Goal: Transaction & Acquisition: Purchase product/service

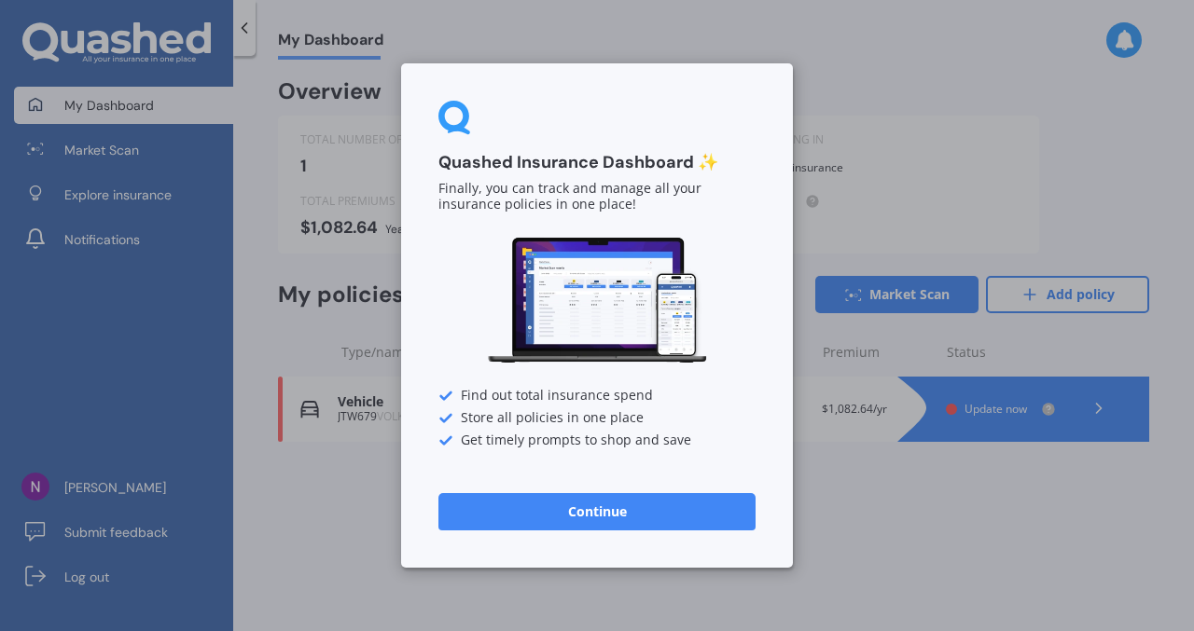
click at [609, 508] on button "Continue" at bounding box center [596, 511] width 317 height 37
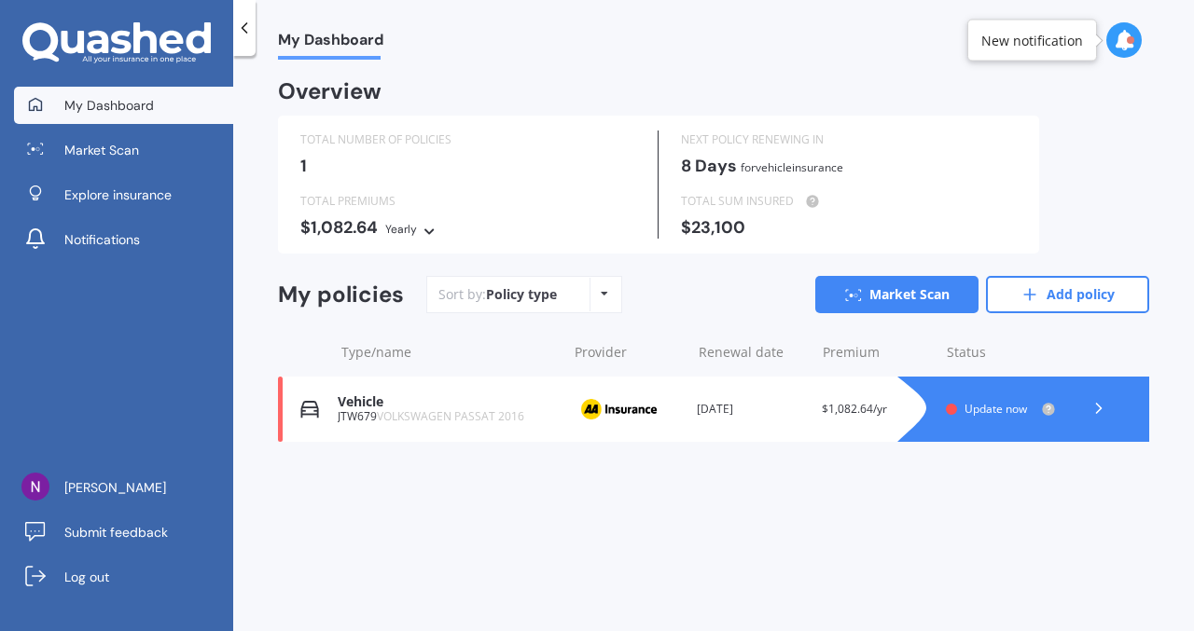
click at [983, 406] on span "Update now" at bounding box center [995, 409] width 62 height 16
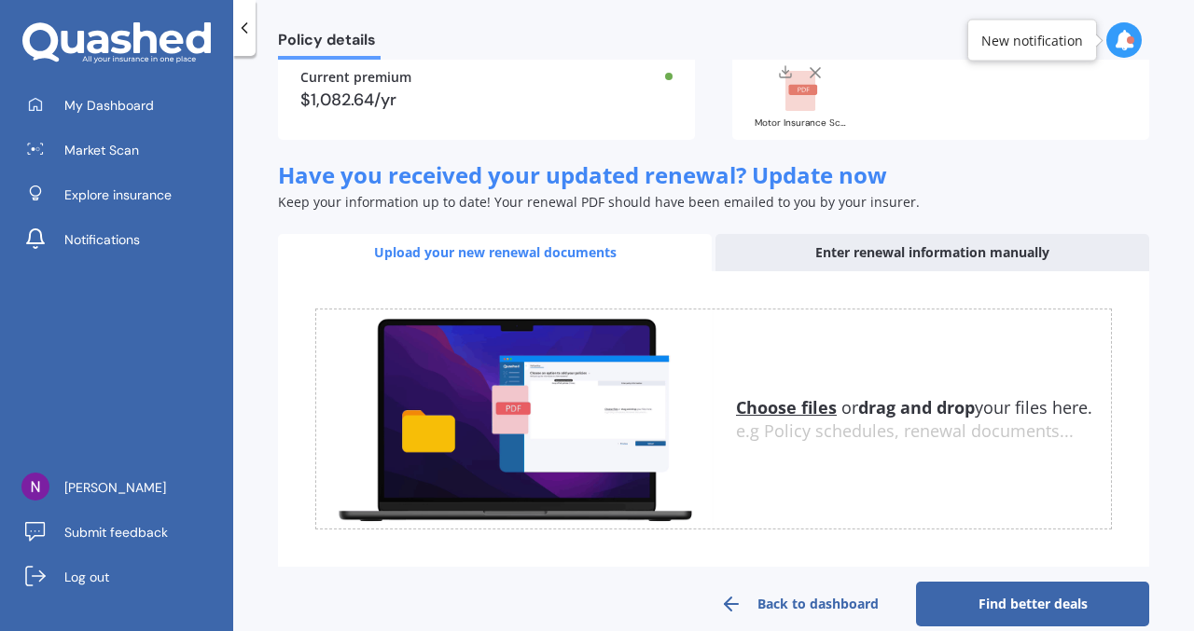
scroll to position [202, 0]
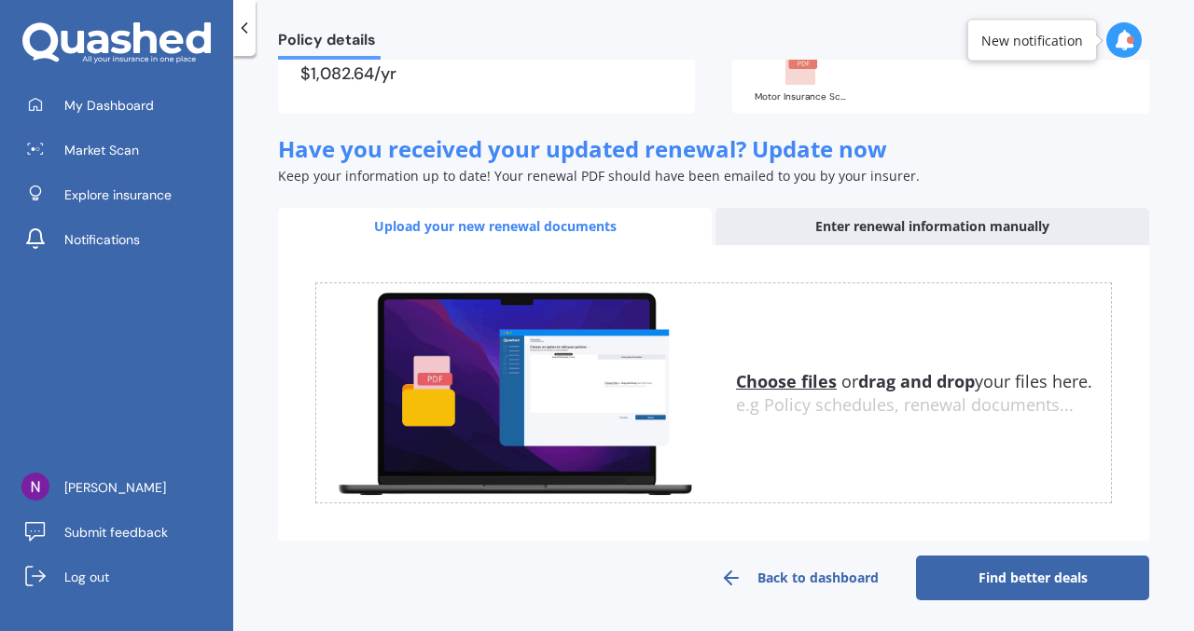
click at [788, 382] on u "Choose files" at bounding box center [786, 381] width 101 height 22
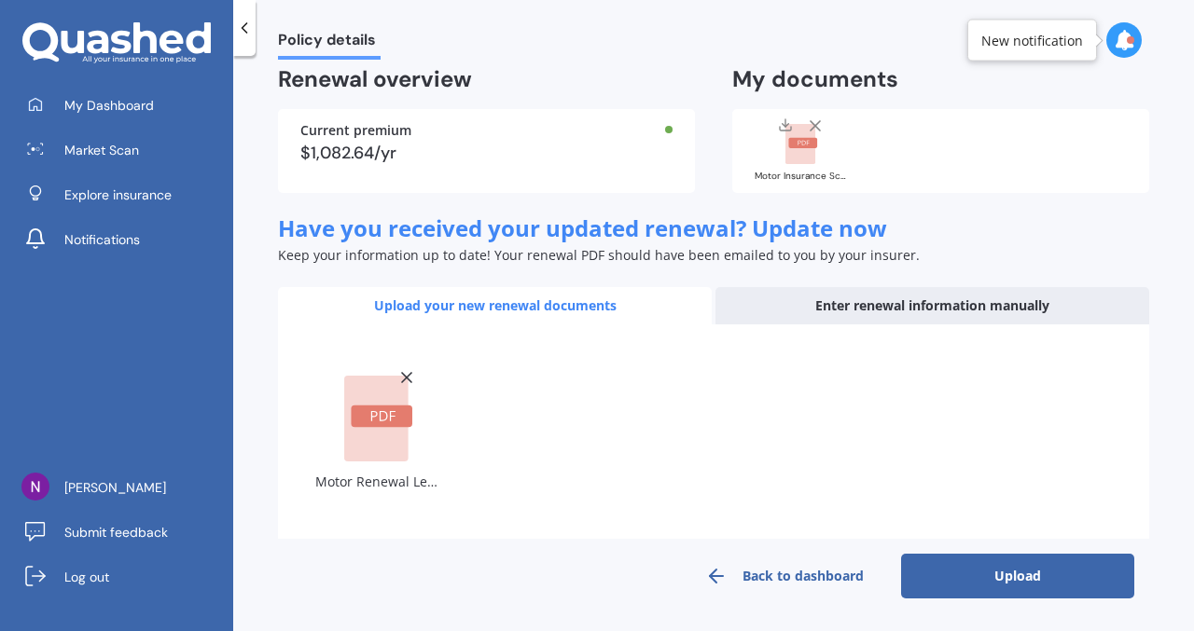
click at [998, 578] on button "Upload" at bounding box center [1017, 576] width 233 height 45
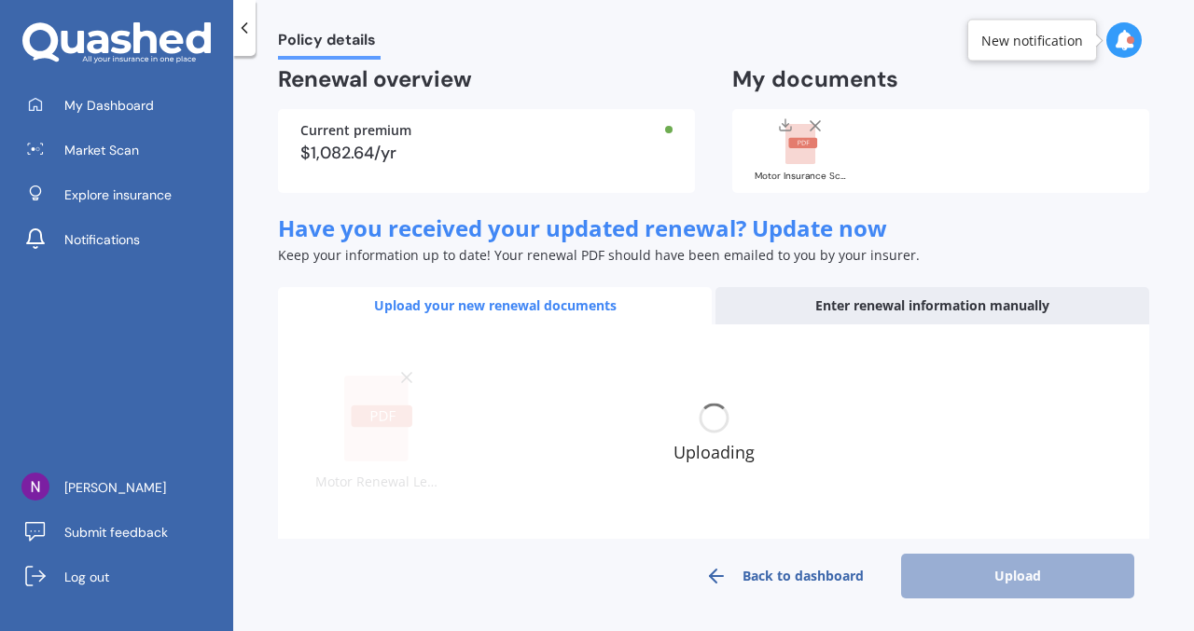
scroll to position [110, 0]
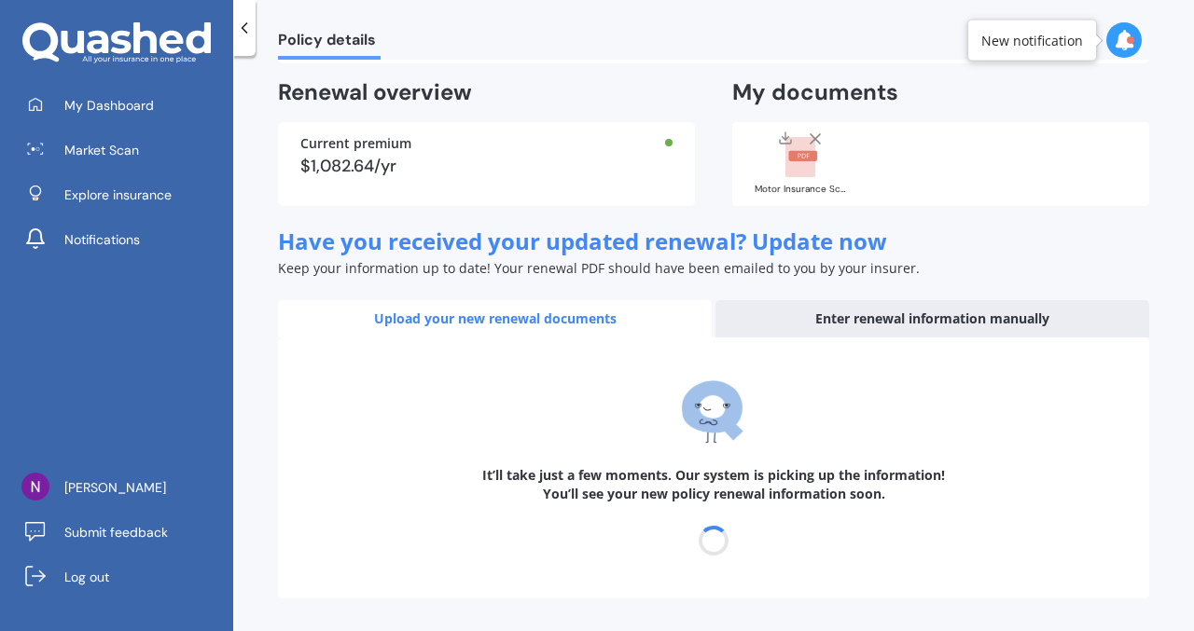
select select "06"
select select "10"
select select "2026"
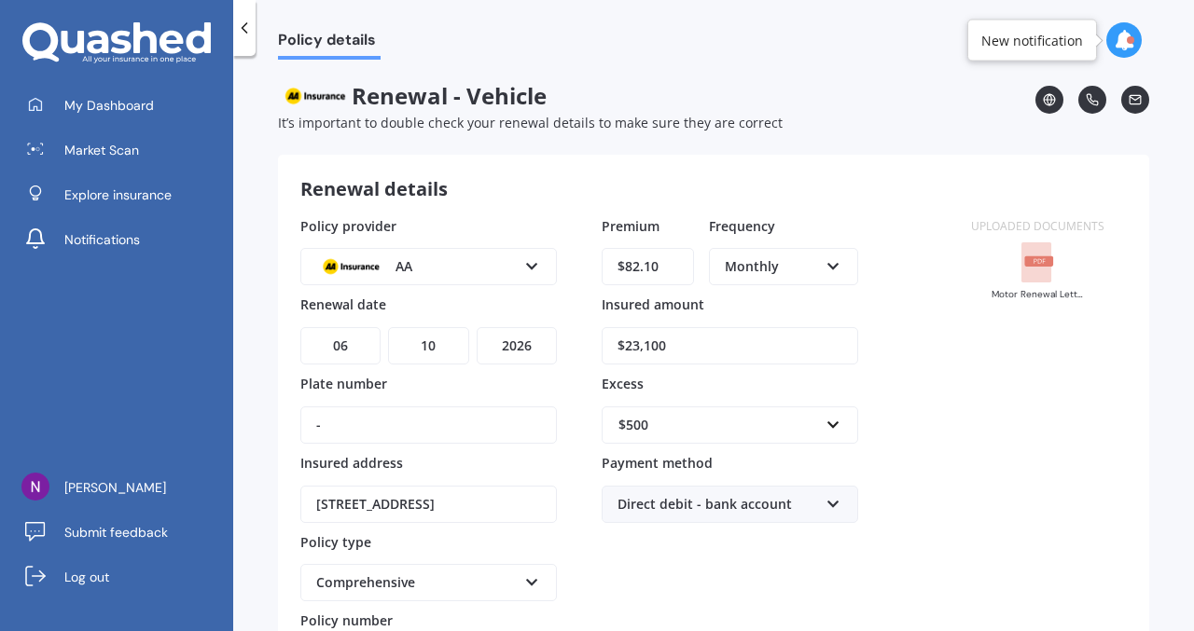
scroll to position [173, 0]
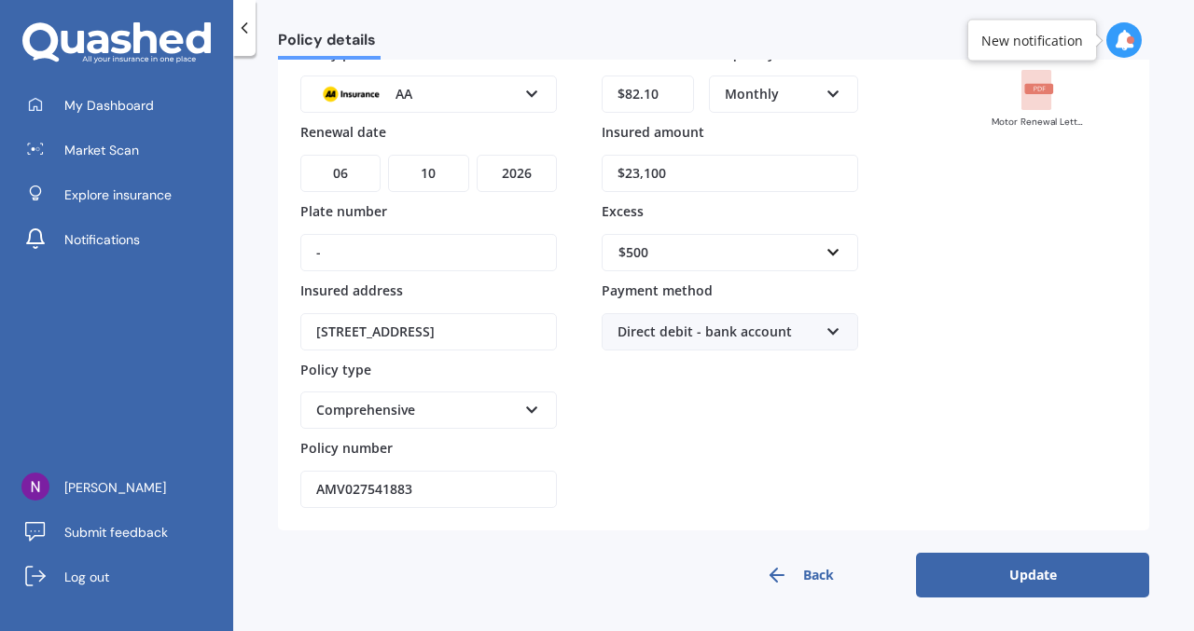
click at [982, 572] on button "Update" at bounding box center [1032, 575] width 233 height 45
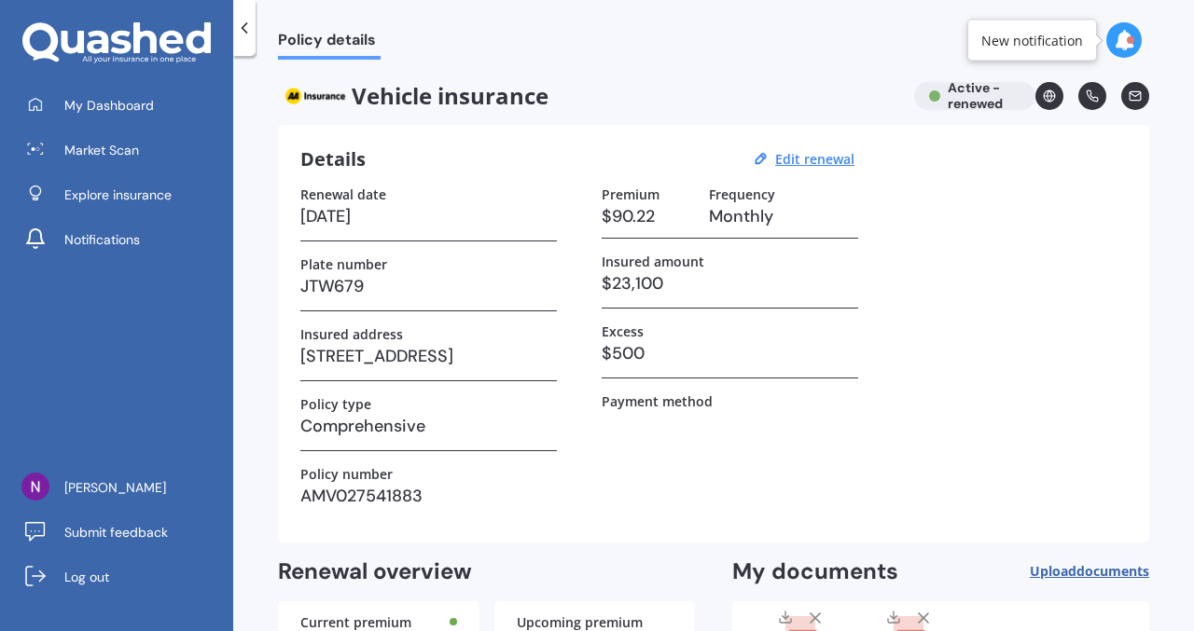
scroll to position [156, 0]
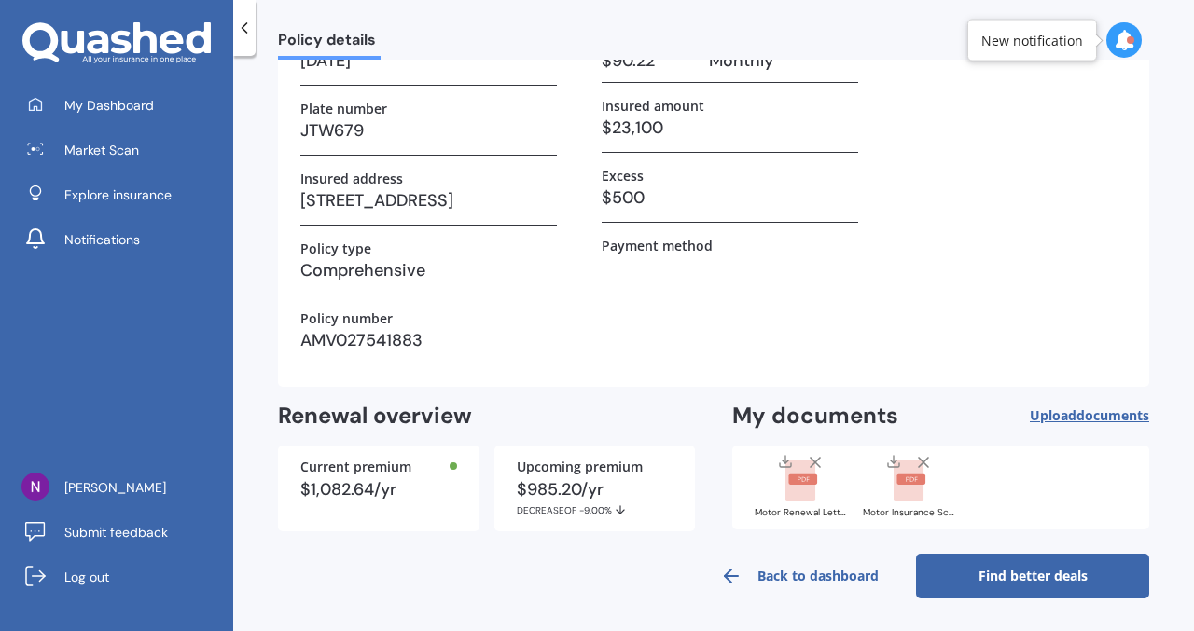
click at [1041, 581] on link "Find better deals" at bounding box center [1032, 576] width 233 height 45
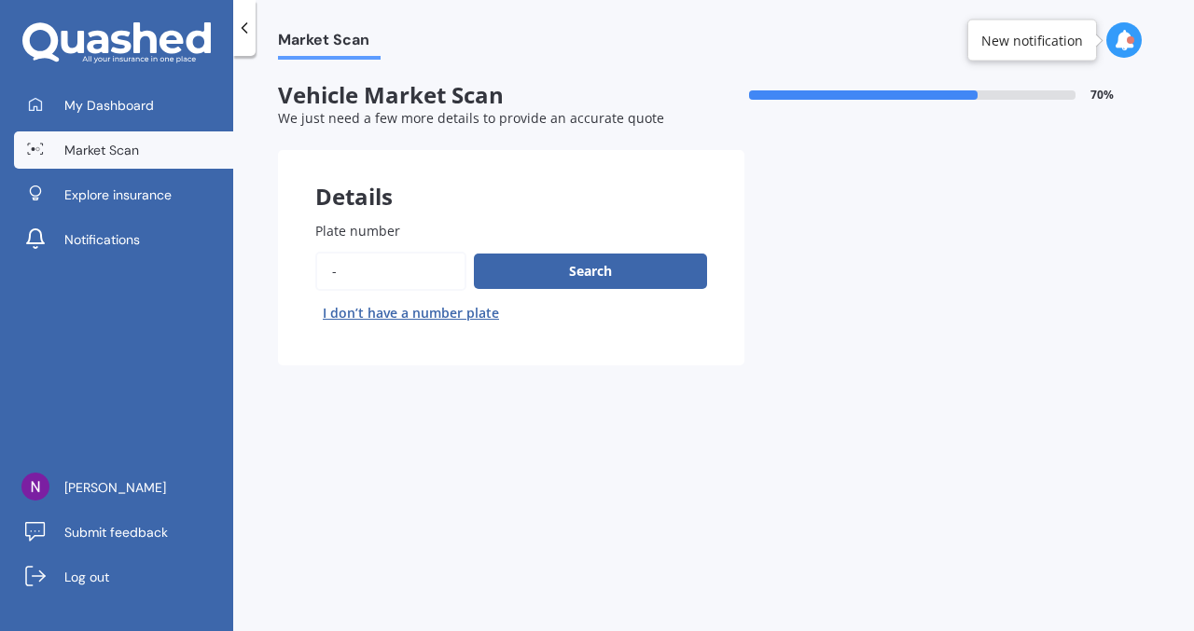
click at [356, 272] on input "Plate number" at bounding box center [390, 271] width 151 height 39
type input "jtw679"
click at [557, 264] on button "Search" at bounding box center [590, 271] width 233 height 35
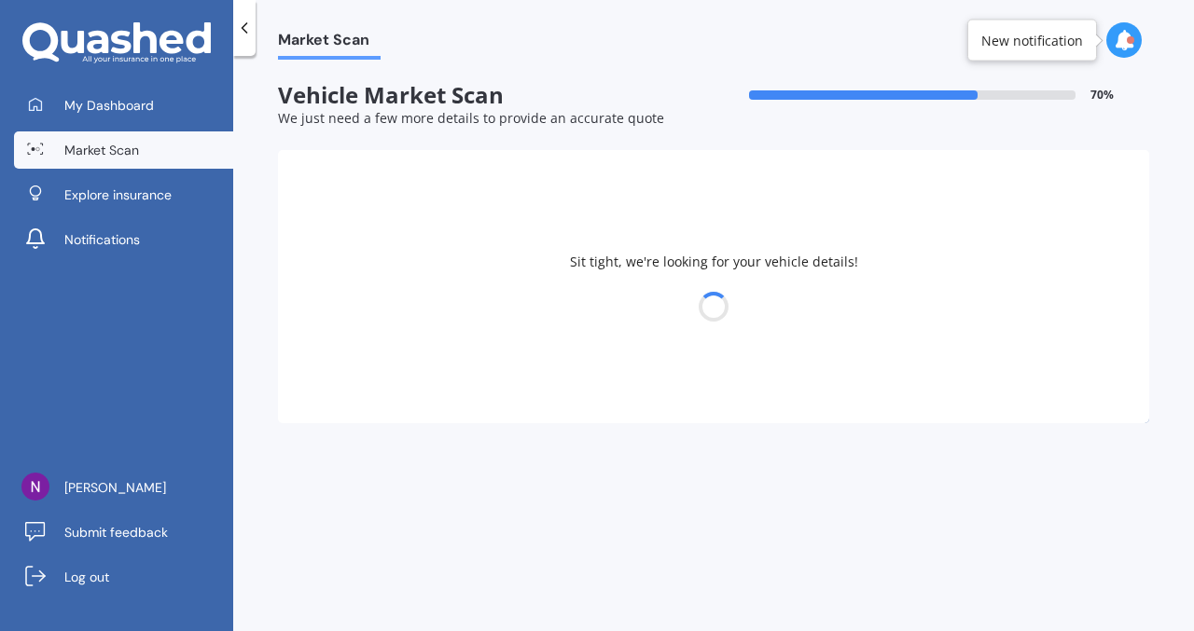
select select "VOLKSWAGEN"
select select "PASSAT"
select select "16"
select select "08"
select select "1974"
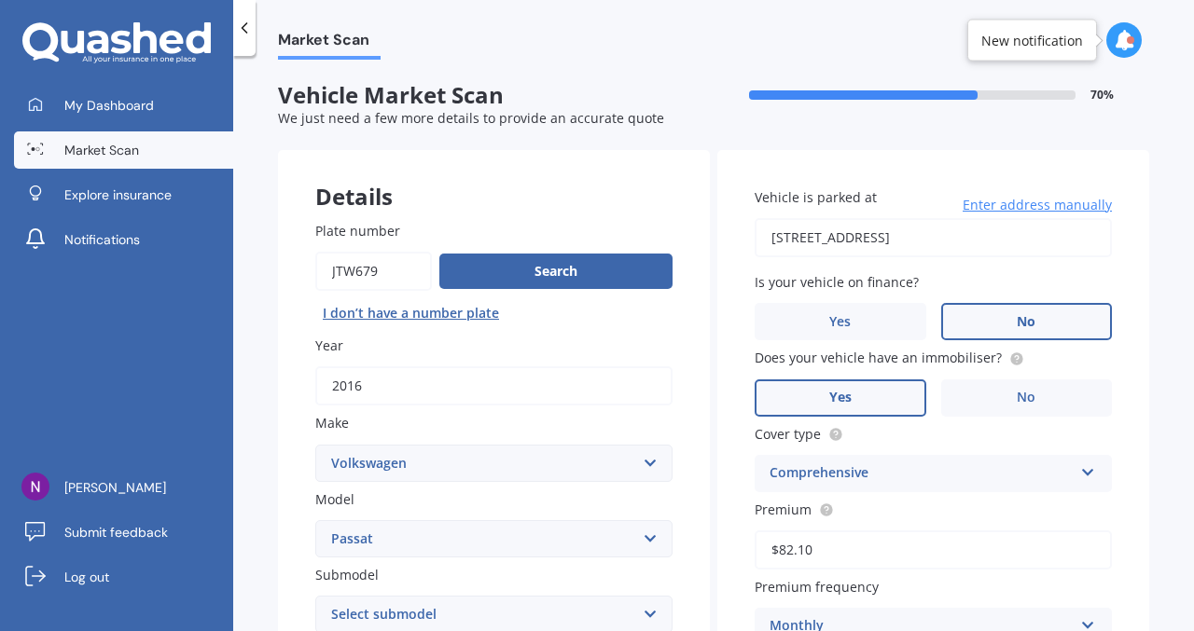
click at [1045, 317] on label "No" at bounding box center [1027, 321] width 172 height 37
click at [0, 0] on input "No" at bounding box center [0, 0] width 0 height 0
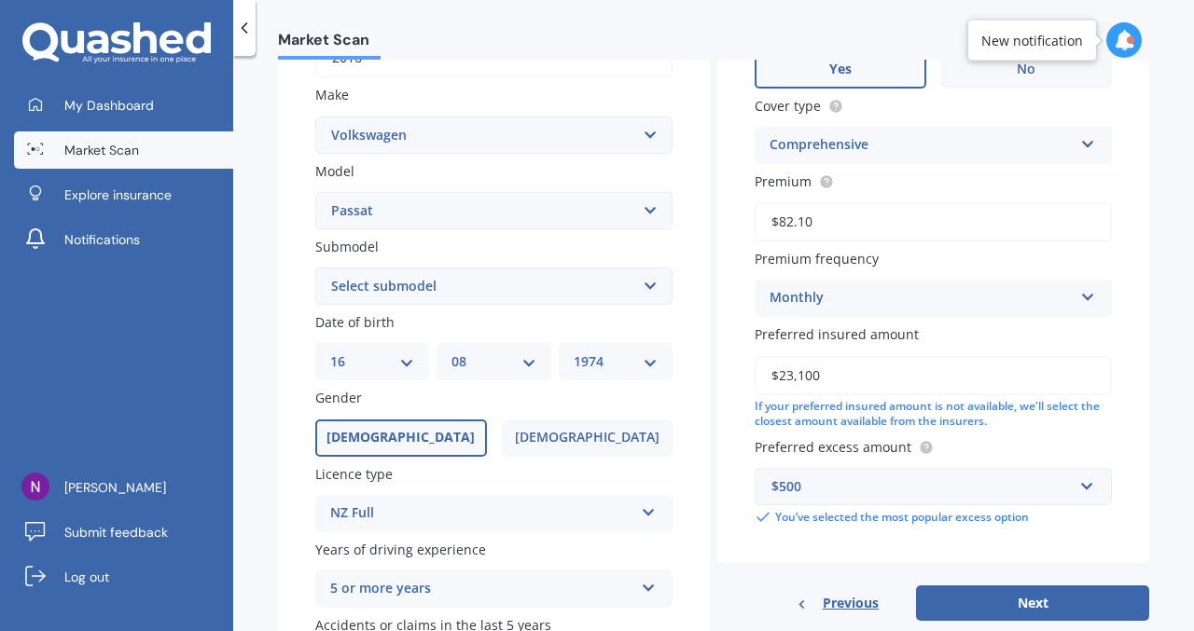
scroll to position [339, 0]
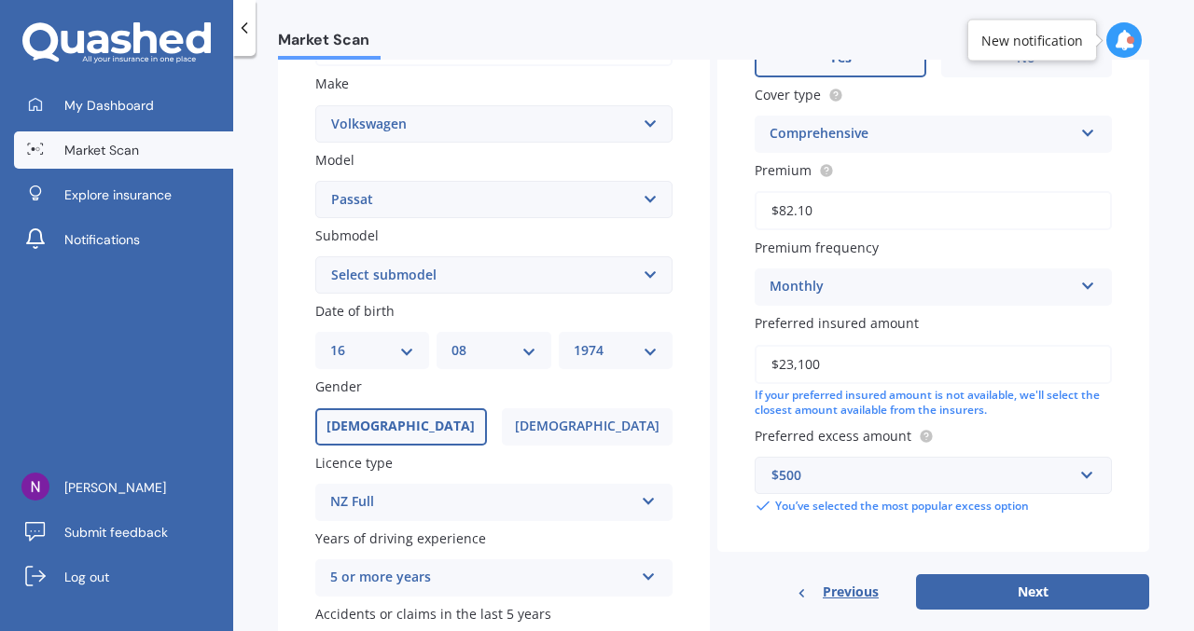
click at [825, 371] on input "$23,100" at bounding box center [932, 364] width 357 height 39
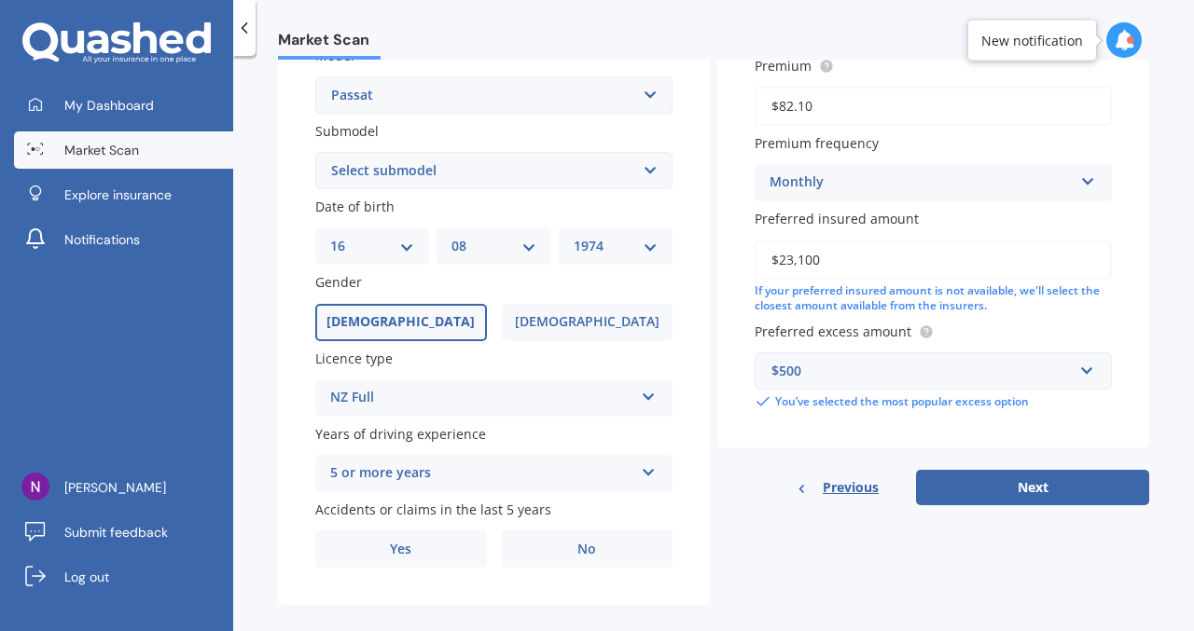
scroll to position [471, 0]
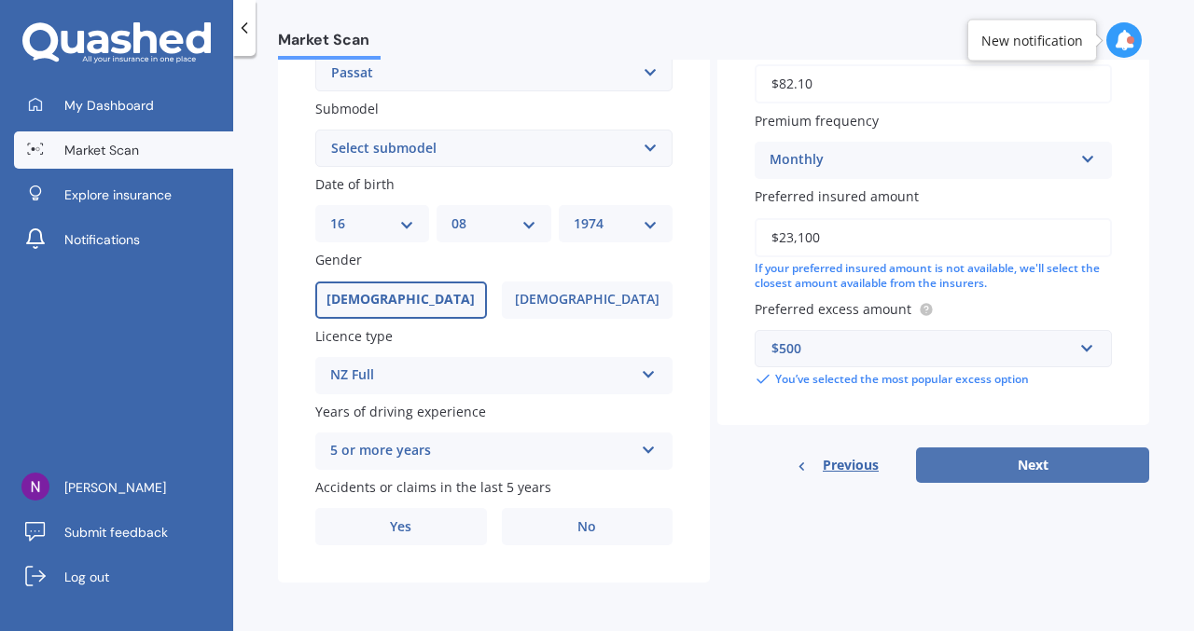
click at [977, 457] on button "Next" at bounding box center [1032, 465] width 233 height 35
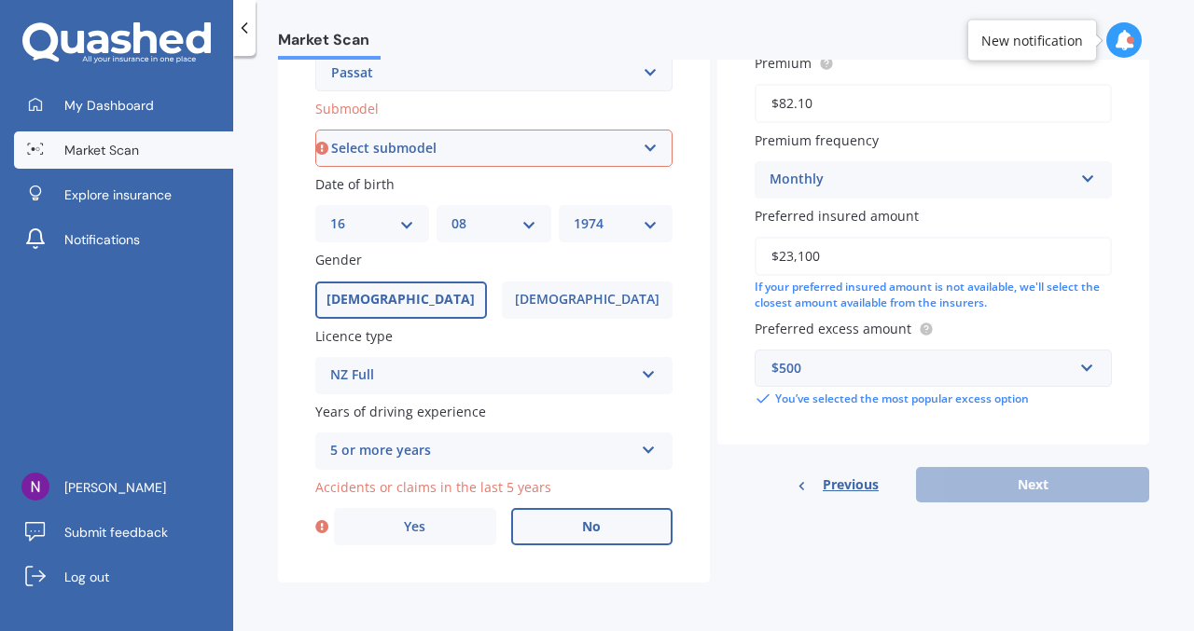
click at [573, 531] on label "No" at bounding box center [592, 526] width 162 height 37
click at [0, 0] on input "No" at bounding box center [0, 0] width 0 height 0
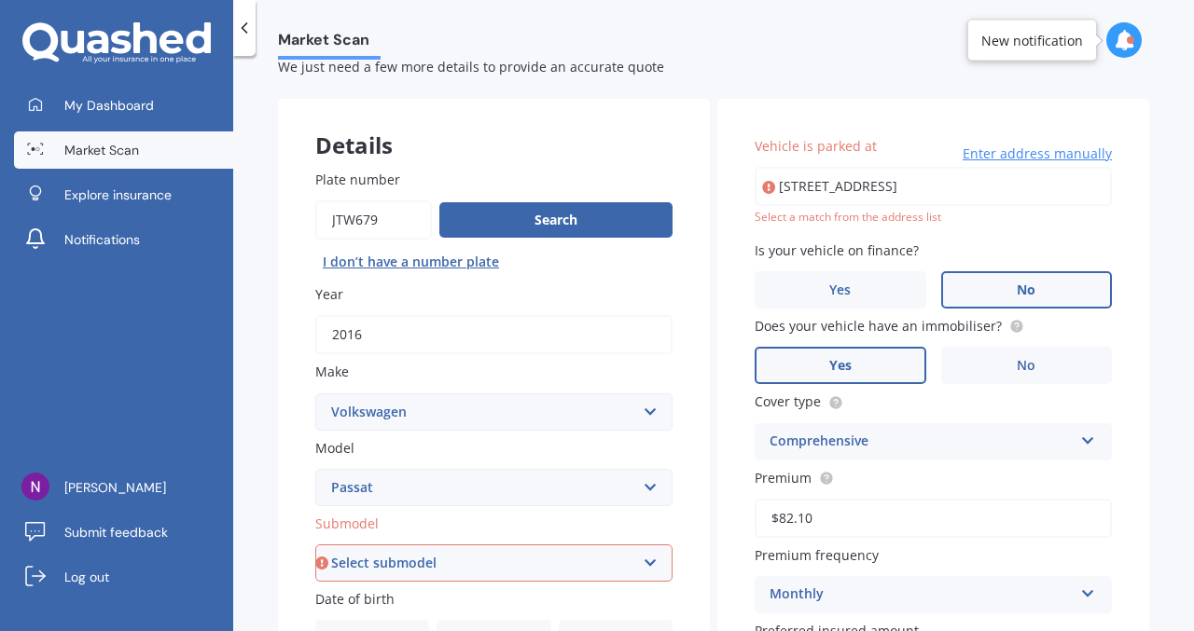
scroll to position [0, 0]
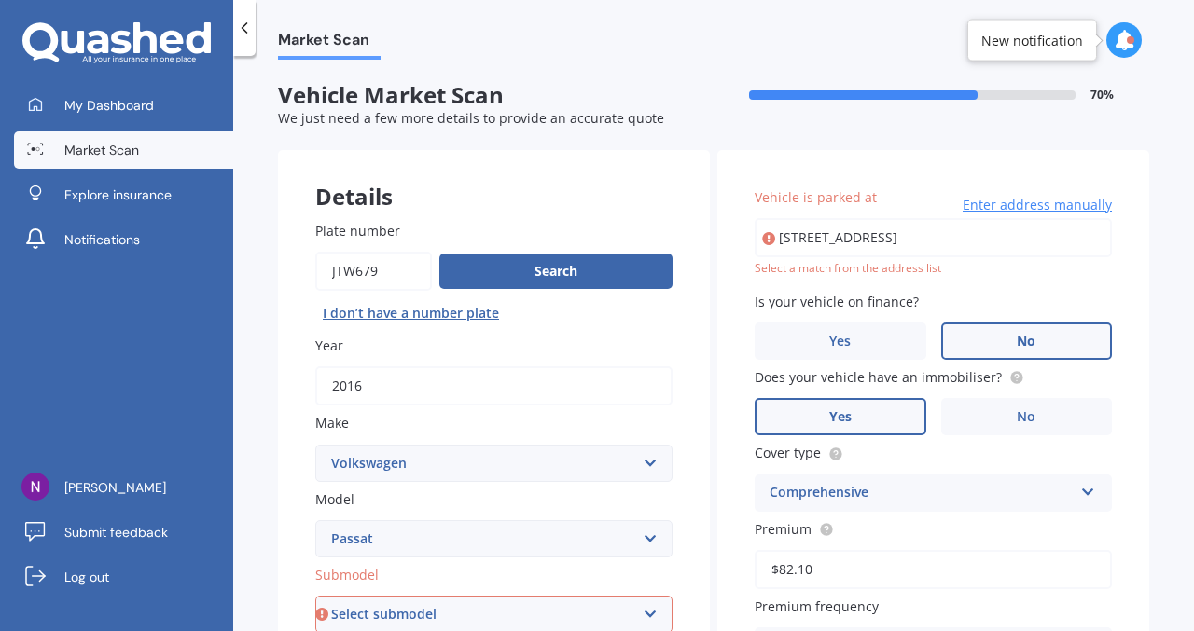
click at [956, 242] on input "[STREET_ADDRESS]" at bounding box center [932, 237] width 357 height 39
type input "[STREET_ADDRESS]"
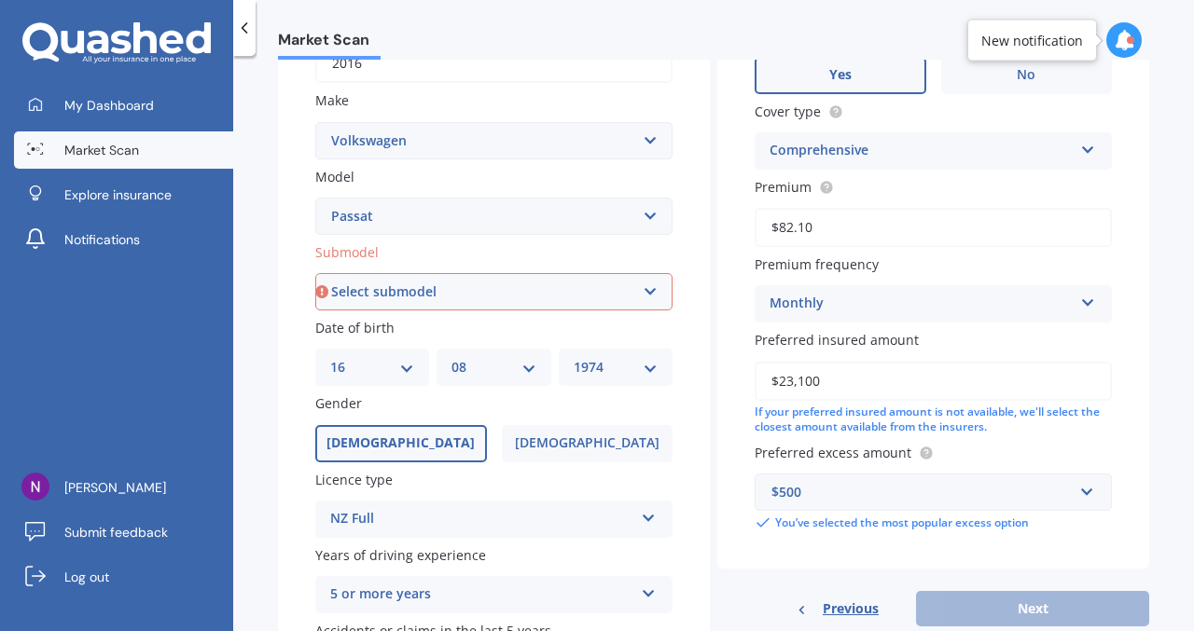
scroll to position [471, 0]
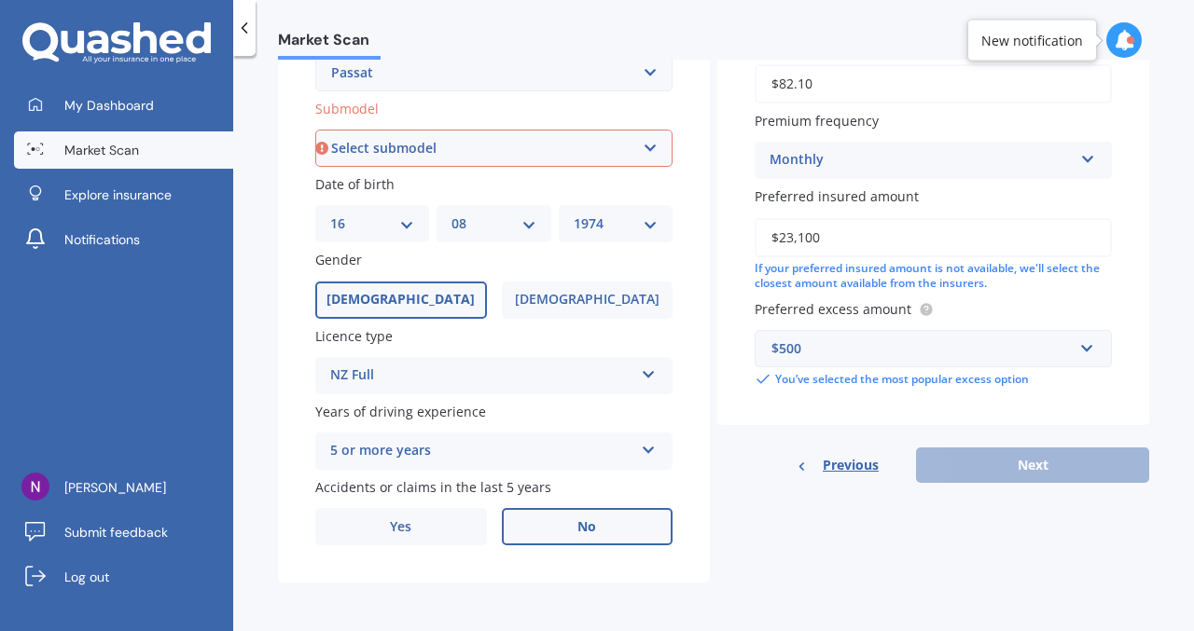
click at [503, 142] on select "Select submodel (All other) 1.4T Staion Wagon 1.8 non turbo 1.8 turbo 2.0 T FSI…" at bounding box center [493, 148] width 357 height 37
select select "2.0 TDI 4 MOTION"
click at [315, 130] on select "Select submodel (All other) 1.4T Staion Wagon 1.8 non turbo 1.8 turbo 2.0 T FSI…" at bounding box center [493, 148] width 357 height 37
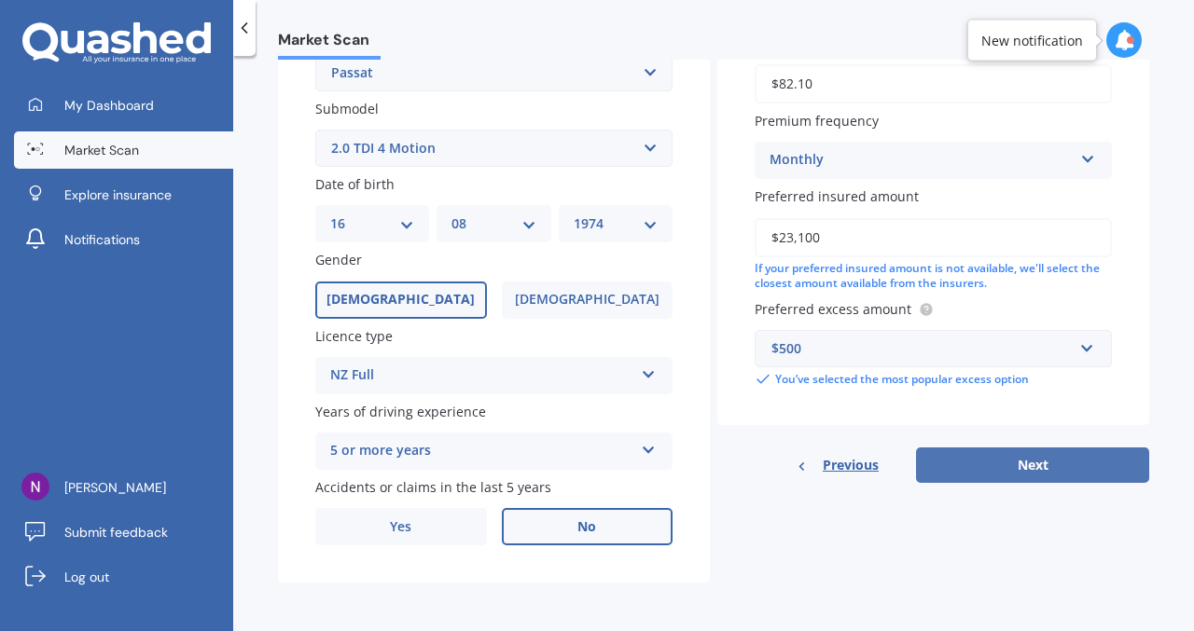
click at [1003, 469] on button "Next" at bounding box center [1032, 465] width 233 height 35
select select "16"
select select "08"
select select "1974"
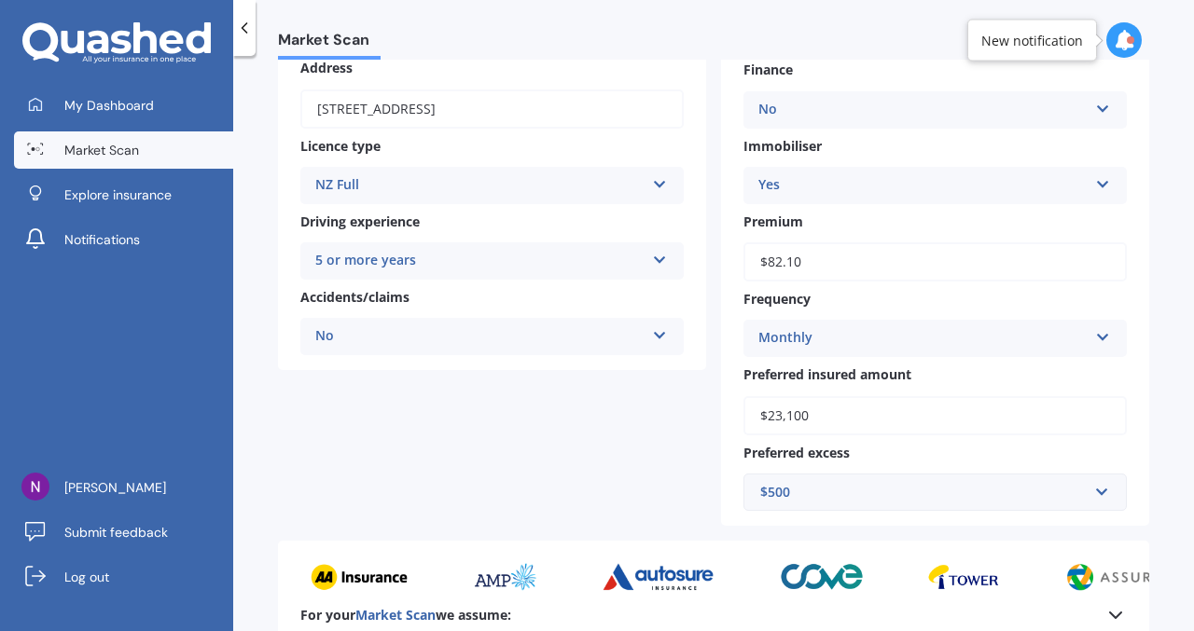
scroll to position [488, 0]
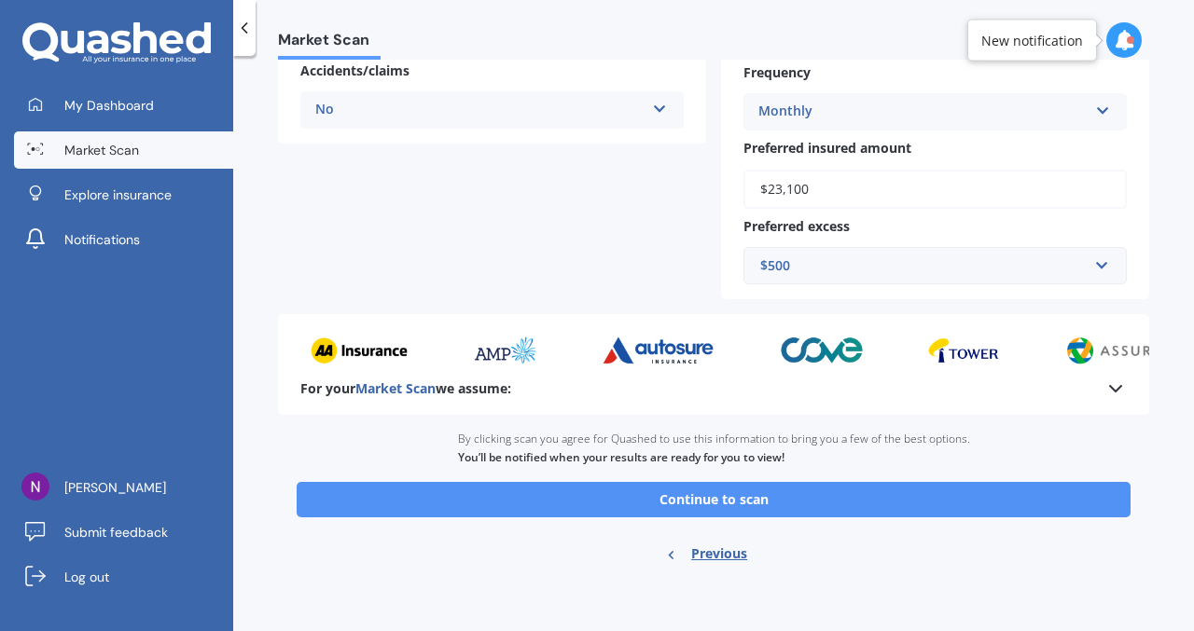
click at [902, 500] on button "Continue to scan" at bounding box center [714, 499] width 834 height 35
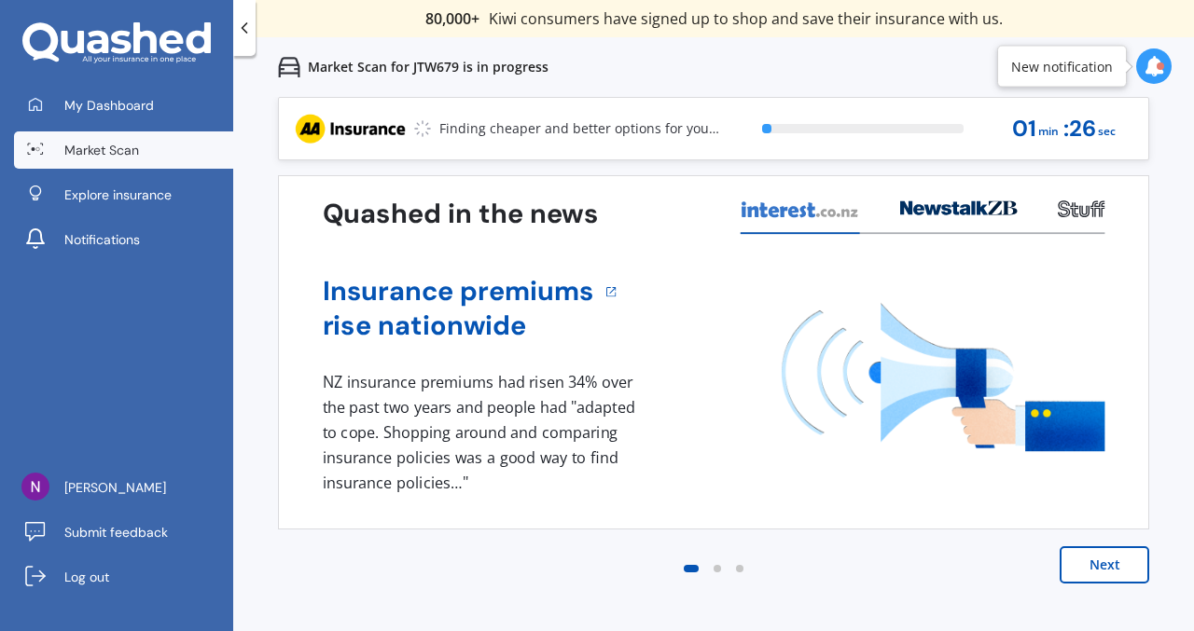
click at [1088, 571] on button "Next" at bounding box center [1104, 565] width 90 height 37
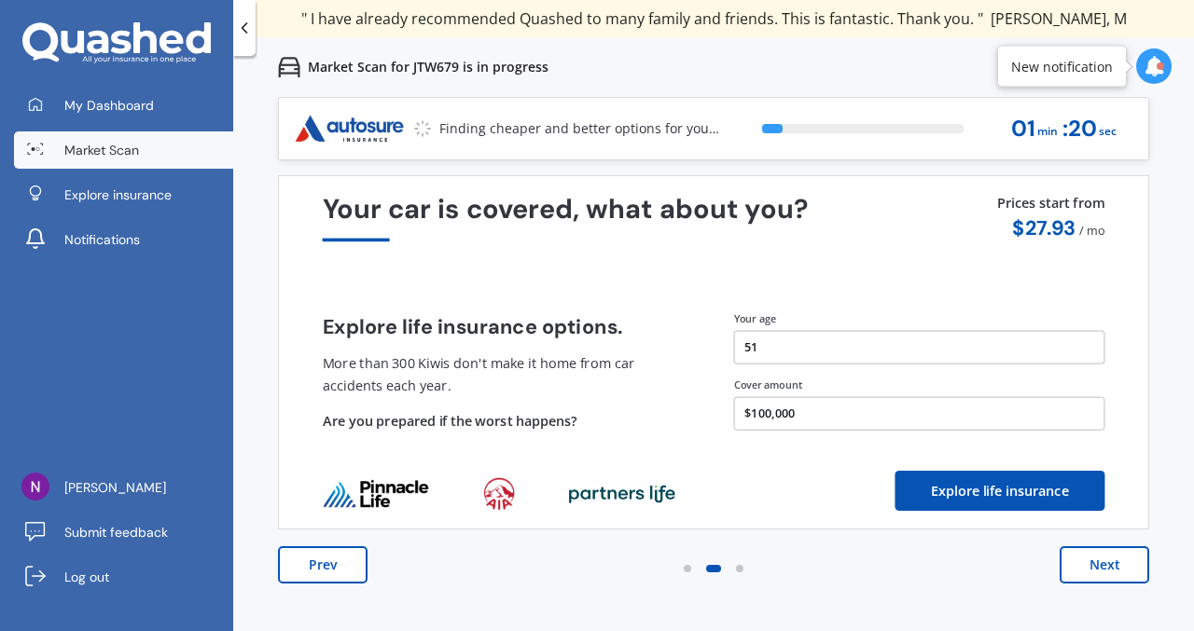
click at [1088, 571] on button "Next" at bounding box center [1104, 565] width 90 height 37
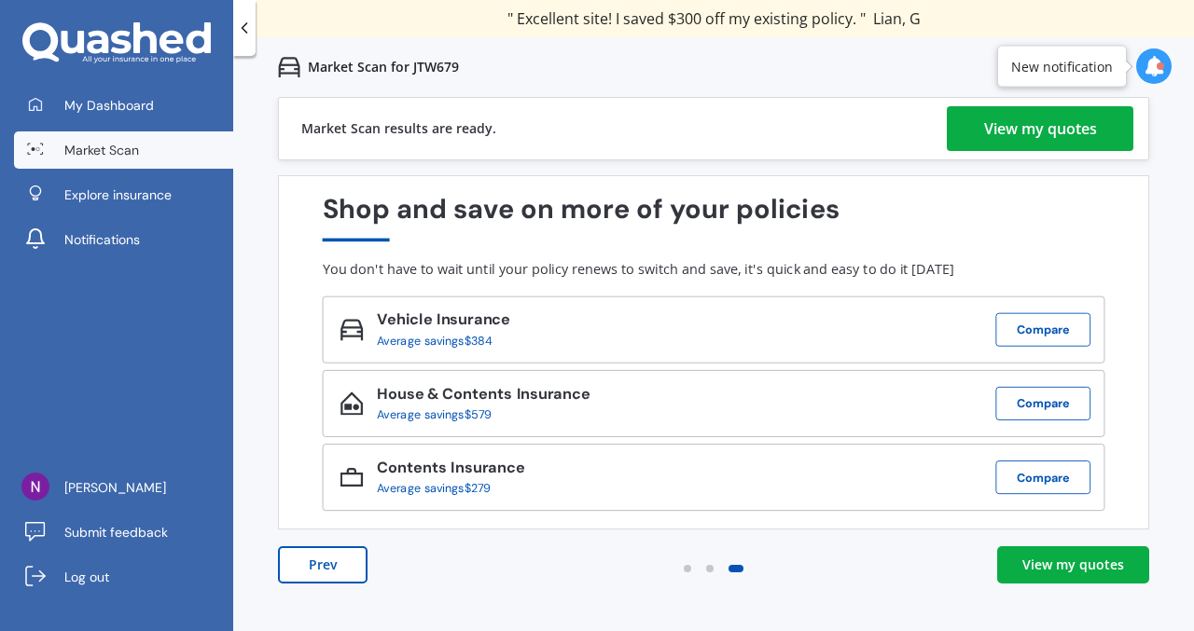
click at [986, 130] on div "View my quotes" at bounding box center [1040, 128] width 113 height 45
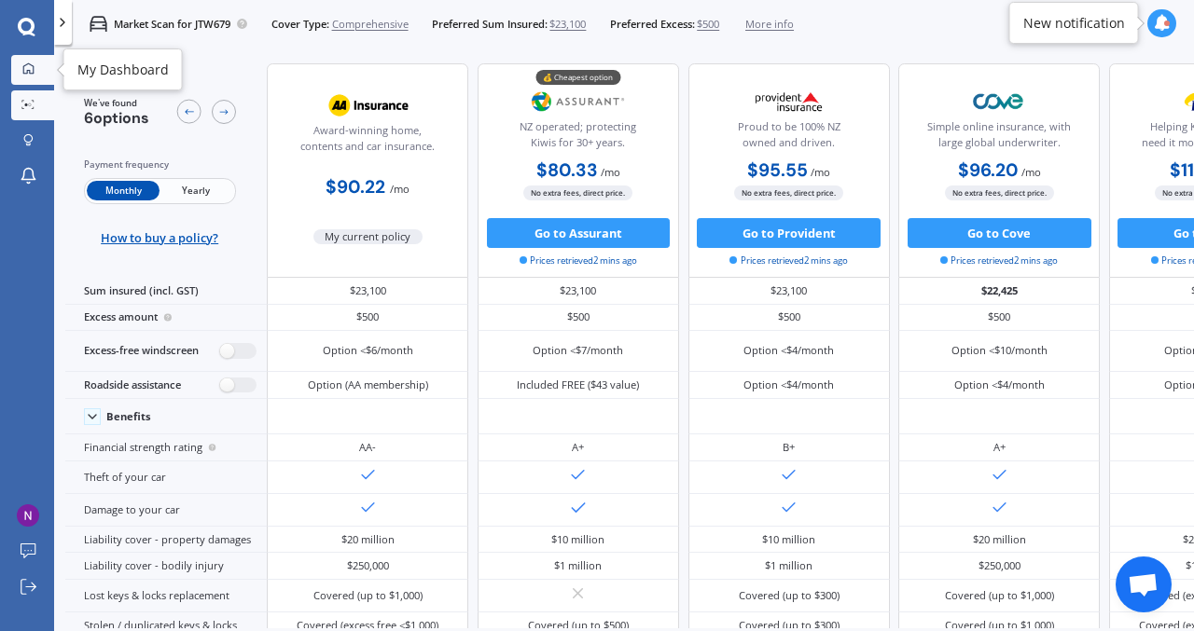
click at [15, 82] on link "My Dashboard" at bounding box center [32, 70] width 43 height 30
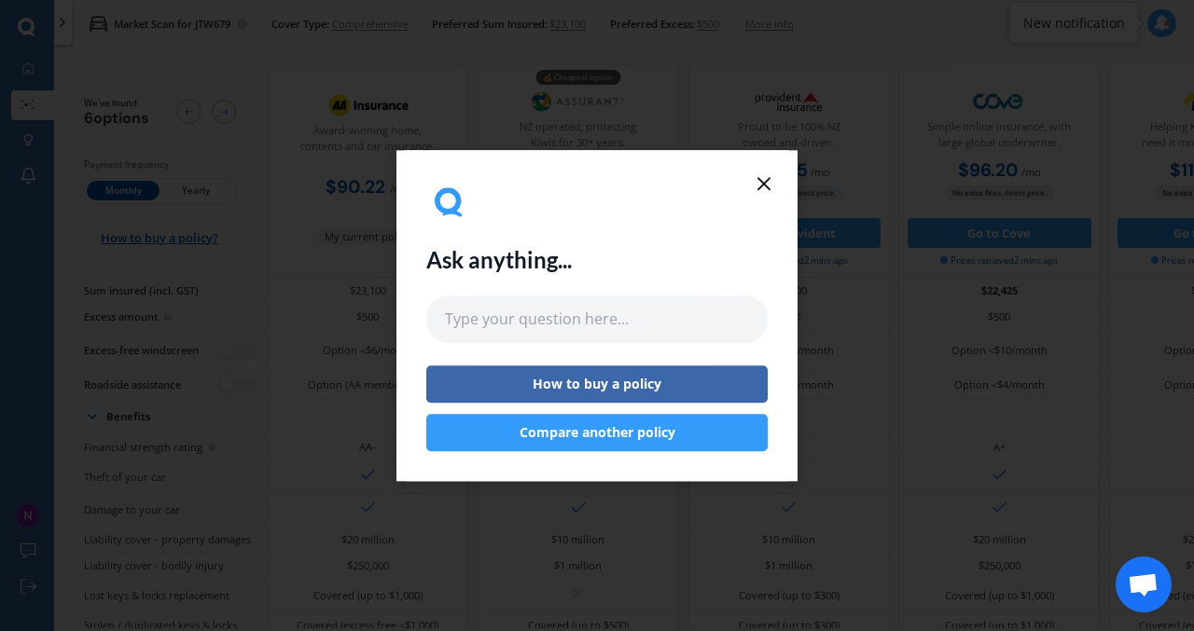
click at [770, 188] on icon at bounding box center [764, 184] width 22 height 22
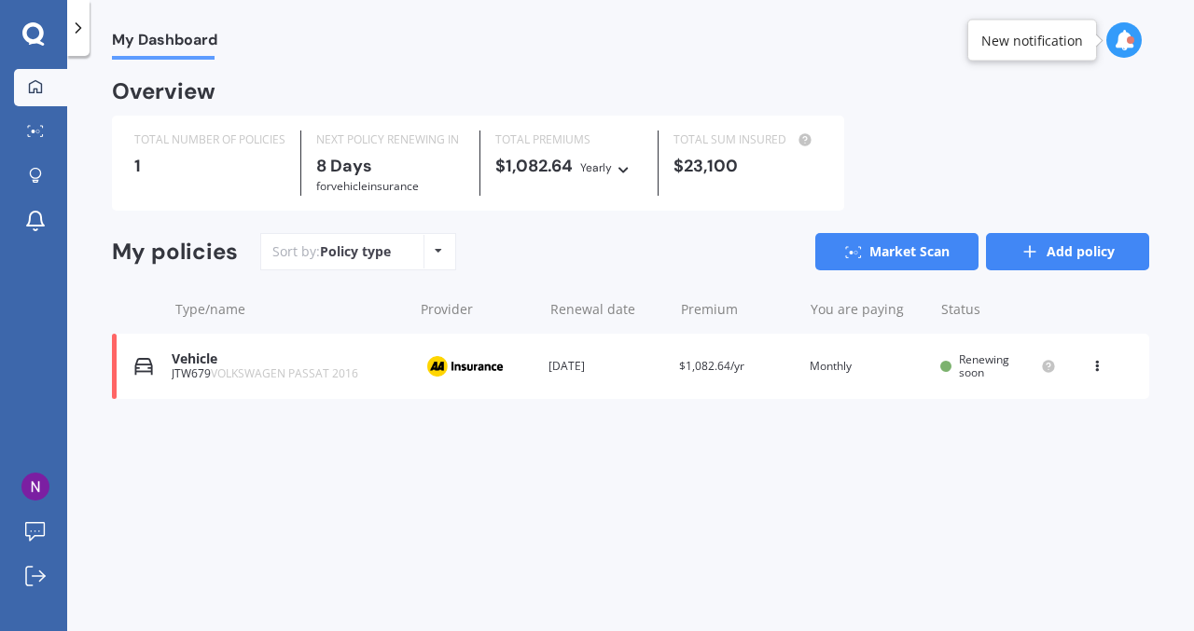
click at [1046, 256] on link "Add policy" at bounding box center [1067, 251] width 163 height 37
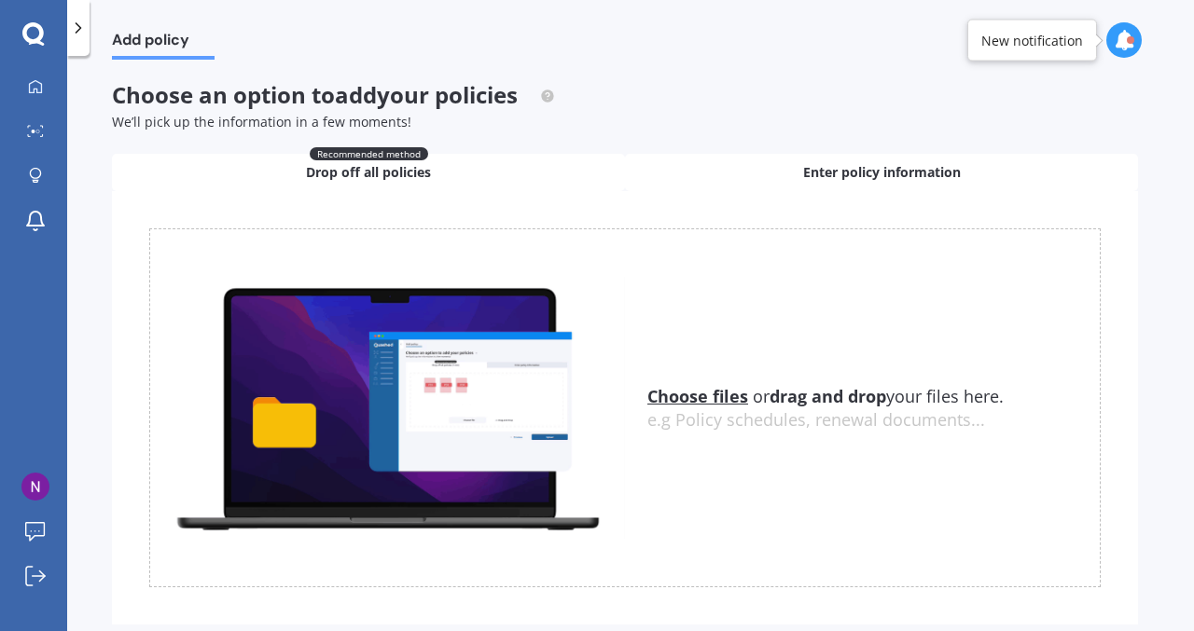
click at [921, 179] on span "Enter policy information" at bounding box center [882, 172] width 158 height 19
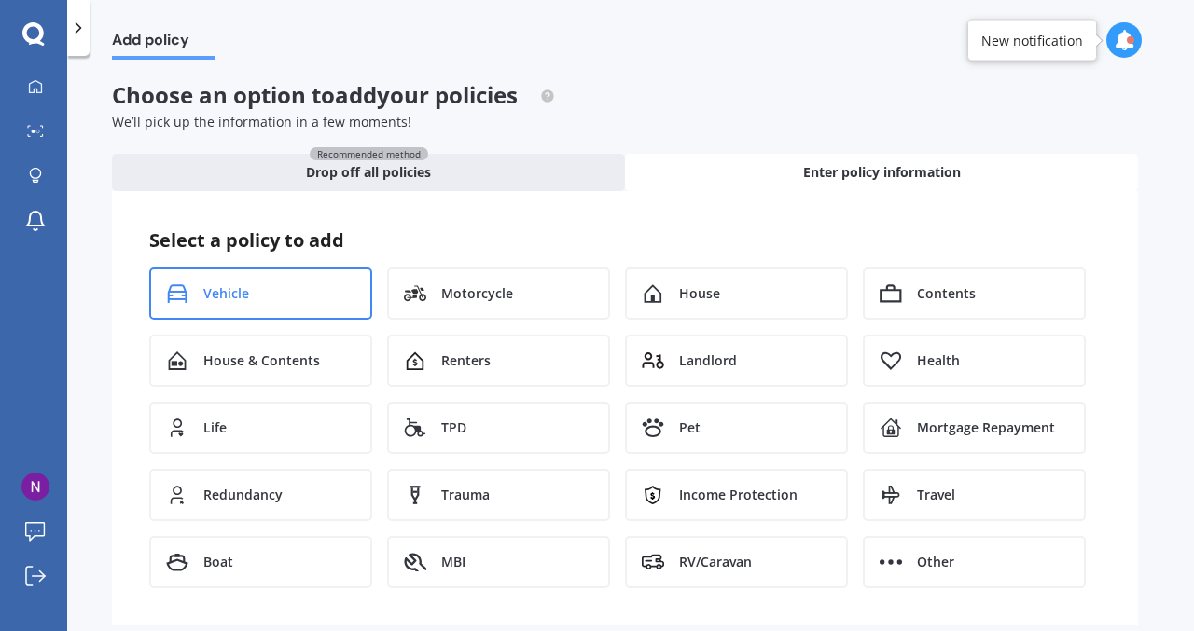
click at [282, 291] on div "Vehicle" at bounding box center [260, 294] width 223 height 52
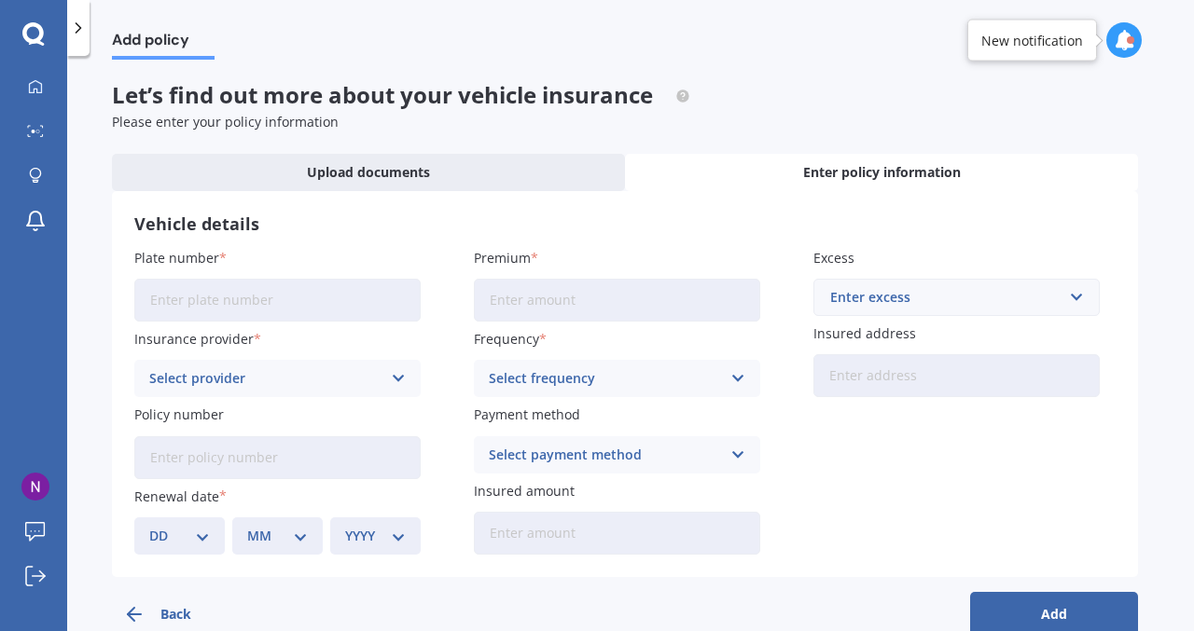
click at [282, 291] on input "Plate number" at bounding box center [277, 300] width 286 height 43
click at [39, 86] on icon at bounding box center [35, 86] width 15 height 15
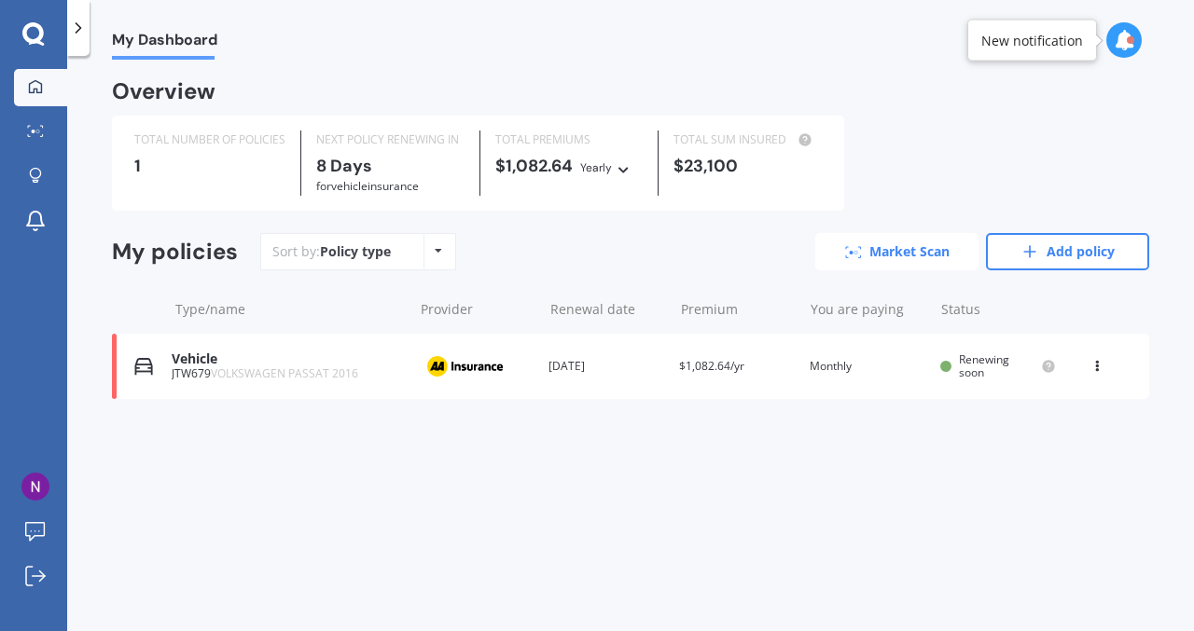
click at [875, 256] on link "Market Scan" at bounding box center [896, 251] width 163 height 37
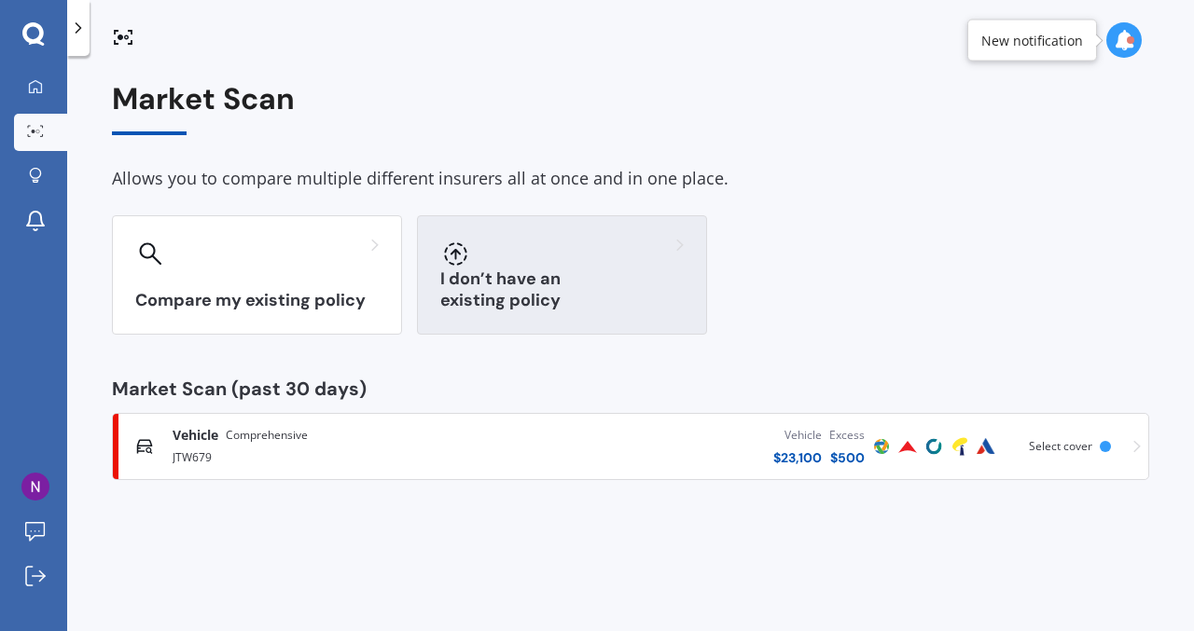
click at [592, 290] on h3 "I don’t have an existing policy" at bounding box center [561, 290] width 243 height 43
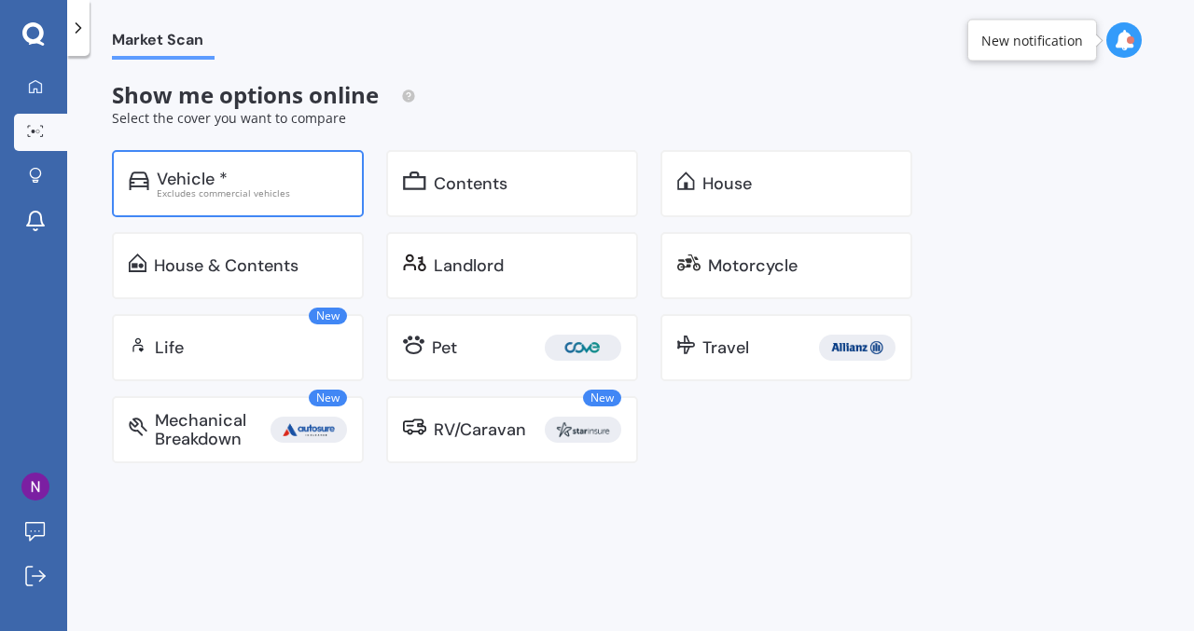
click at [263, 201] on div "Vehicle * Excludes commercial vehicles" at bounding box center [238, 183] width 252 height 67
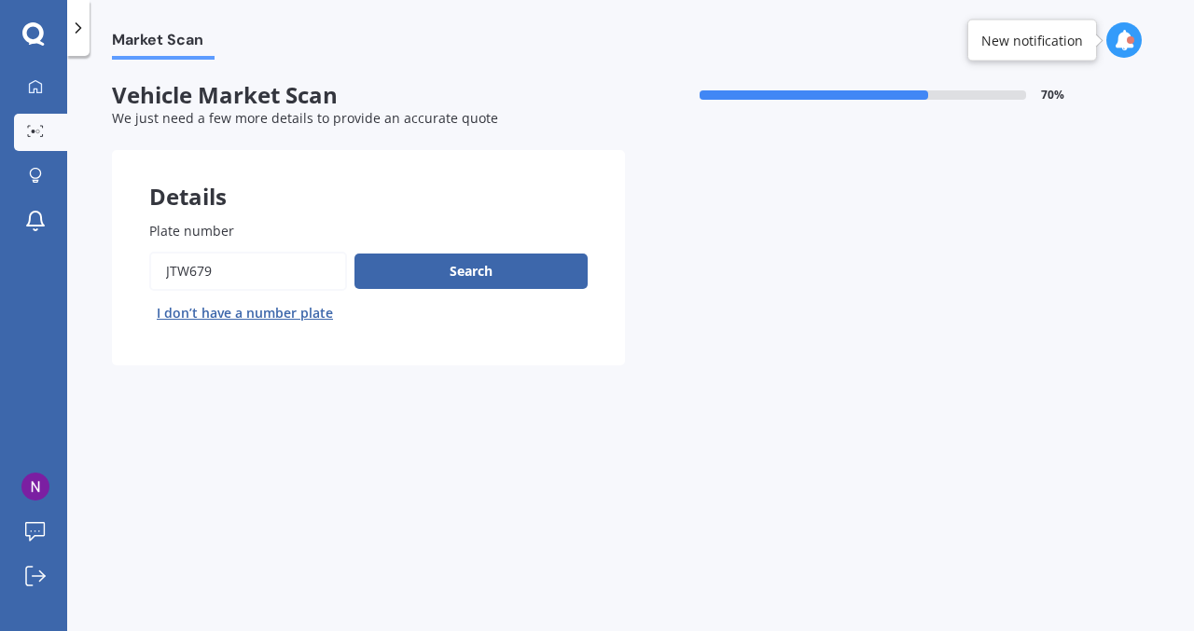
click at [252, 310] on button "I don’t have a number plate" at bounding box center [244, 313] width 191 height 30
select select "16"
select select "08"
select select "1974"
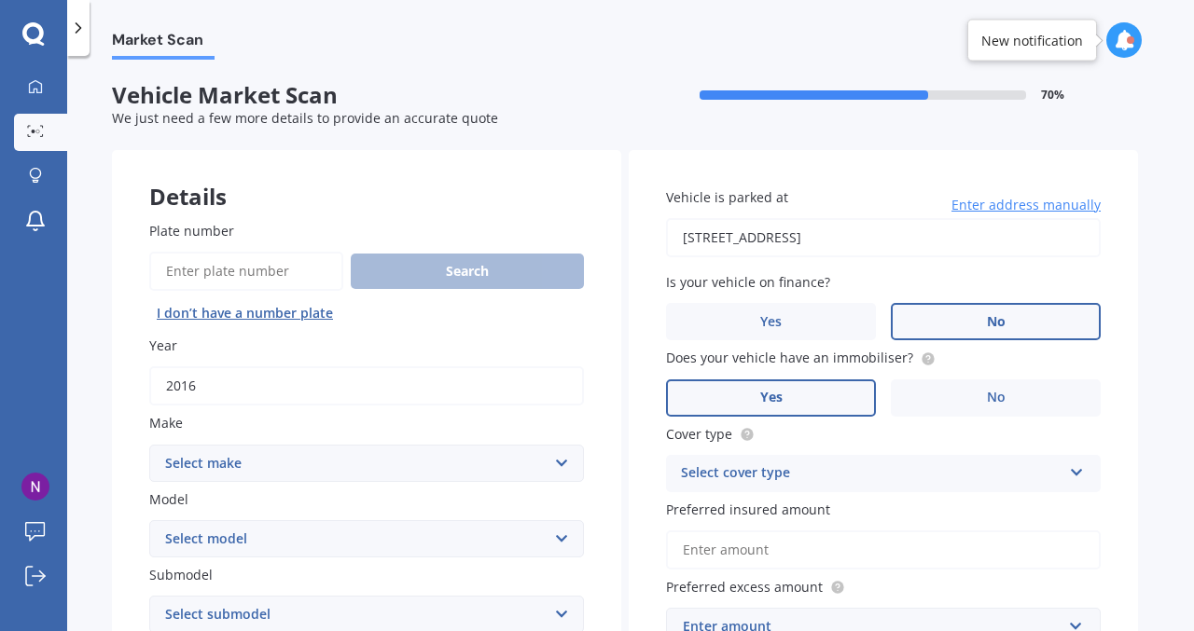
click at [245, 386] on input "2016" at bounding box center [366, 386] width 435 height 39
type input "2025"
click at [325, 468] on select "Select make AC ALFA ROMEO ASTON [PERSON_NAME] AUDI AUSTIN BEDFORD Bentley BMW B…" at bounding box center [366, 463] width 435 height 37
select select "BYD"
click at [149, 446] on select "Select make AC ALFA ROMEO ASTON [PERSON_NAME] AUDI AUSTIN BEDFORD Bentley BMW B…" at bounding box center [366, 463] width 435 height 37
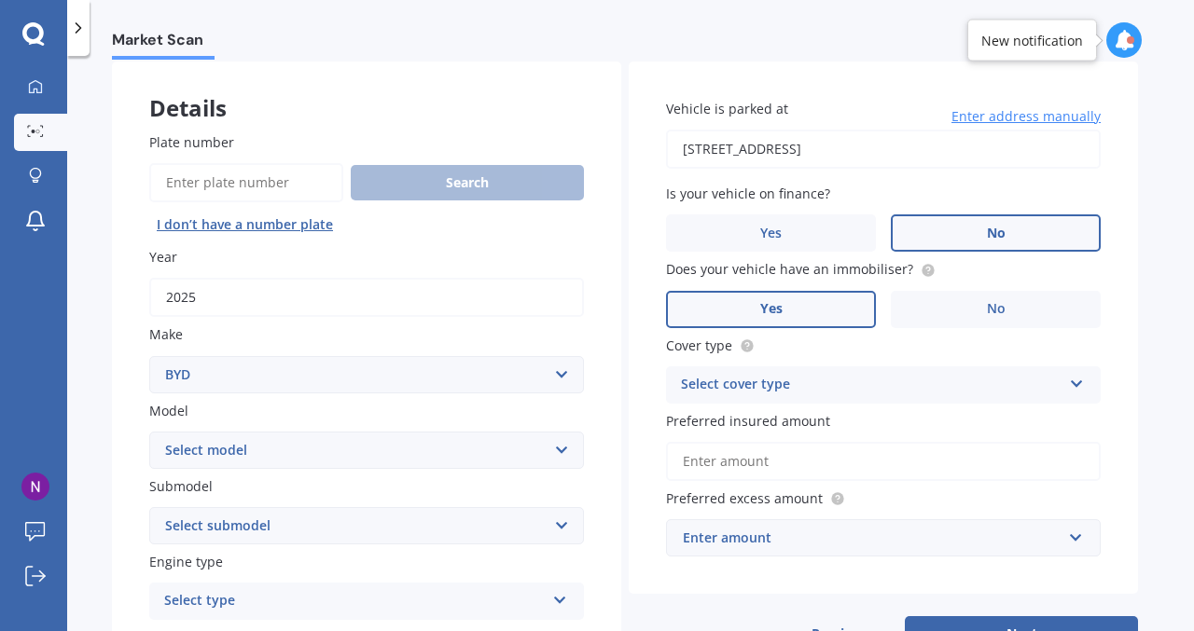
scroll to position [131, 0]
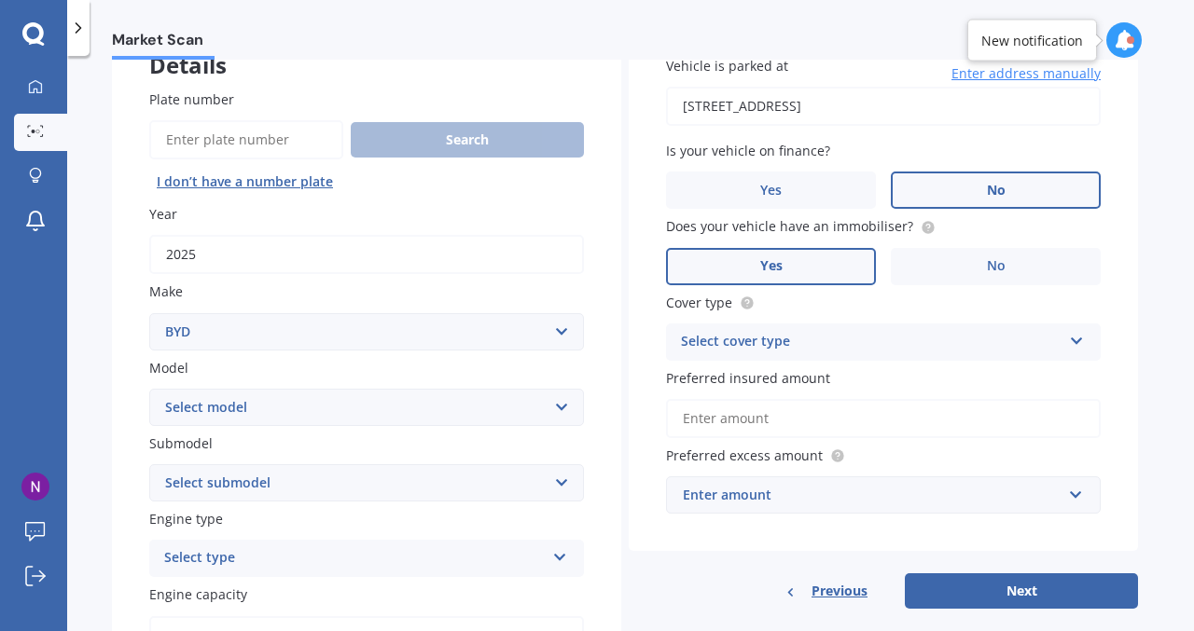
click at [317, 419] on select "Select model Atto 3 Electric Dolphin SEAL SEALION 6 SHARK 6" at bounding box center [366, 407] width 435 height 37
select select "SHARK 6"
click at [149, 390] on select "Select model Atto 3 Electric Dolphin SEAL SEALION 6 SHARK 6" at bounding box center [366, 407] width 435 height 37
click at [290, 494] on select "Select submodel PREMIUM PHEV AWD UTE" at bounding box center [366, 482] width 435 height 37
select select "PREMIUM PHEV AWD UTE"
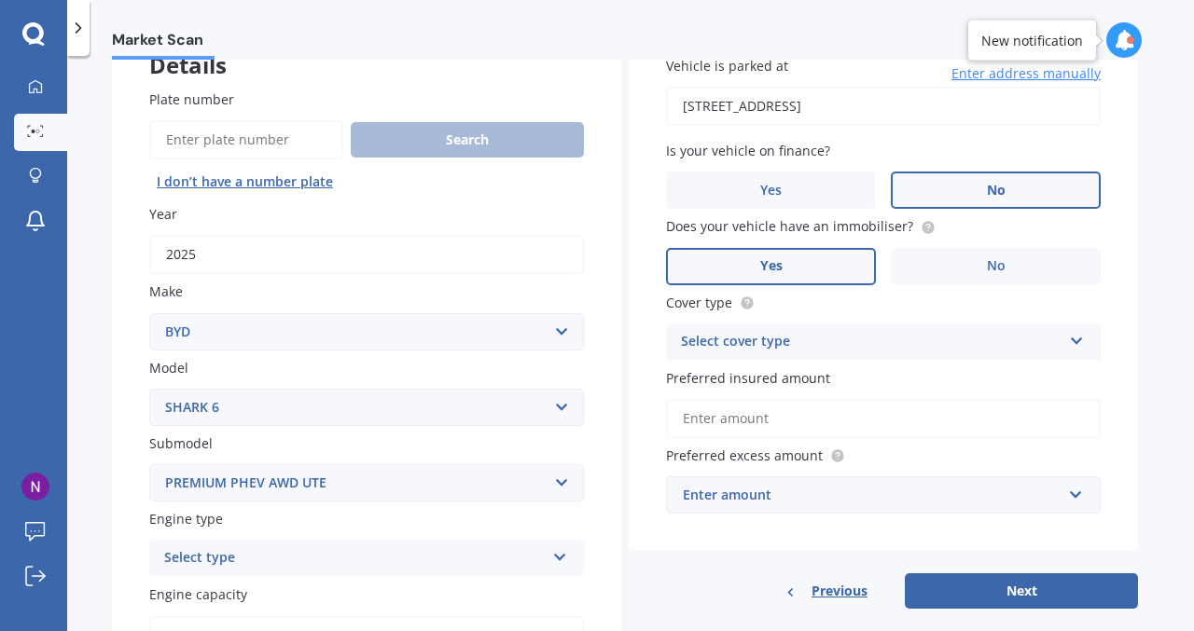
click at [149, 466] on select "Select submodel PREMIUM PHEV AWD UTE" at bounding box center [366, 482] width 435 height 37
click at [284, 558] on div "Select type" at bounding box center [354, 558] width 380 height 22
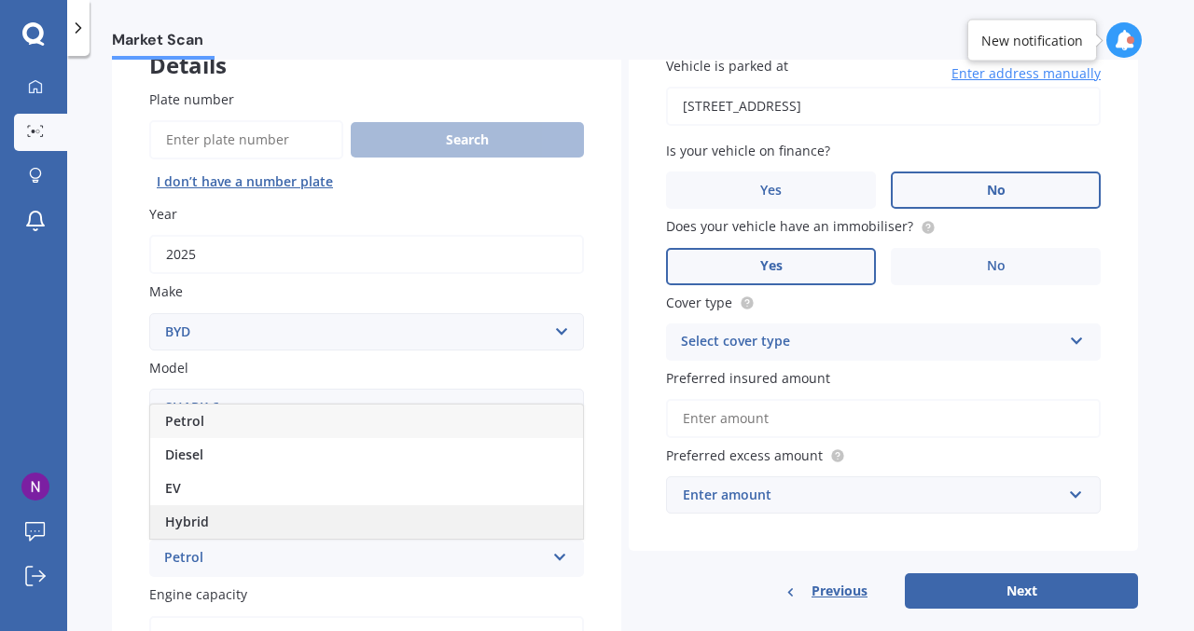
click at [280, 519] on div "Hybrid" at bounding box center [366, 522] width 433 height 34
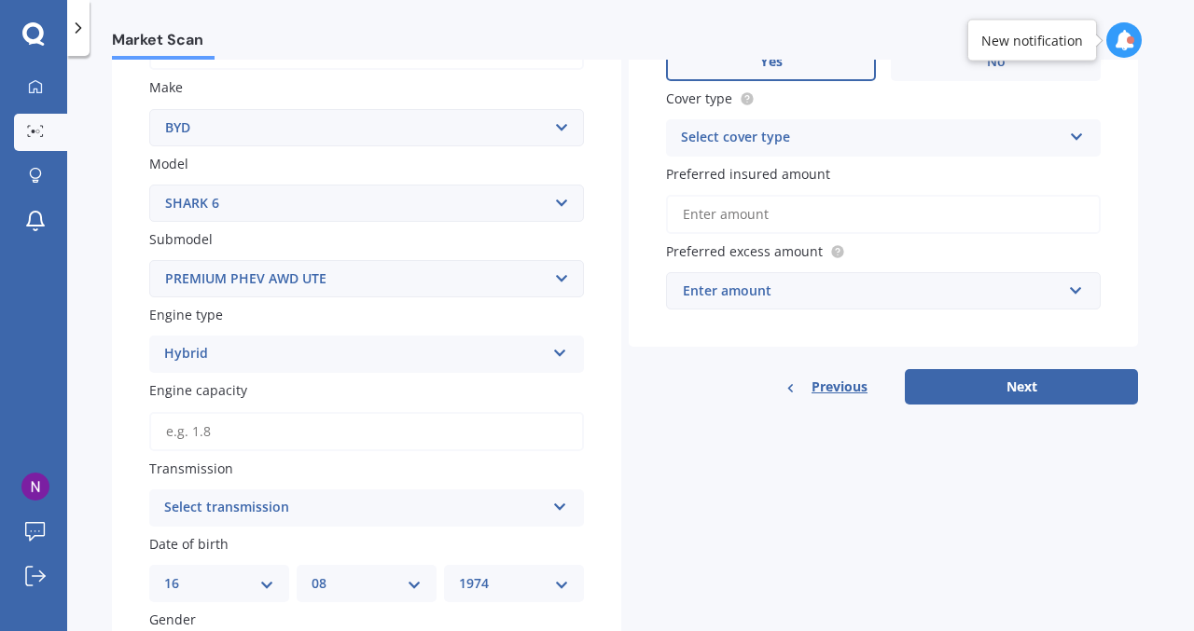
scroll to position [340, 0]
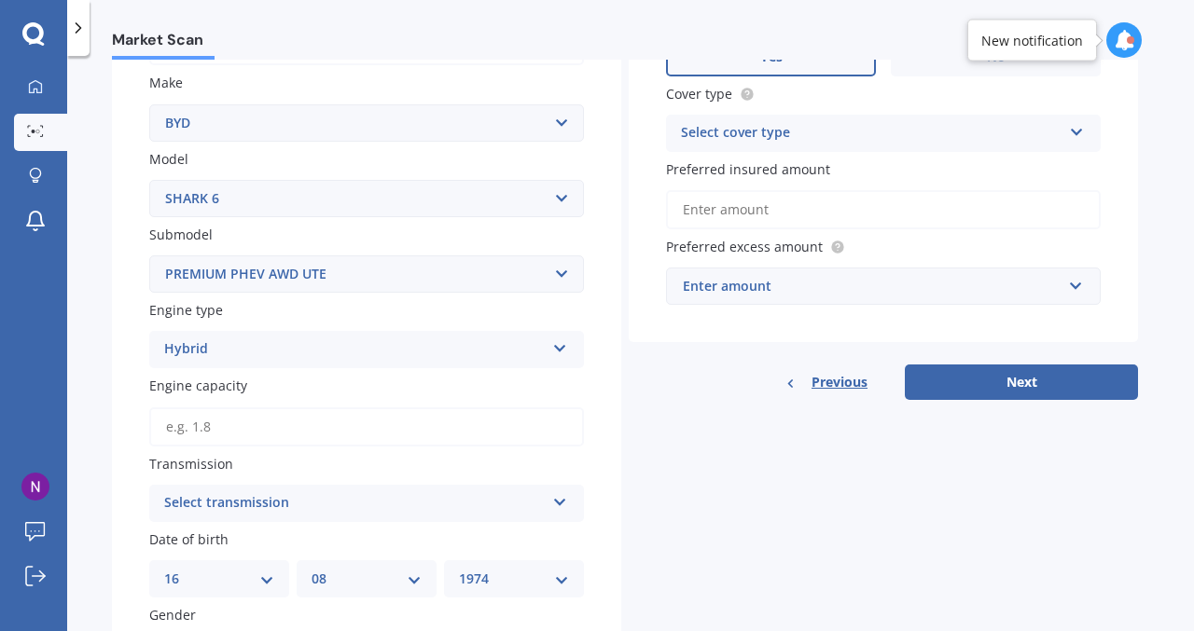
click at [442, 496] on div "Select transmission" at bounding box center [354, 503] width 380 height 22
click at [413, 538] on div "Auto" at bounding box center [366, 540] width 433 height 34
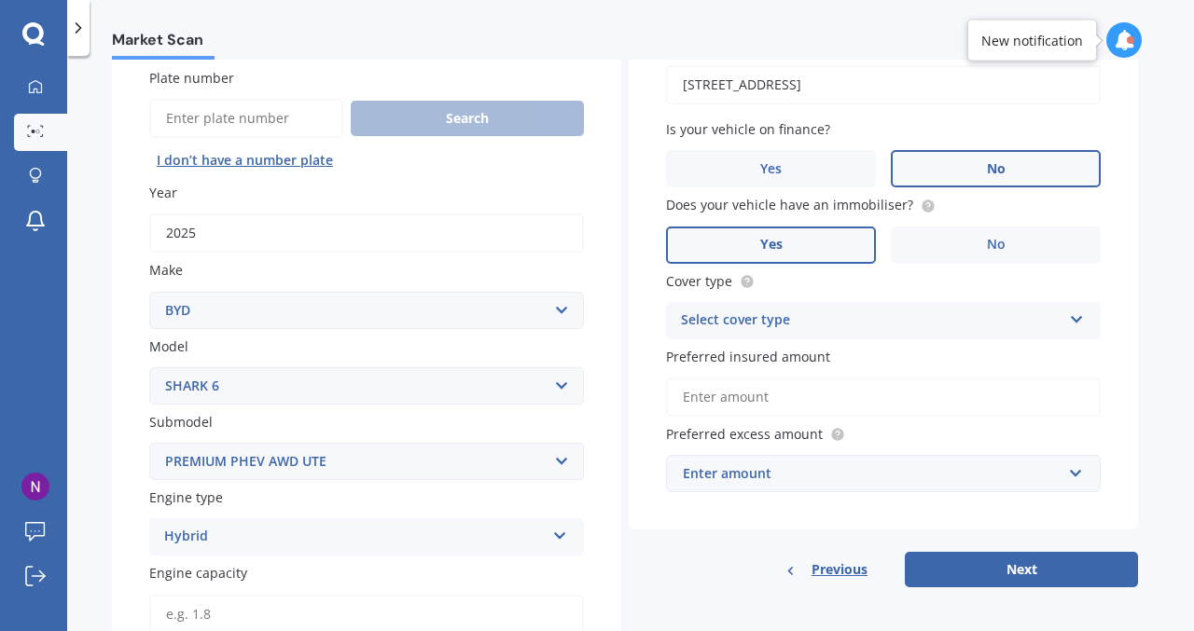
scroll to position [169, 0]
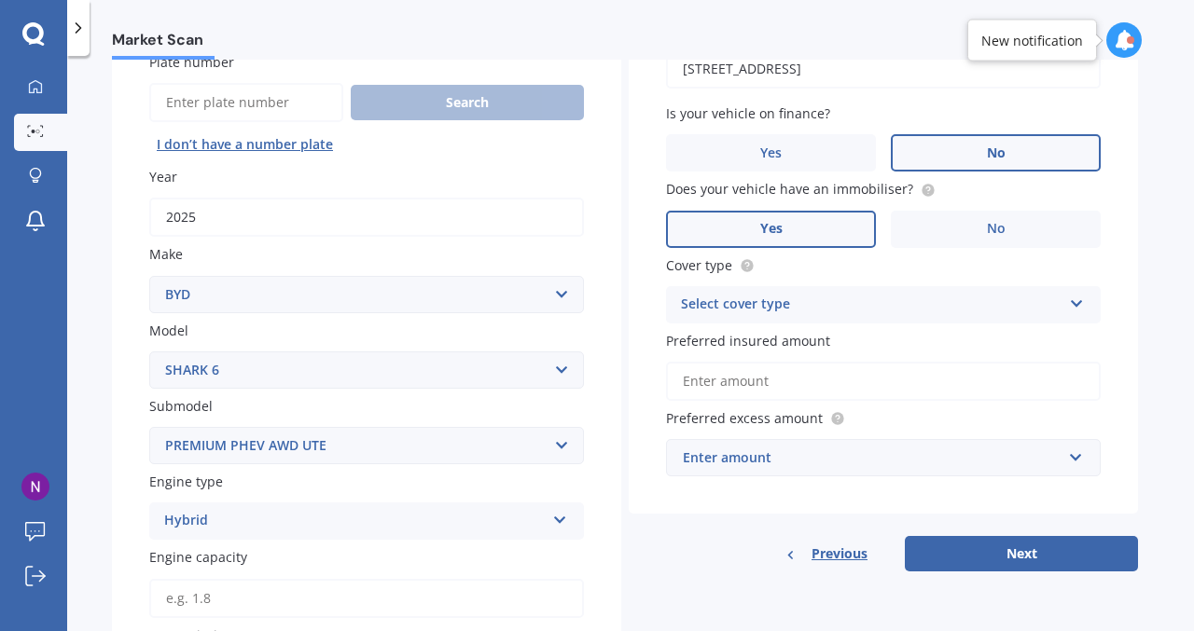
click at [749, 296] on div "Select cover type" at bounding box center [871, 305] width 380 height 22
click at [755, 352] on div "Comprehensive" at bounding box center [883, 342] width 433 height 34
click at [819, 458] on div "Enter amount" at bounding box center [872, 458] width 379 height 21
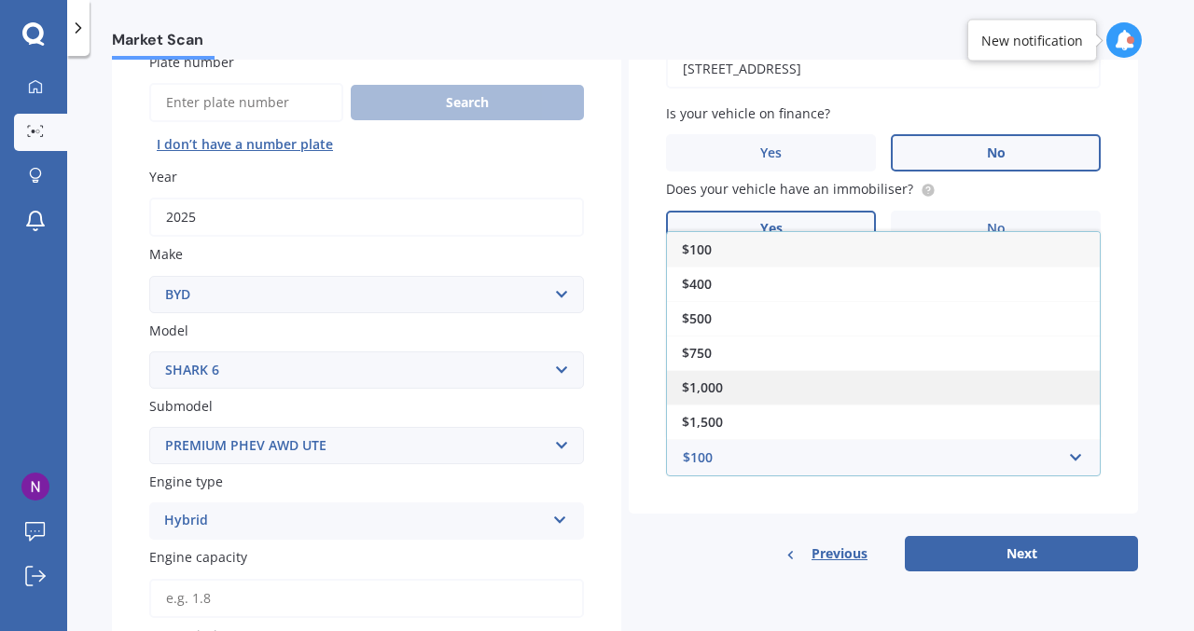
click at [774, 394] on div "$1,000" at bounding box center [883, 387] width 433 height 35
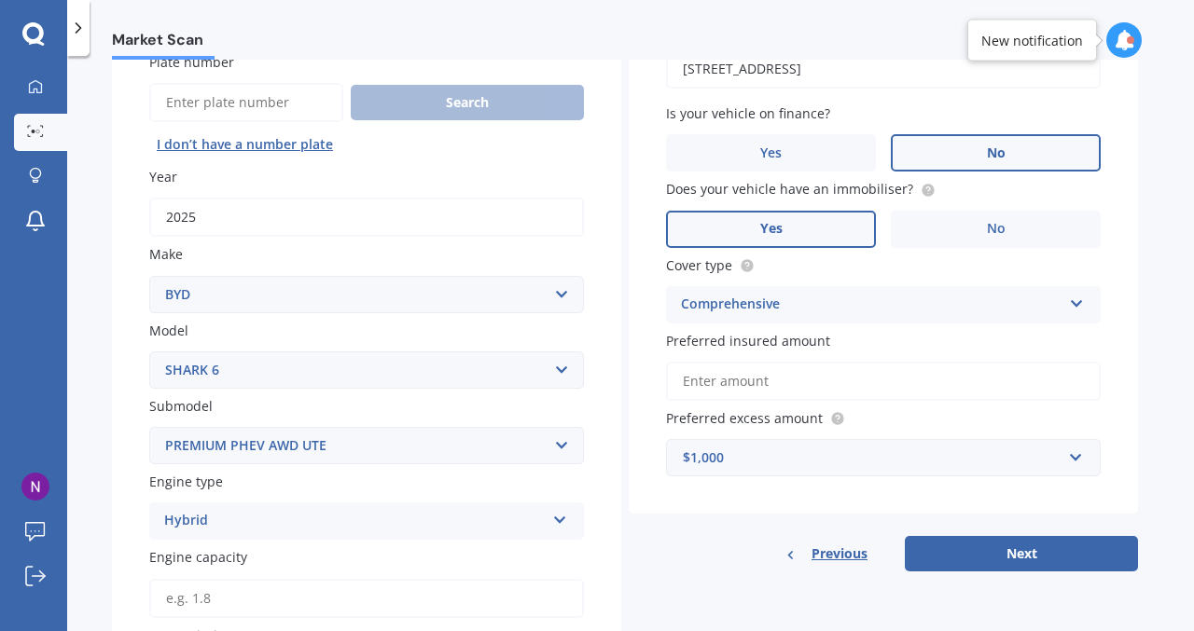
click at [777, 380] on input "Preferred insured amount" at bounding box center [883, 381] width 435 height 39
click at [1002, 565] on button "Next" at bounding box center [1021, 553] width 233 height 35
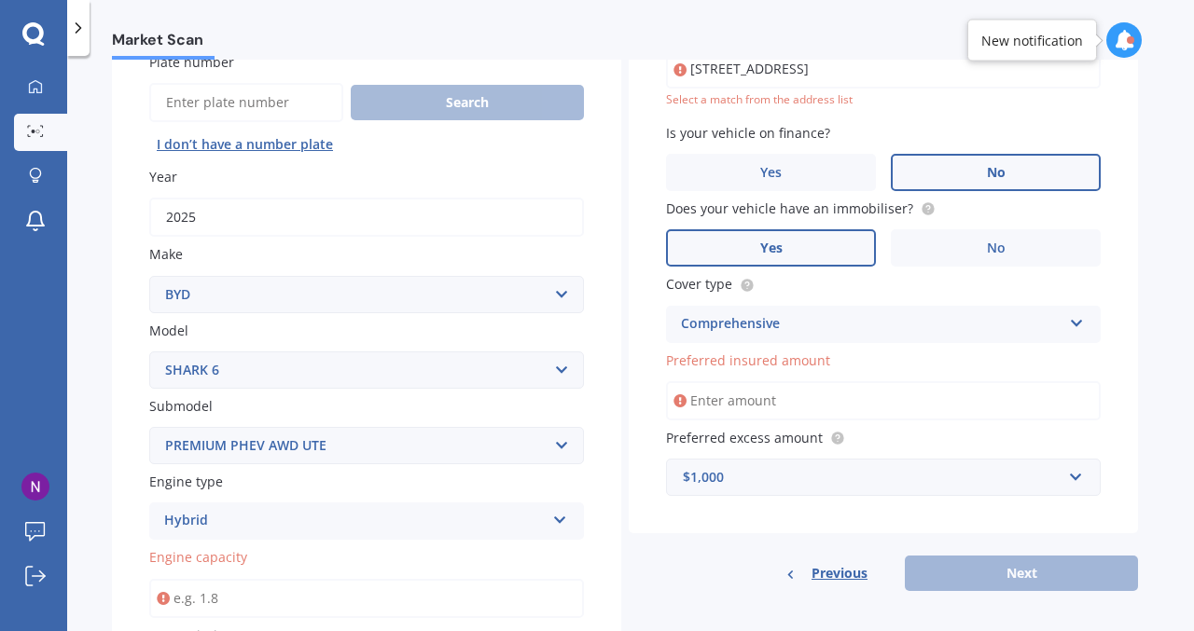
click at [920, 77] on input "[STREET_ADDRESS]" at bounding box center [883, 68] width 435 height 39
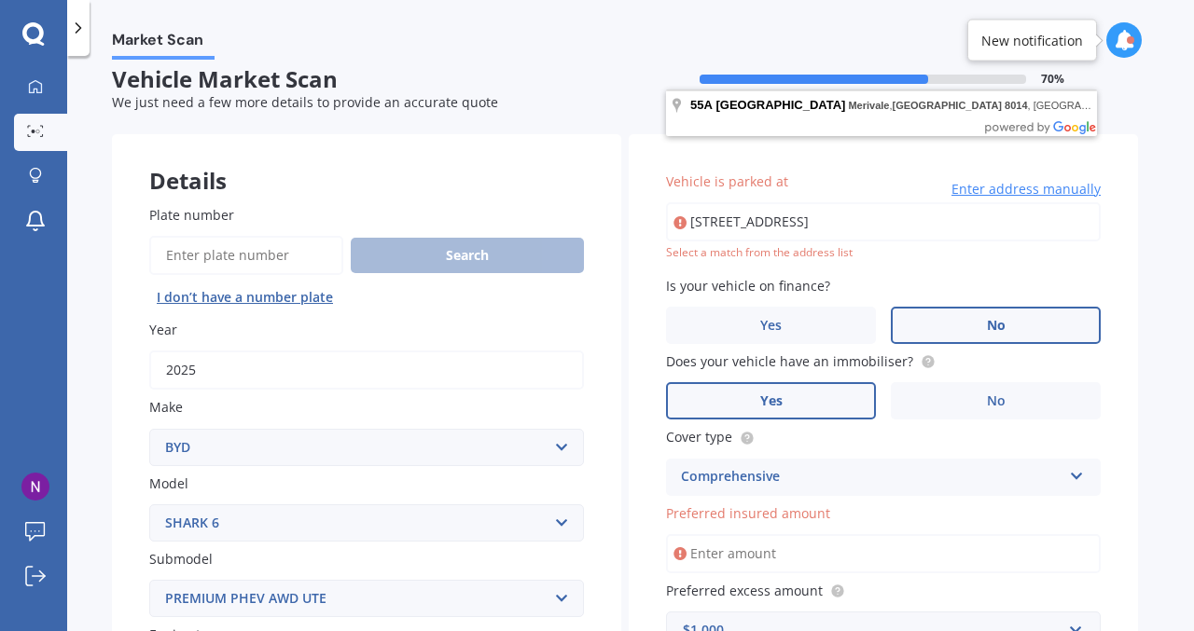
scroll to position [0, 0]
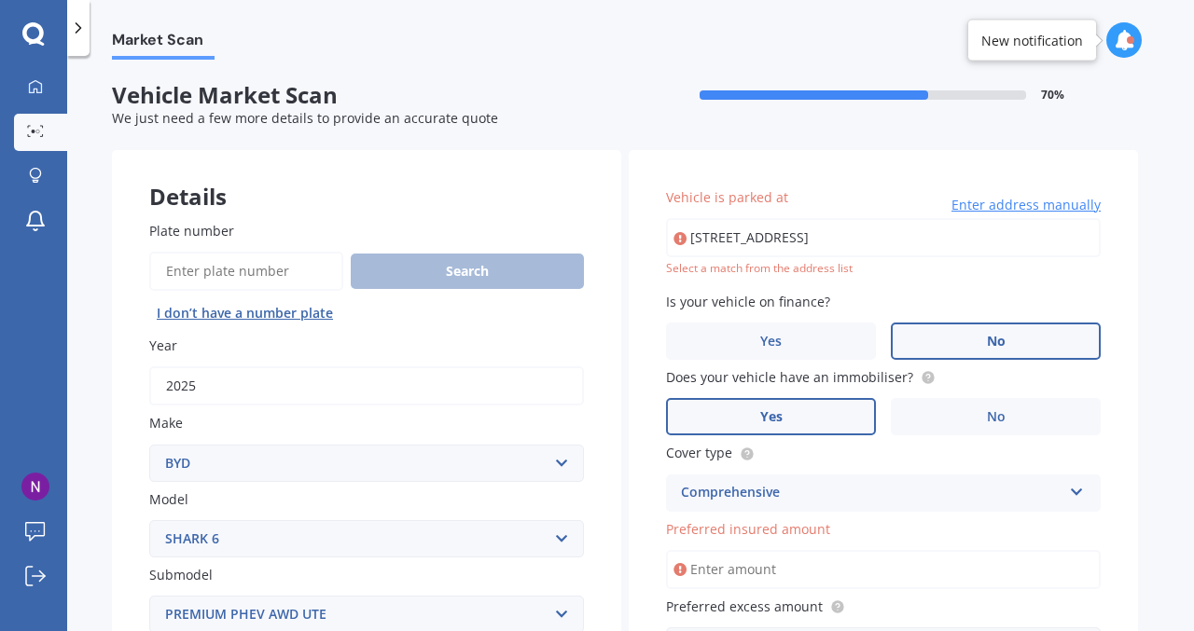
type input "[STREET_ADDRESS]"
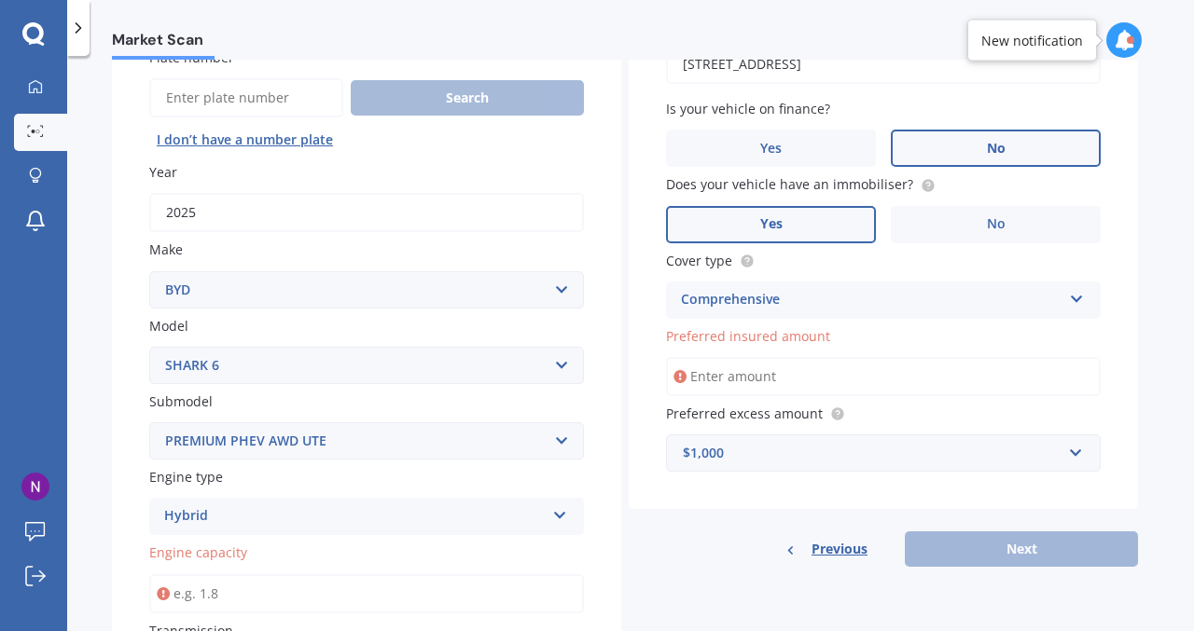
scroll to position [201, 0]
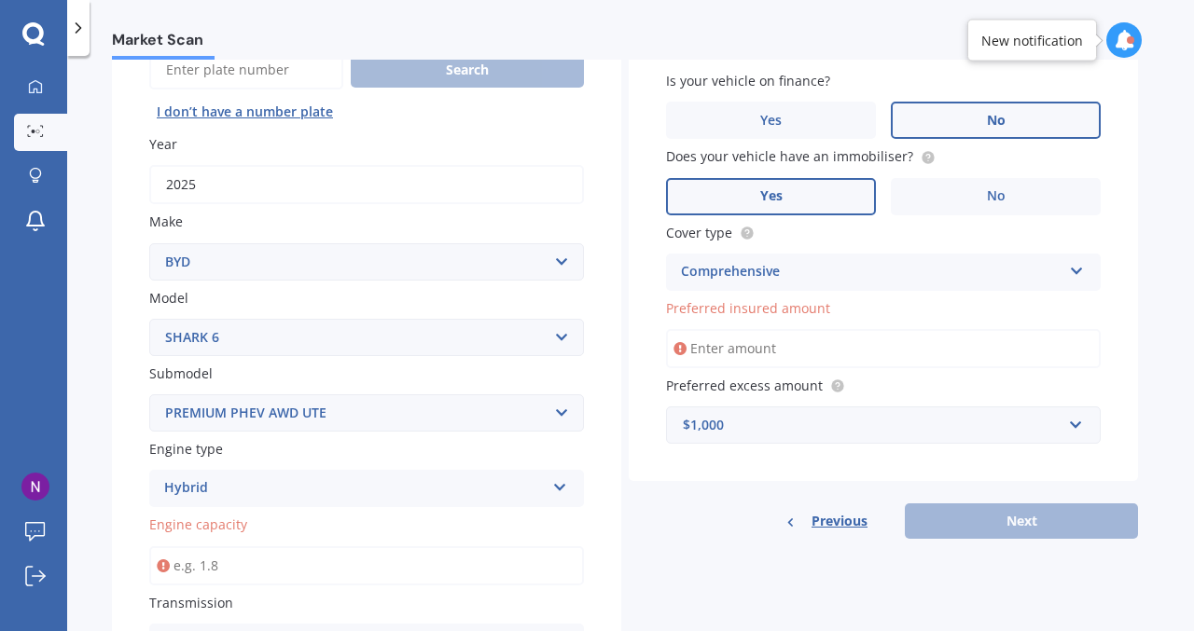
click at [756, 355] on input "Preferred insured amount" at bounding box center [883, 348] width 435 height 39
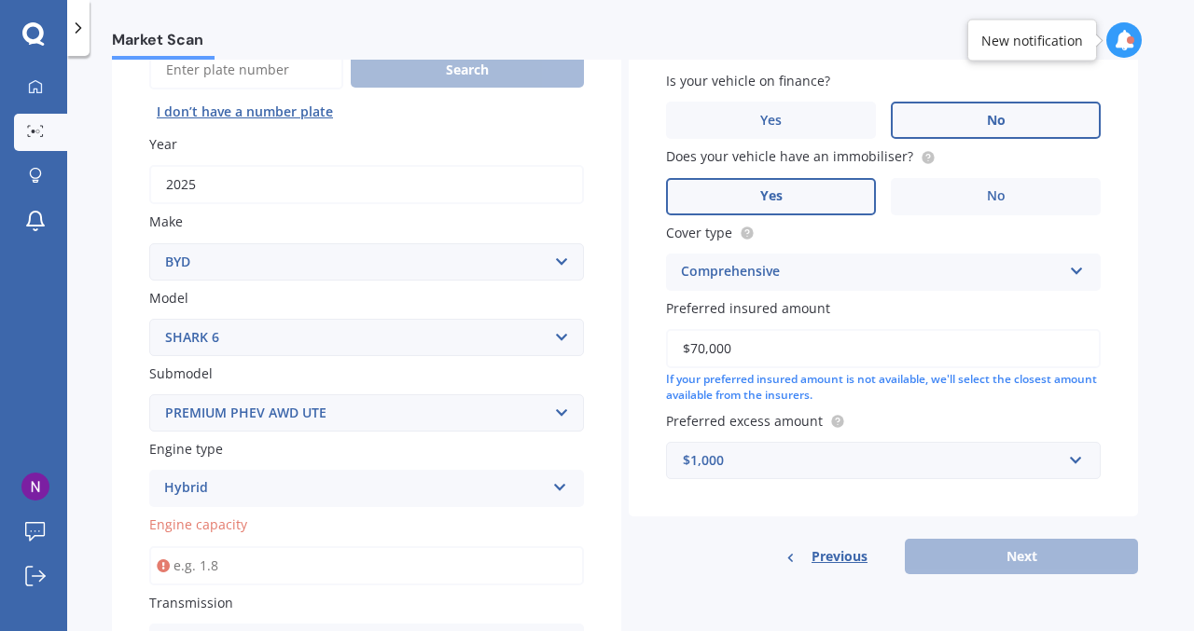
type input "$70,000"
click at [881, 399] on div "If your preferred insured amount is not available, we'll select the closest amo…" at bounding box center [883, 388] width 435 height 32
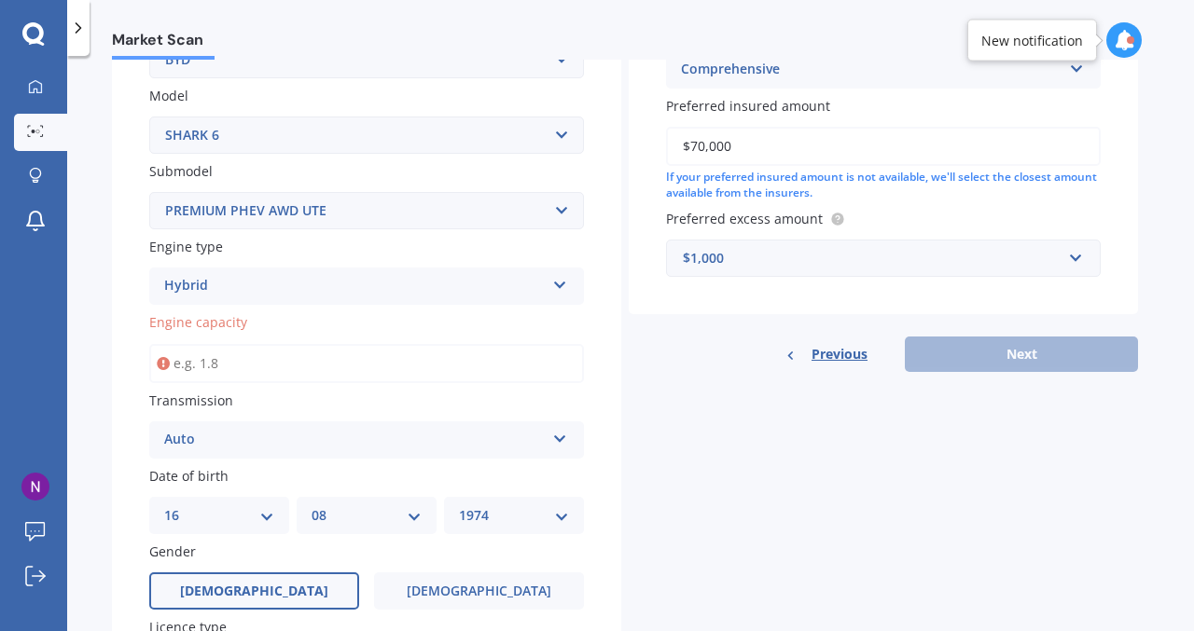
scroll to position [439, 0]
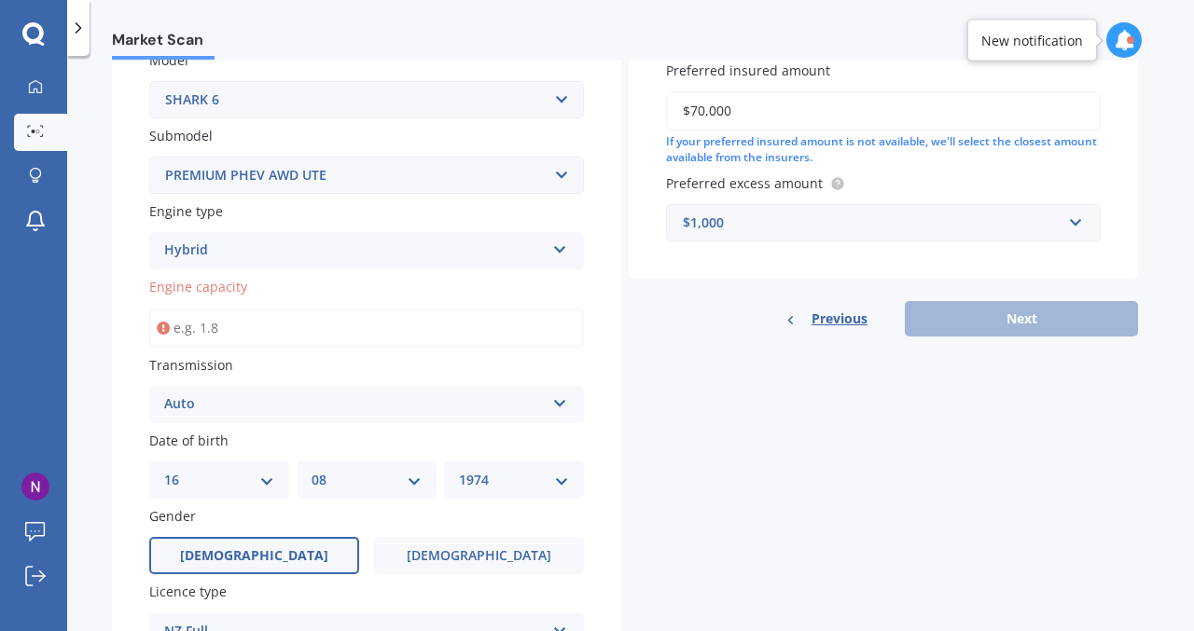
click at [282, 333] on input "Engine capacity" at bounding box center [366, 328] width 435 height 39
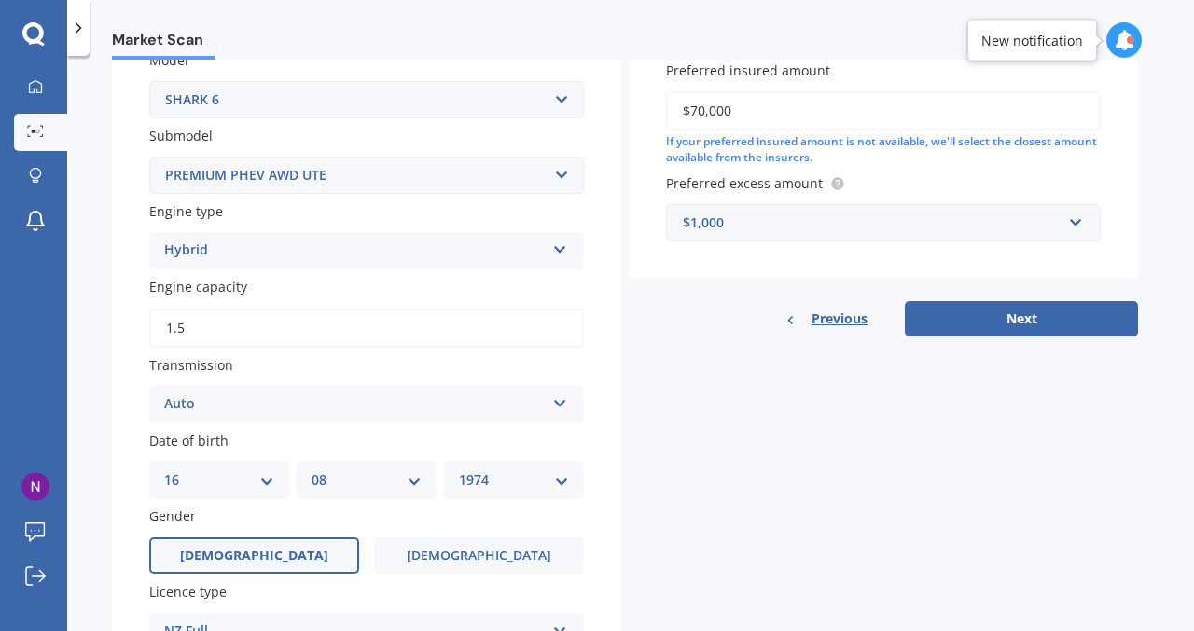
type input "1.5"
click at [676, 397] on div "Details Plate number Search I don’t have a number plate Year [DATE] Make Select…" at bounding box center [625, 275] width 1026 height 1128
click at [1001, 310] on button "Next" at bounding box center [1021, 318] width 233 height 35
select select "16"
select select "08"
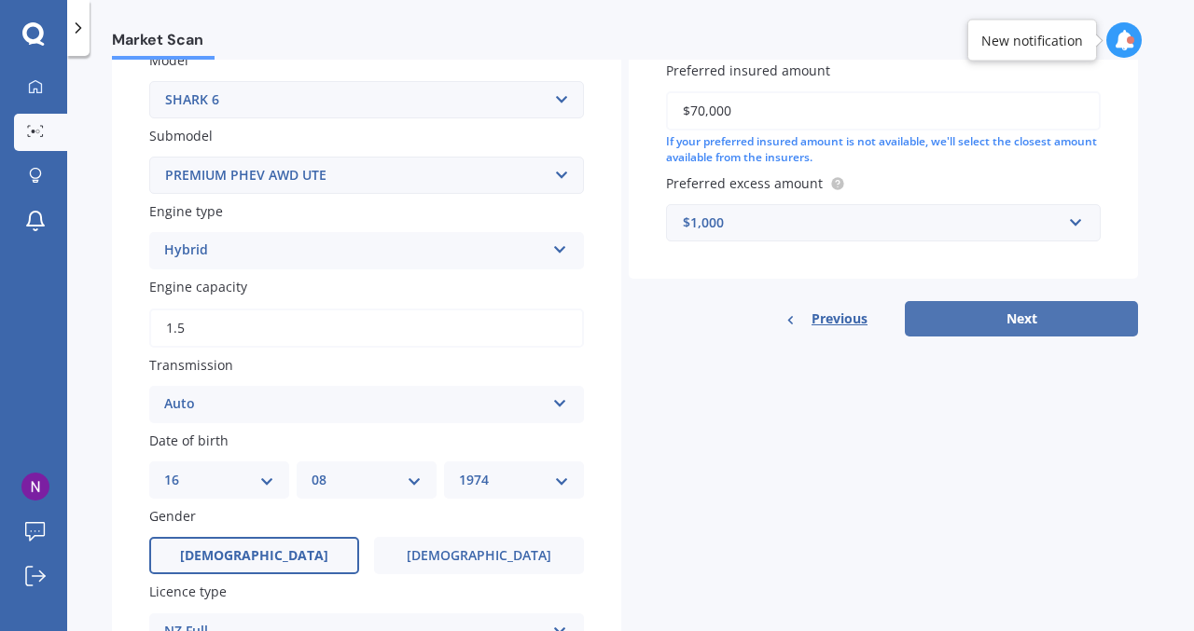
select select "1974"
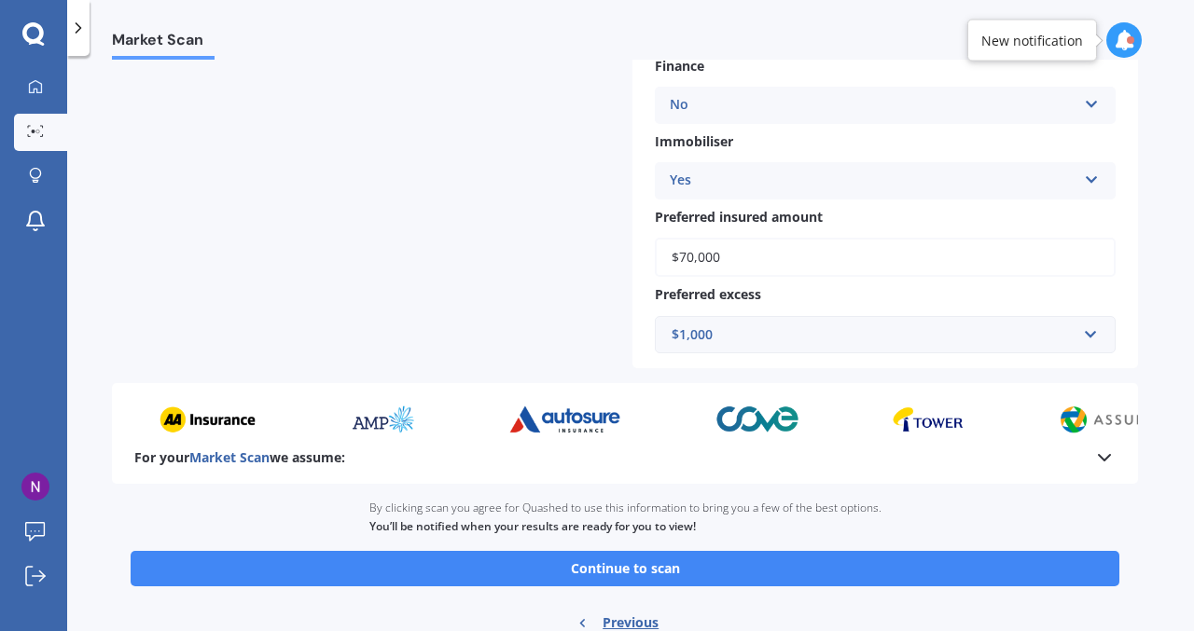
scroll to position [714, 0]
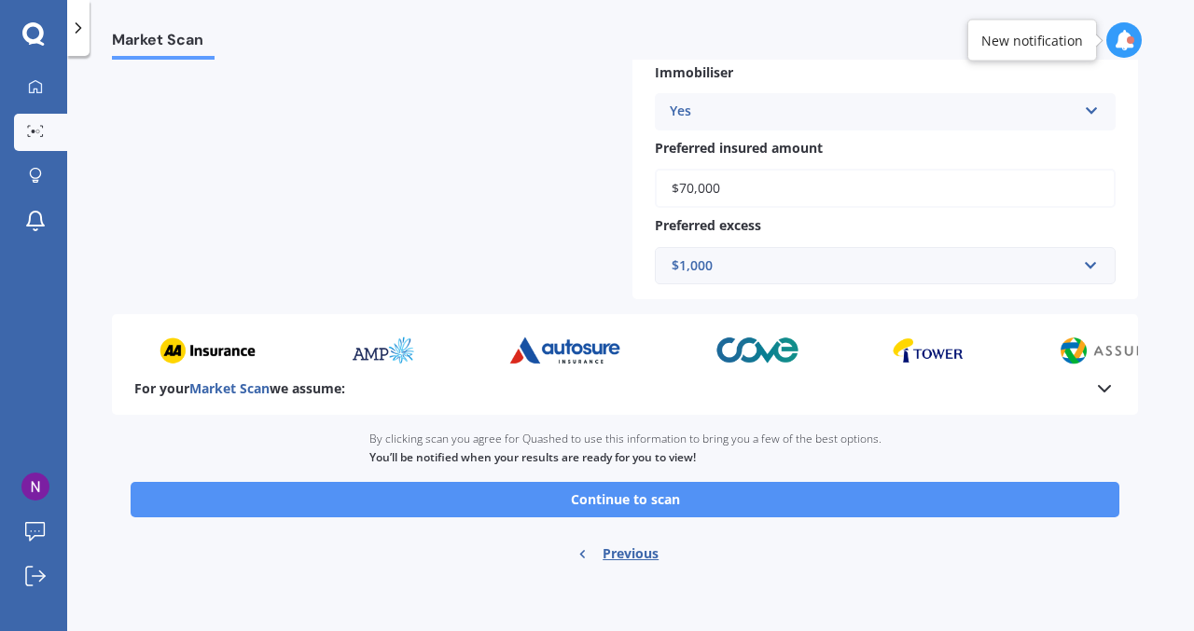
click at [892, 505] on button "Continue to scan" at bounding box center [625, 499] width 989 height 35
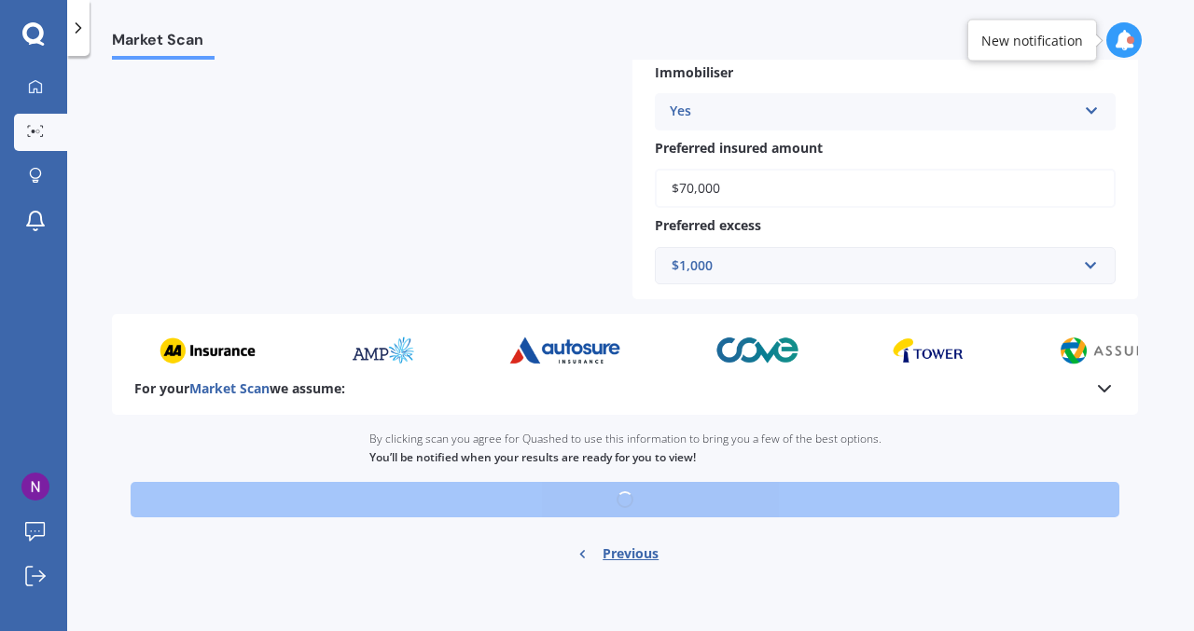
click at [892, 505] on div "Ready to go By clicking scan you agree for Quashed to use this information to b…" at bounding box center [625, 499] width 1026 height 168
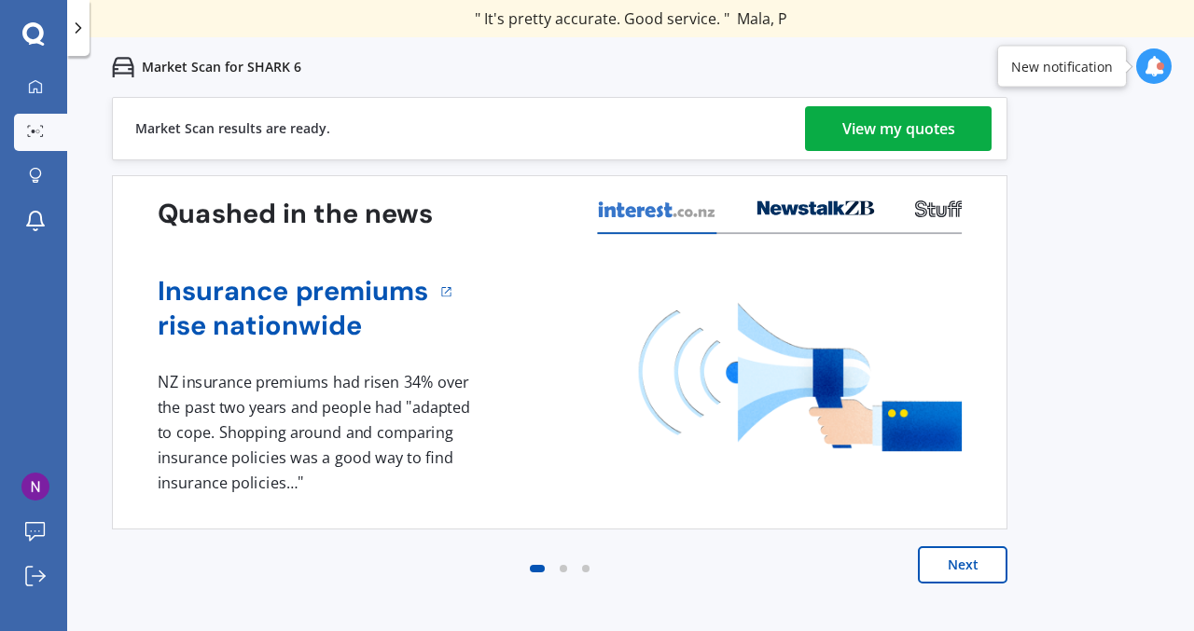
click at [900, 132] on div "View my quotes" at bounding box center [898, 128] width 113 height 45
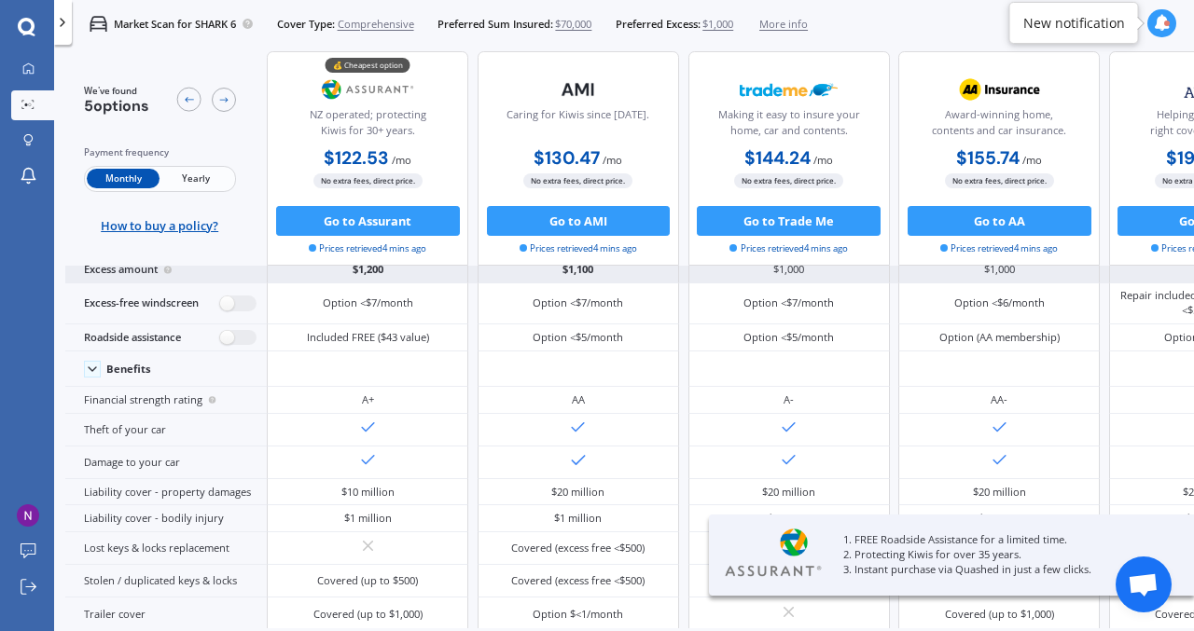
scroll to position [62, 0]
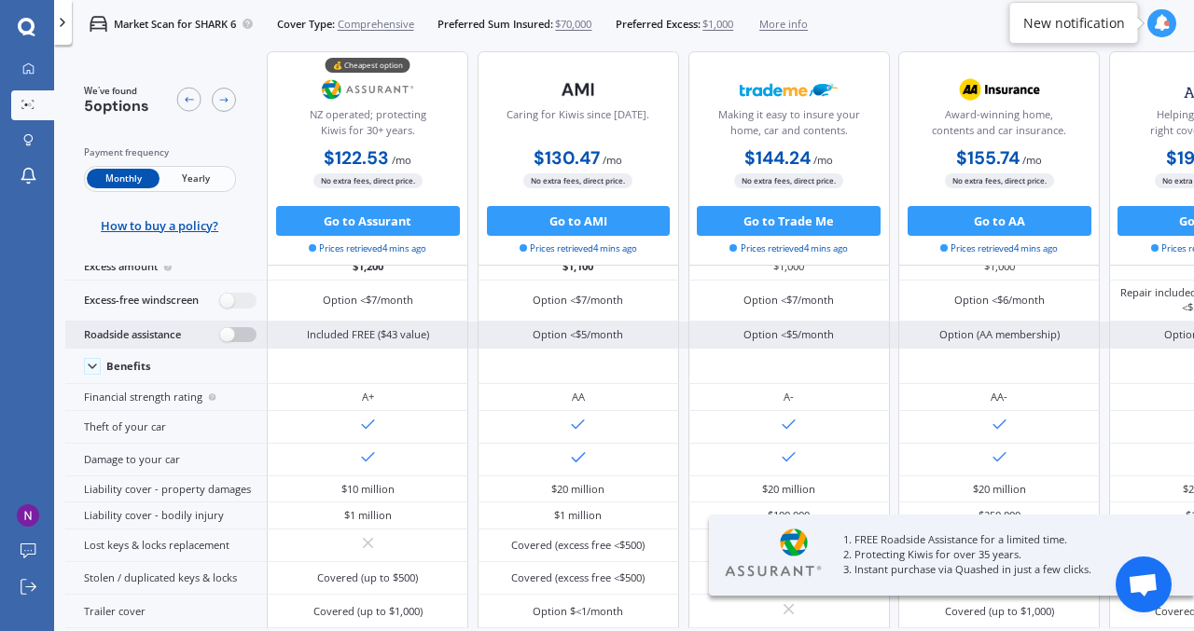
click at [240, 336] on label at bounding box center [238, 335] width 36 height 16
radio input "true"
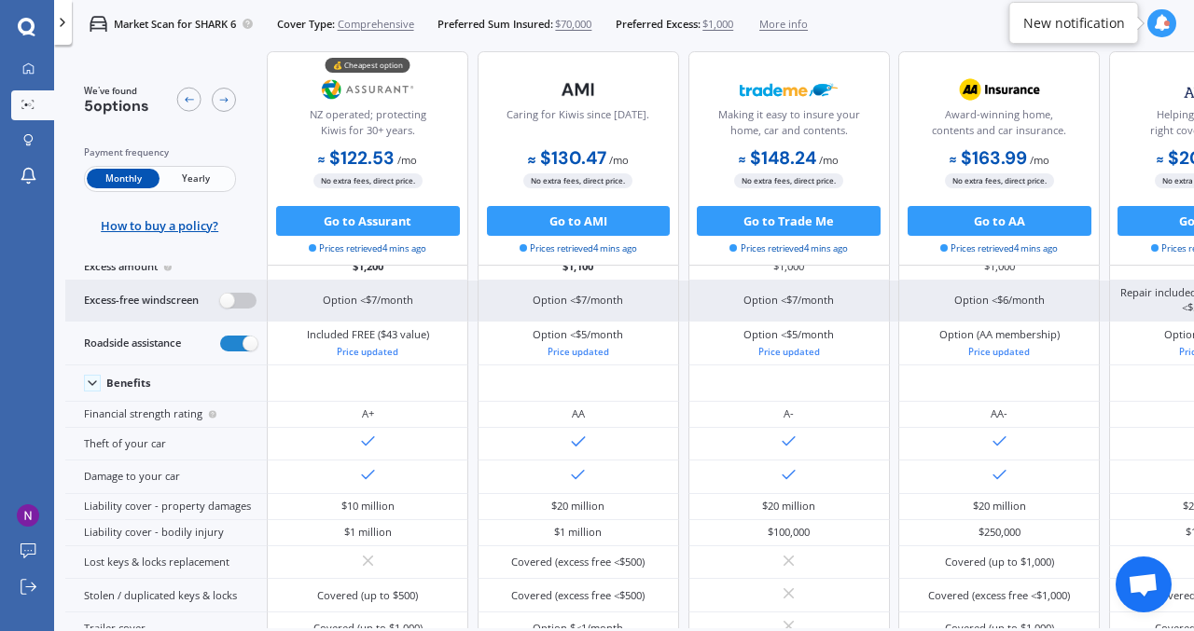
click at [238, 297] on label at bounding box center [238, 301] width 36 height 16
radio input "true"
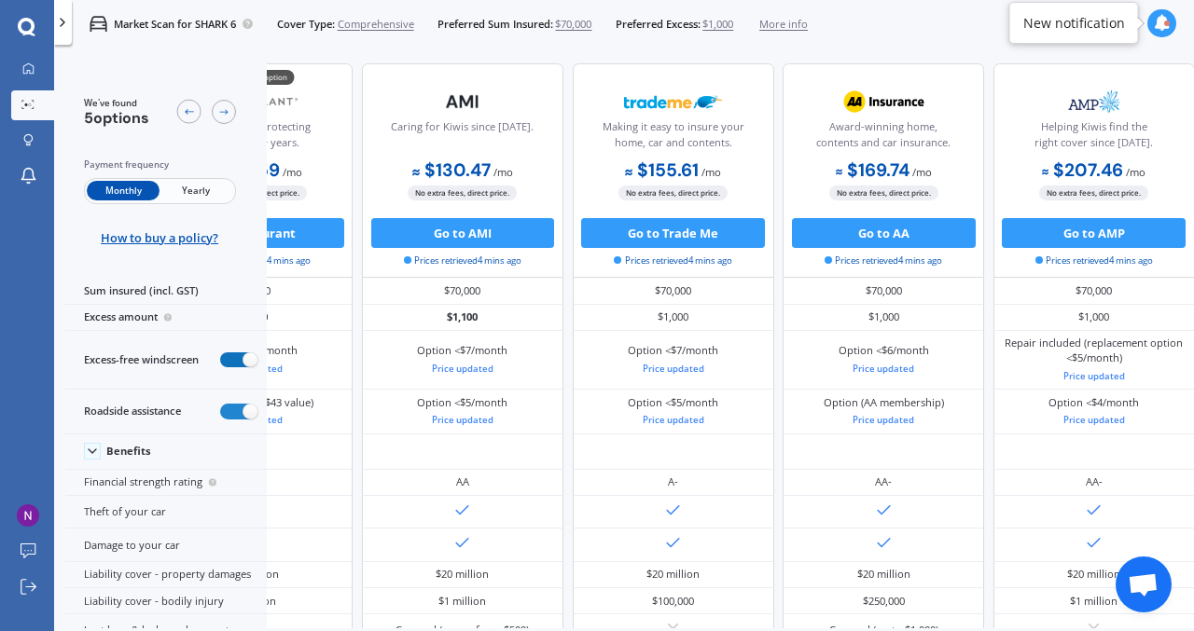
scroll to position [0, 0]
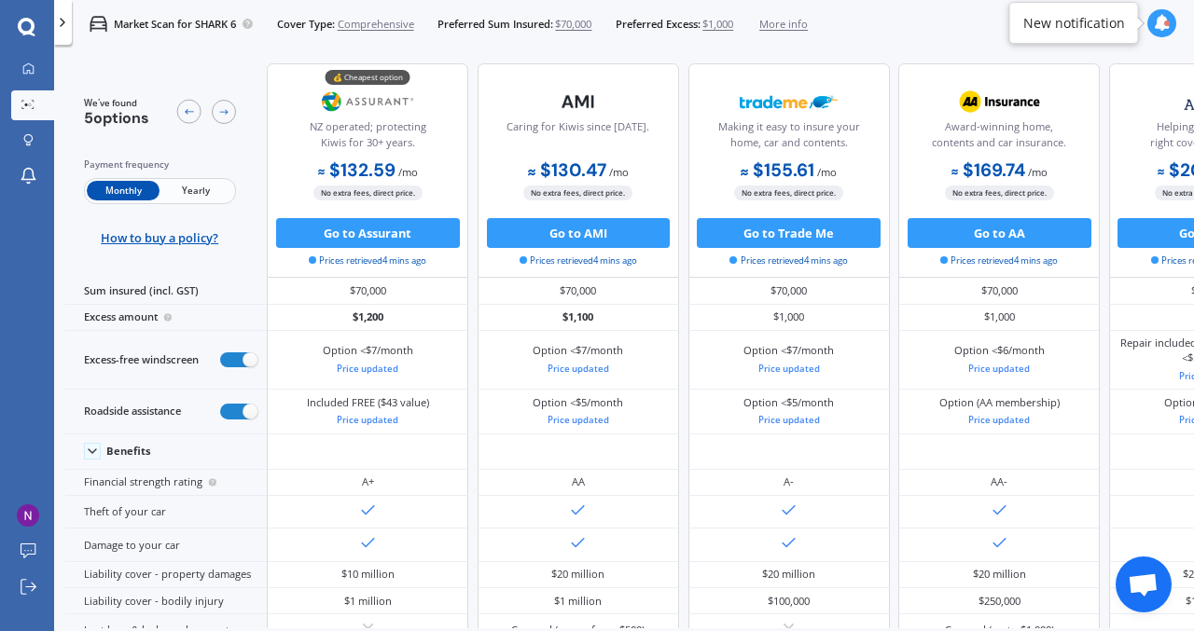
click at [201, 194] on span "Yearly" at bounding box center [195, 191] width 73 height 20
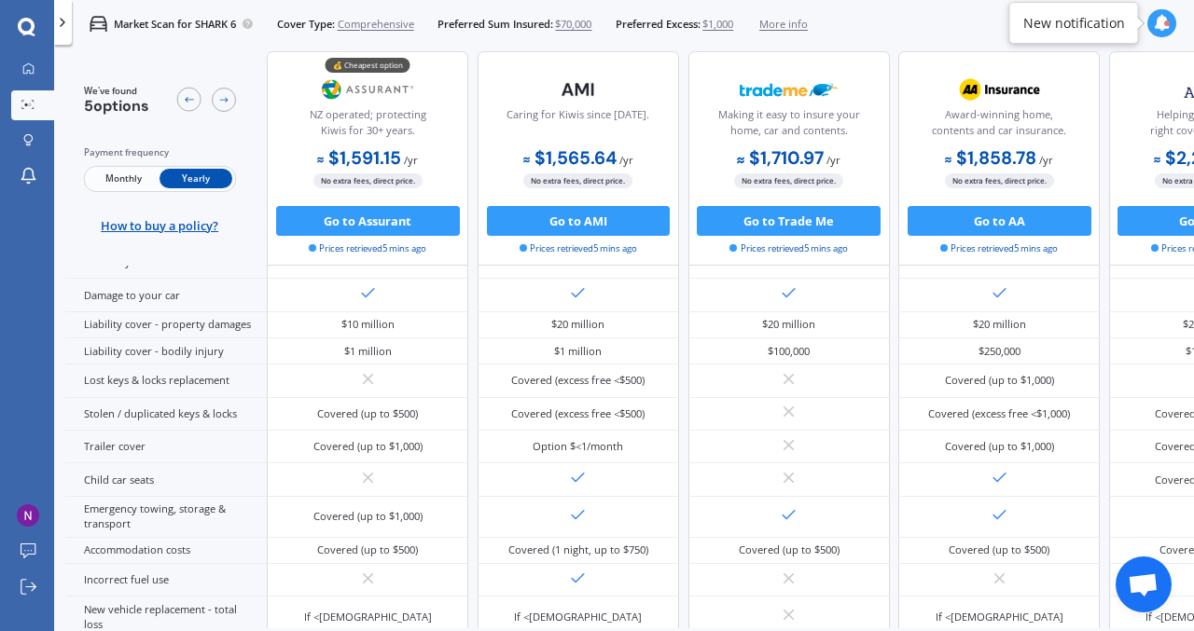
scroll to position [322, 0]
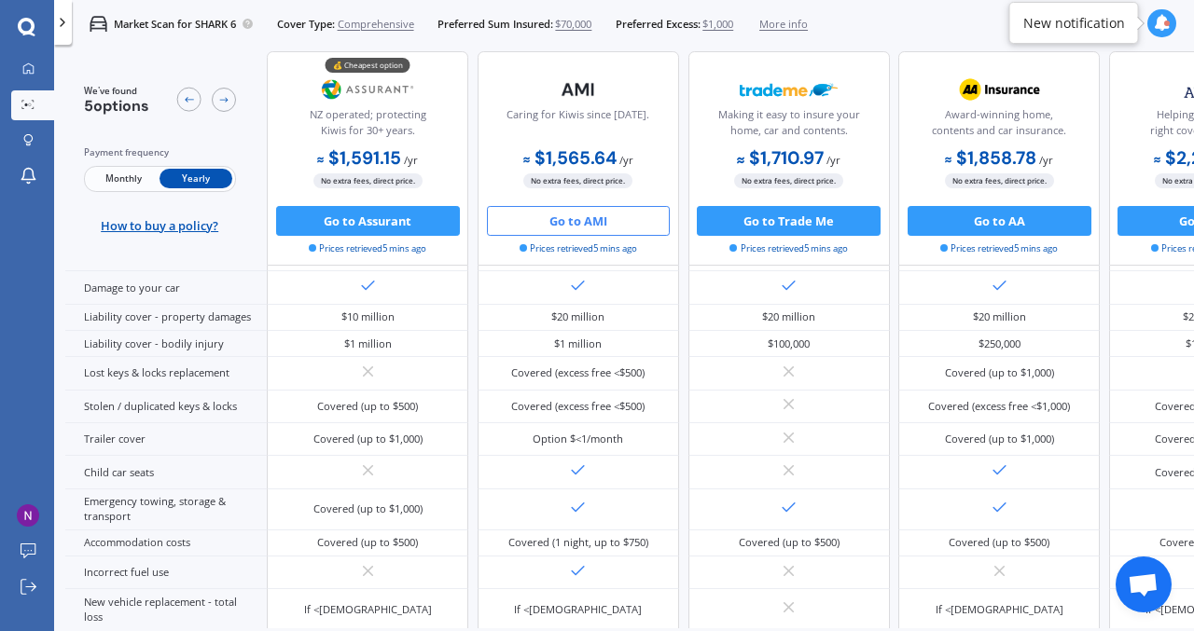
click at [567, 221] on button "Go to AMI" at bounding box center [579, 221] width 184 height 30
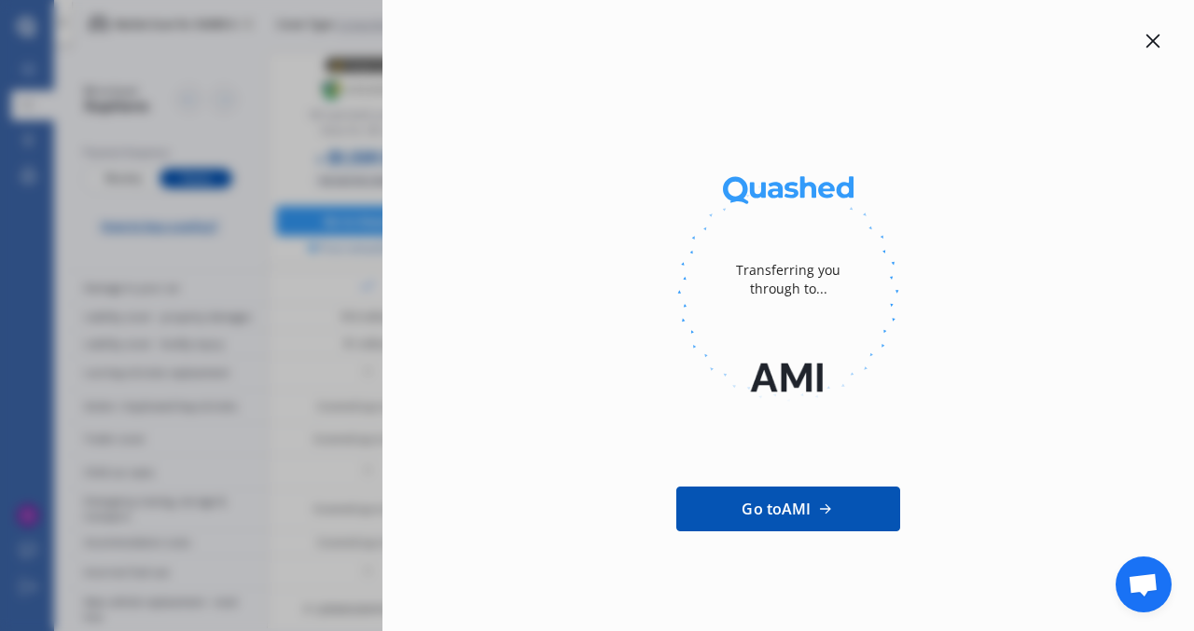
click at [1149, 48] on icon at bounding box center [1152, 41] width 15 height 15
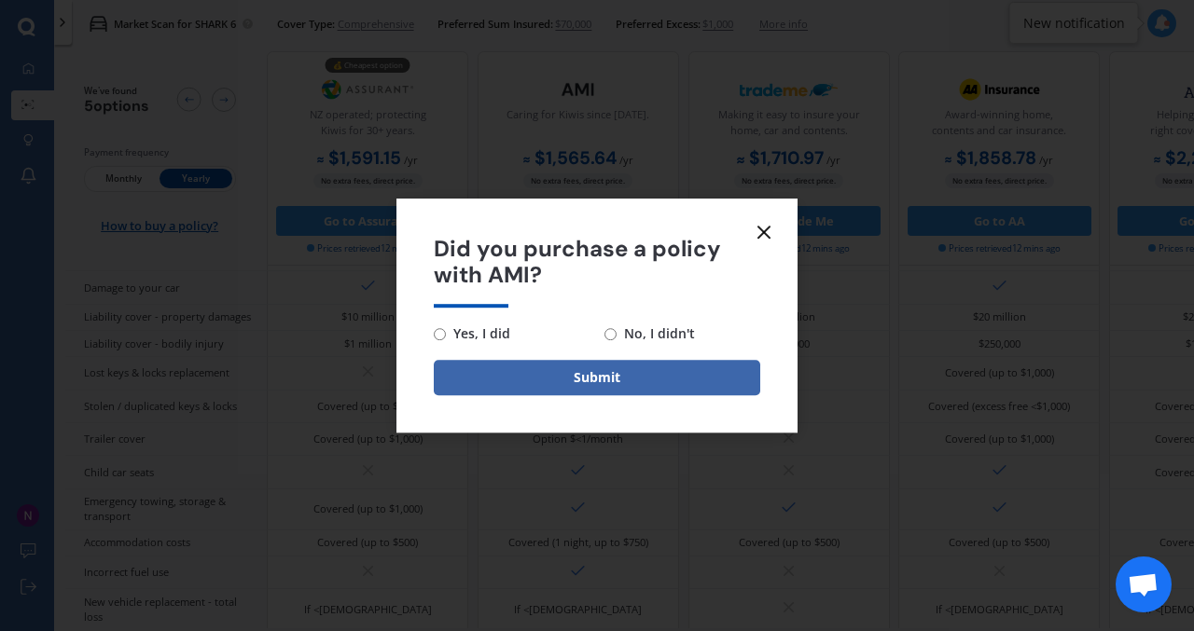
click at [763, 232] on line at bounding box center [763, 232] width 11 height 11
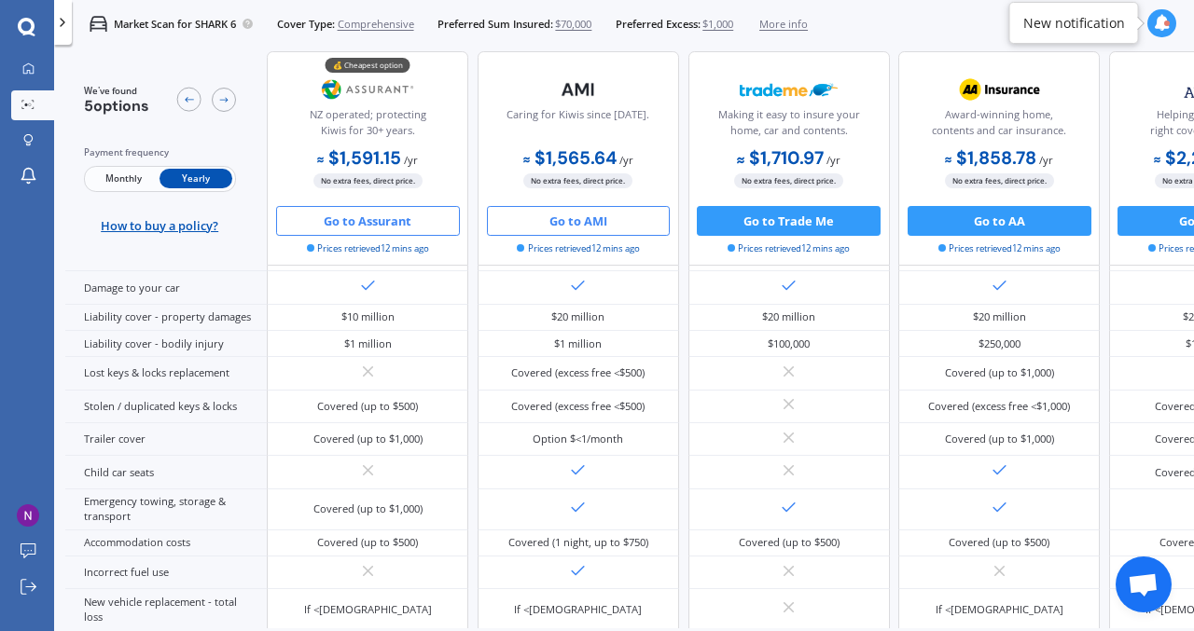
click at [395, 213] on button "Go to Assurant" at bounding box center [368, 221] width 184 height 30
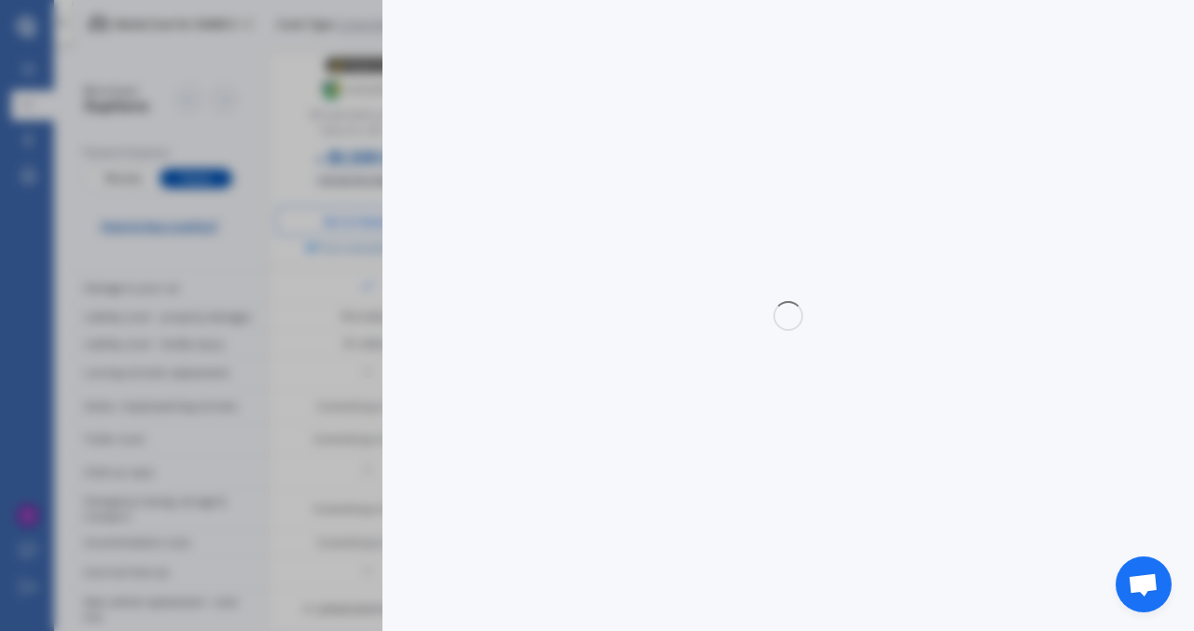
select select "full"
select select "500.00"
select select "Canterbury"
select select "BYD"
select select "SHARK 6"
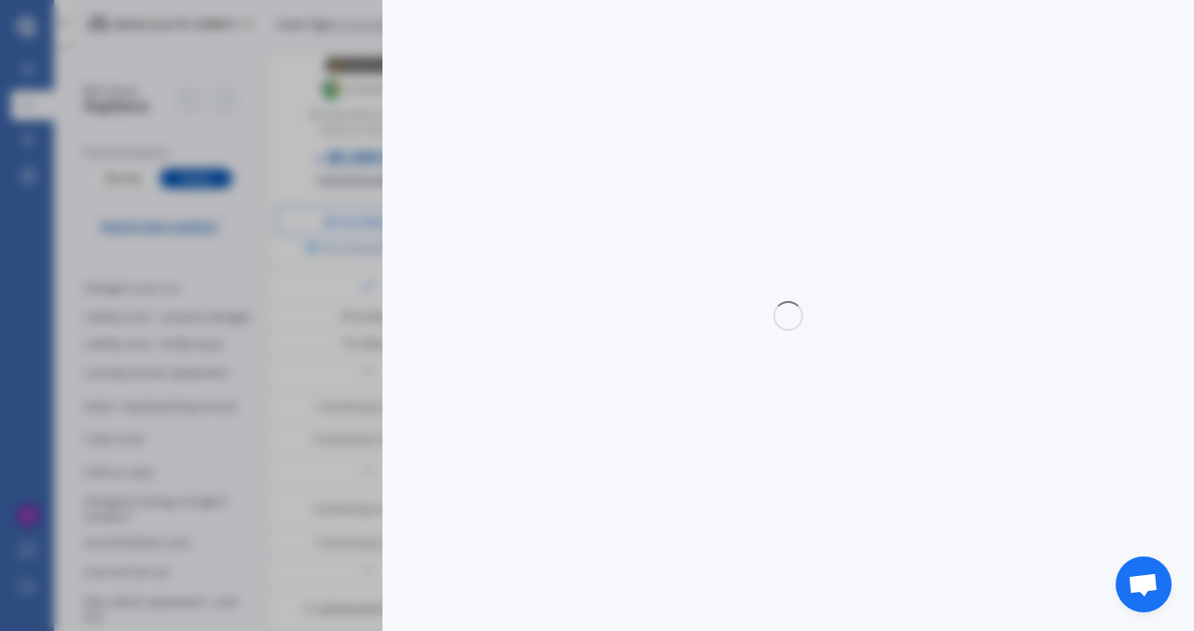
select select "PREMIUM PHEV AWD UTE"
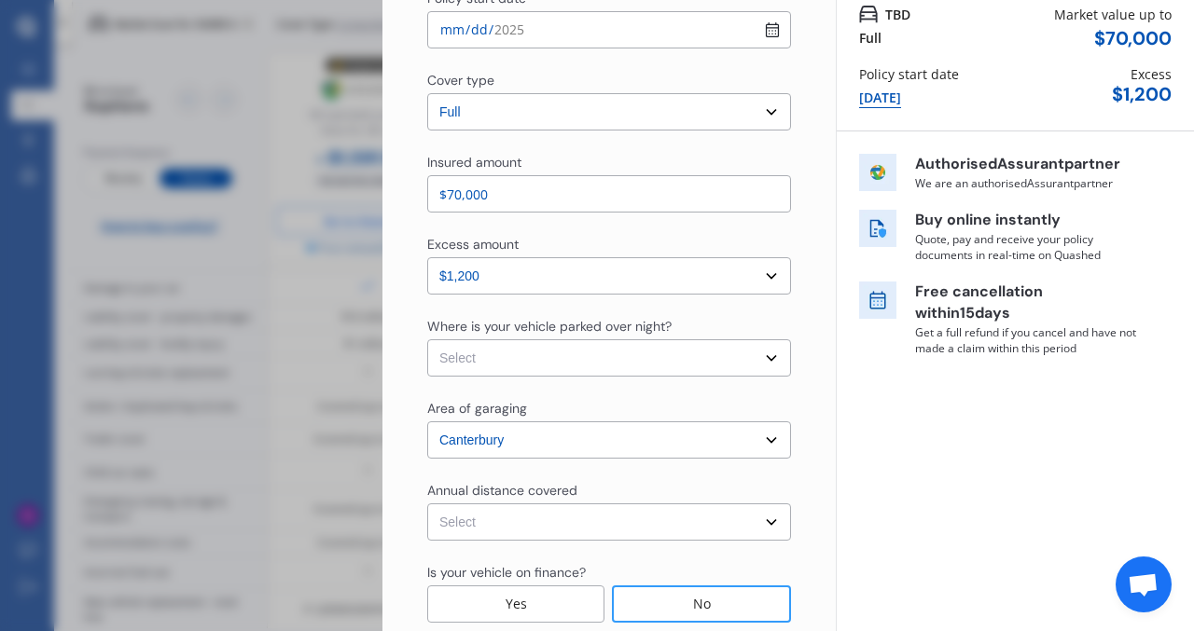
scroll to position [171, 0]
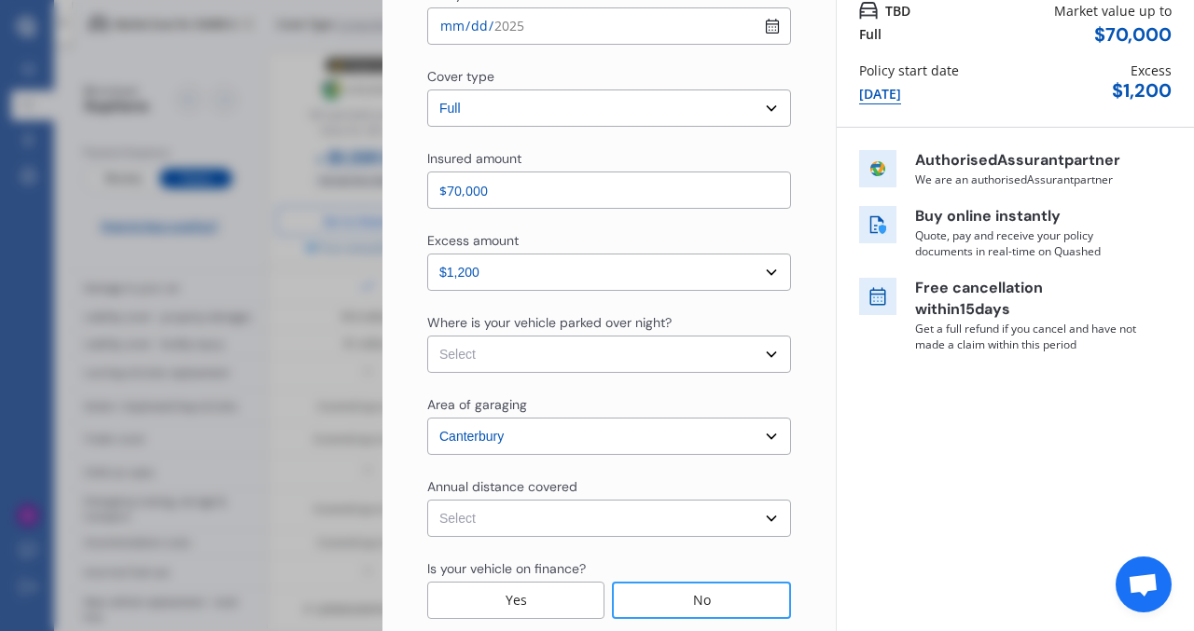
click at [757, 355] on select "Select In a garage On own property On street or road" at bounding box center [609, 354] width 364 height 37
select select "On own property"
click at [427, 336] on select "Select In a garage On own property On street or road" at bounding box center [609, 354] width 364 height 37
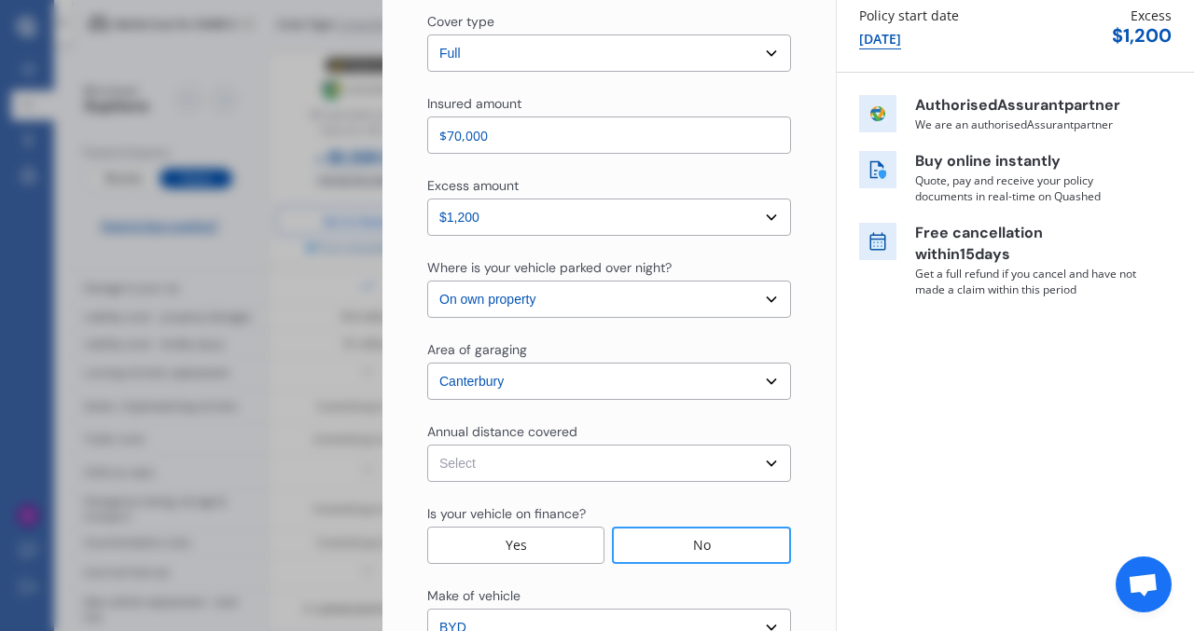
scroll to position [237, 0]
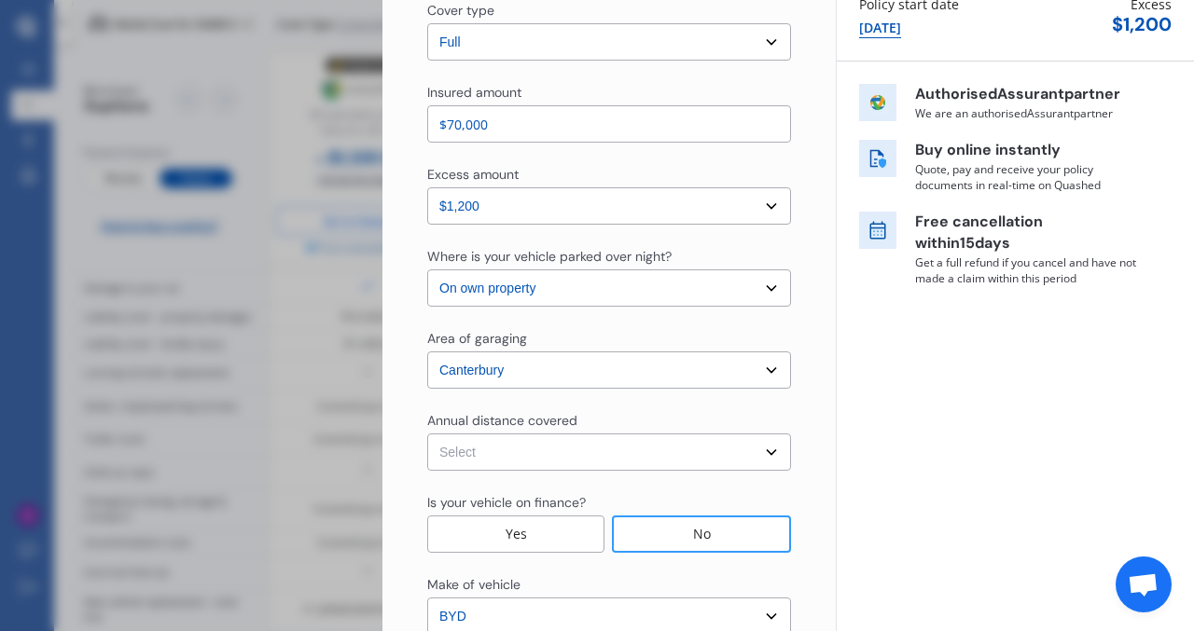
click at [605, 446] on select "Select Low (less than 15,000km per year) Average (15,000-30,000km per year) Hig…" at bounding box center [609, 452] width 364 height 37
select select "15000"
click at [427, 434] on select "Select Low (less than 15,000km per year) Average (15,000-30,000km per year) Hig…" at bounding box center [609, 452] width 364 height 37
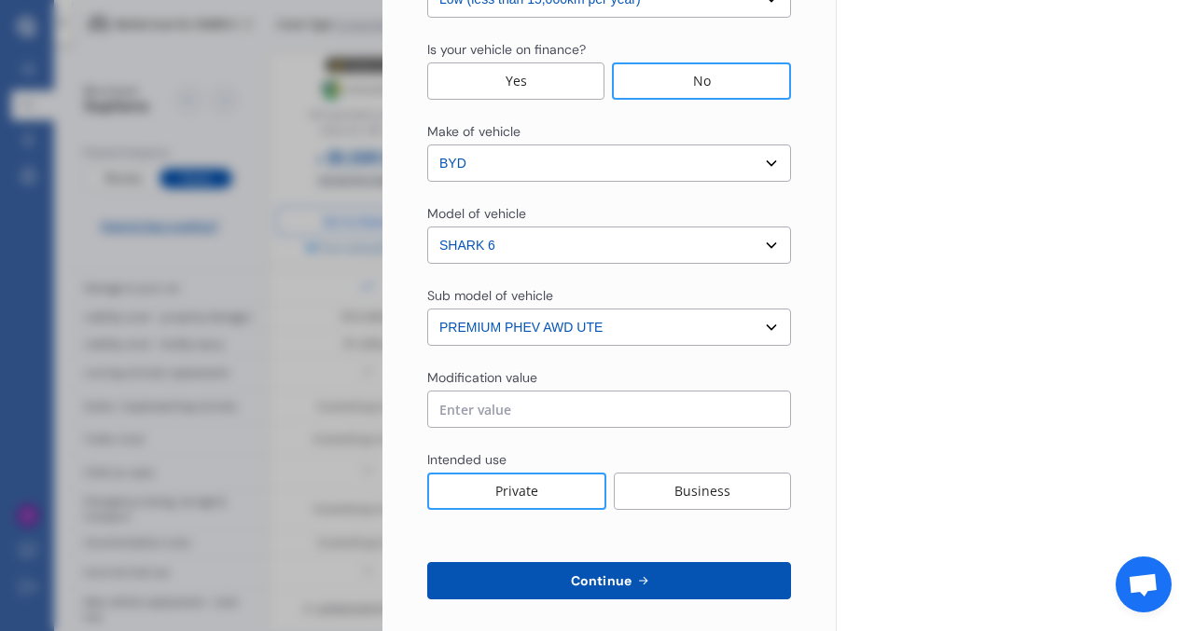
scroll to position [694, 0]
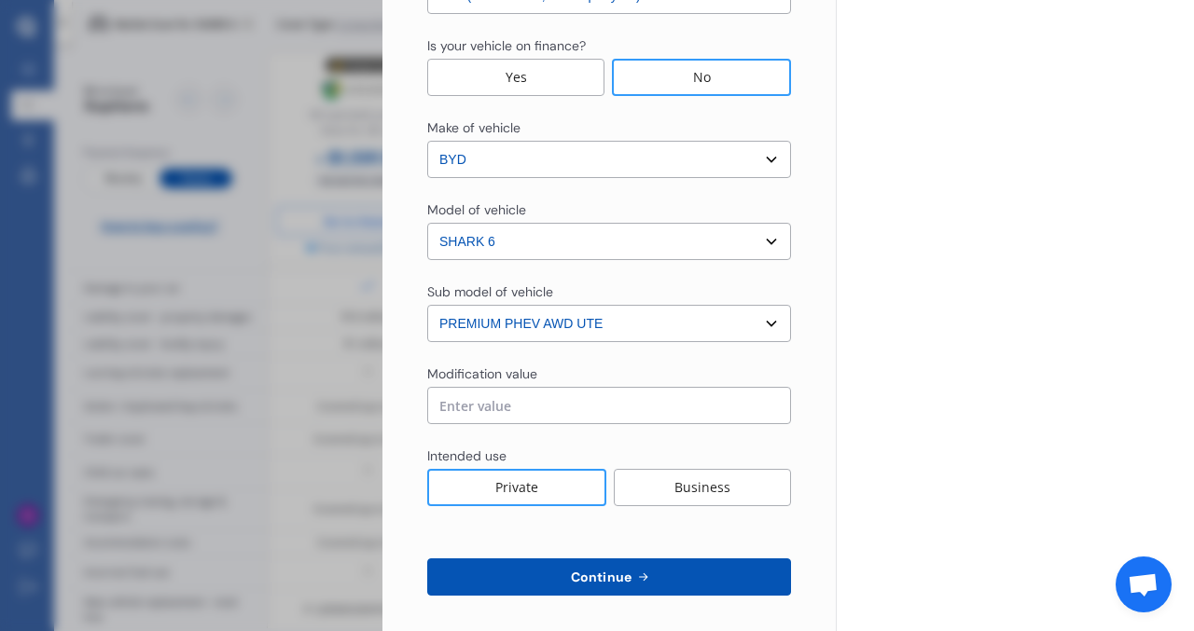
click at [622, 407] on input "text" at bounding box center [609, 405] width 364 height 37
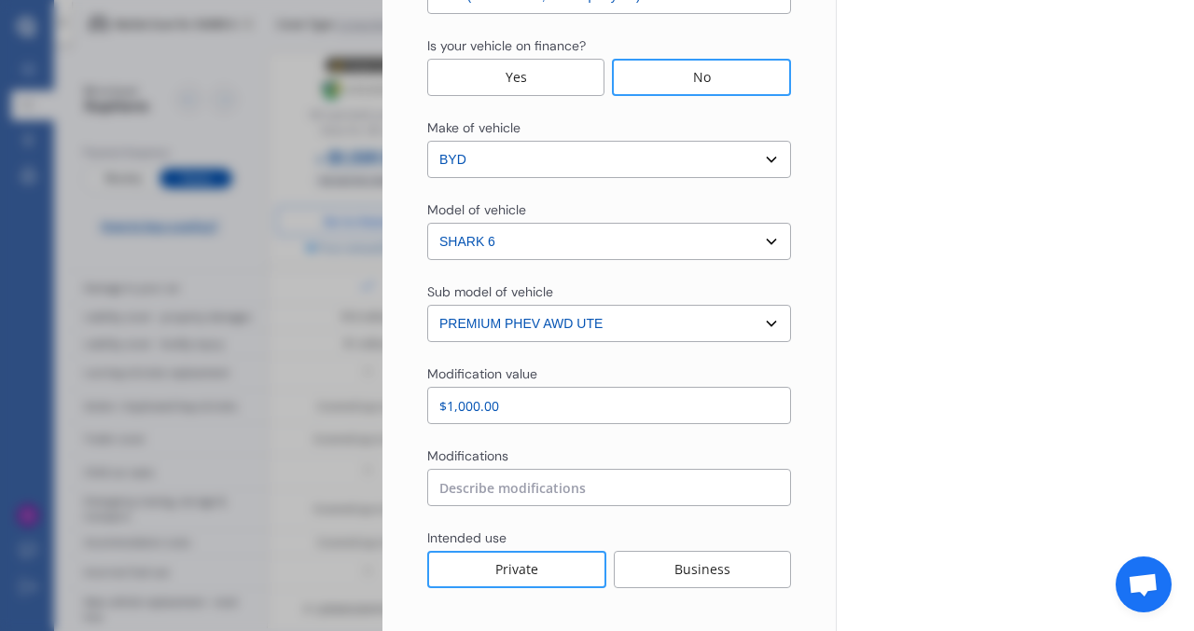
scroll to position [785, 0]
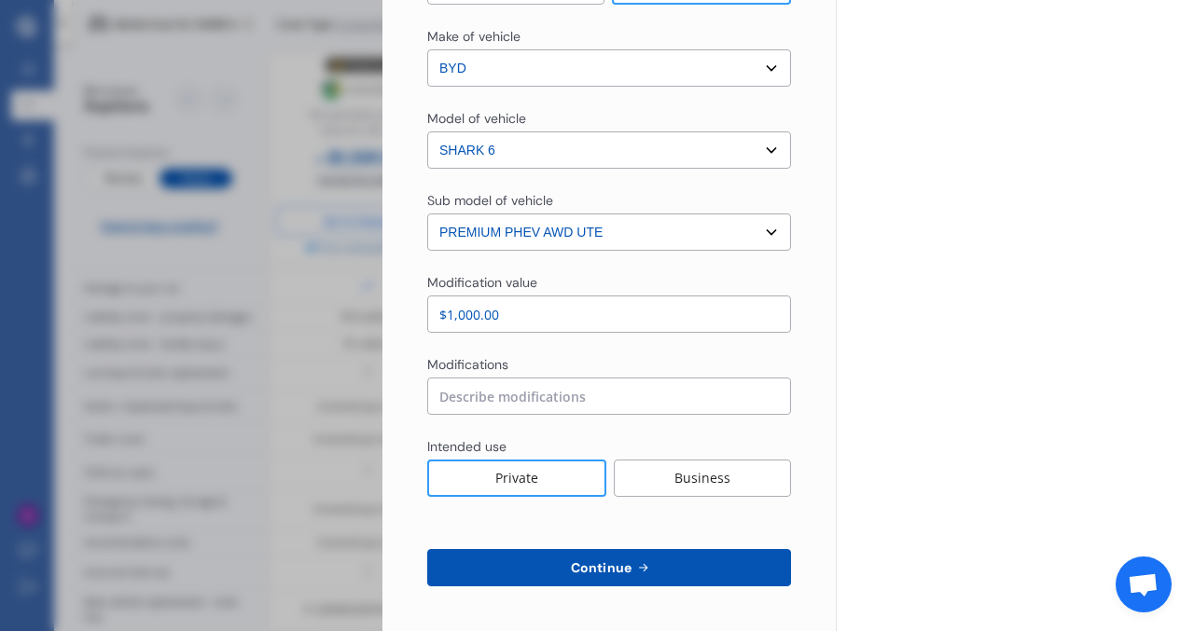
type input "$1,000.00"
click at [689, 562] on button "Continue" at bounding box center [609, 567] width 364 height 37
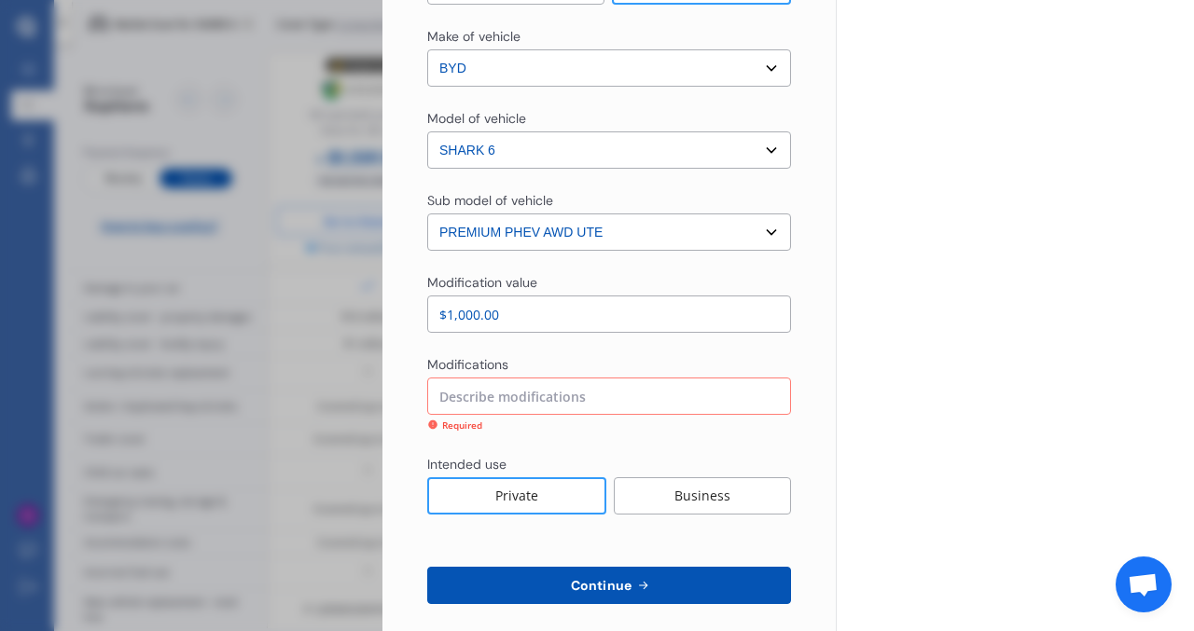
click at [574, 401] on input at bounding box center [609, 396] width 364 height 37
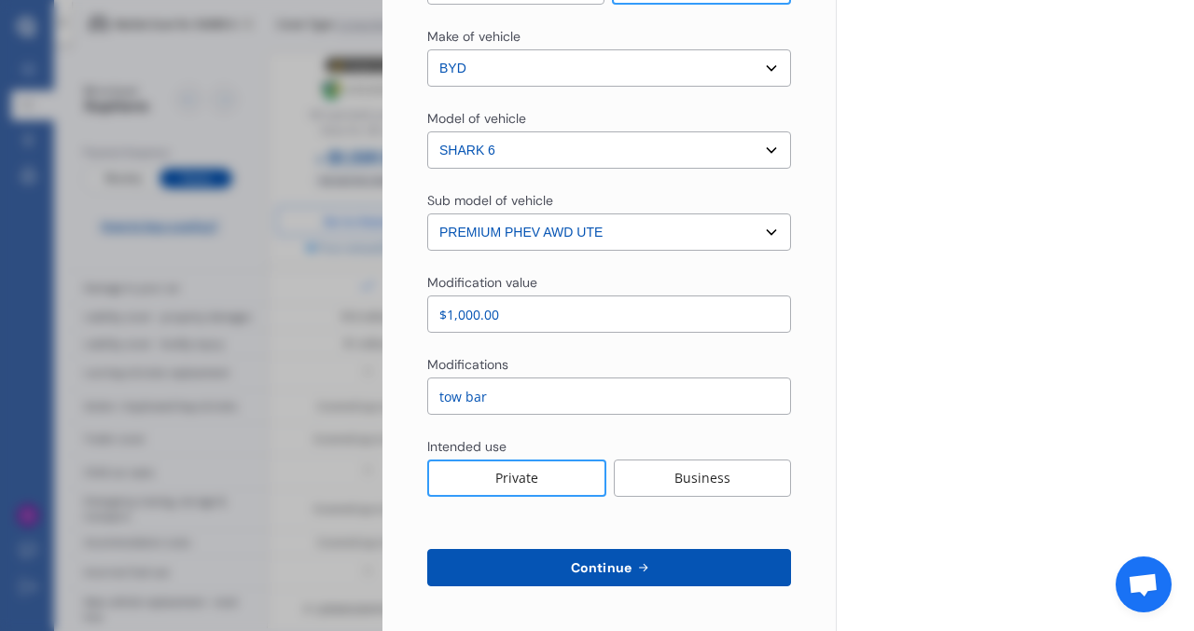
type input "tow bar"
click at [644, 572] on icon at bounding box center [643, 567] width 16 height 15
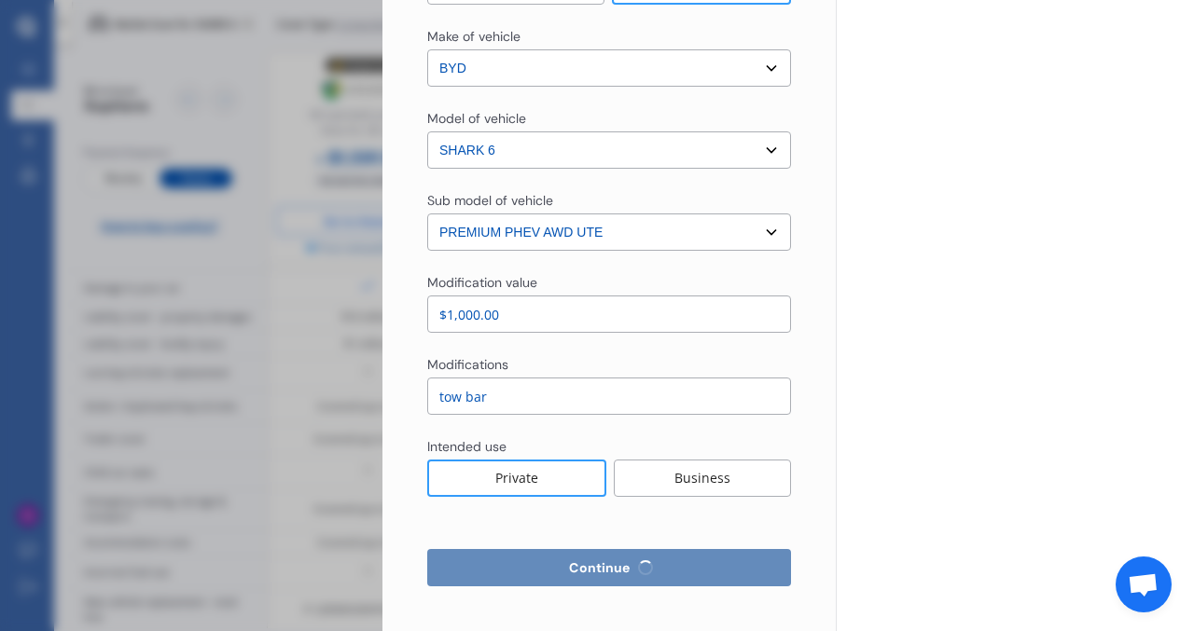
select select "Mr"
select select "16"
select select "08"
select select "1974"
select select "full"
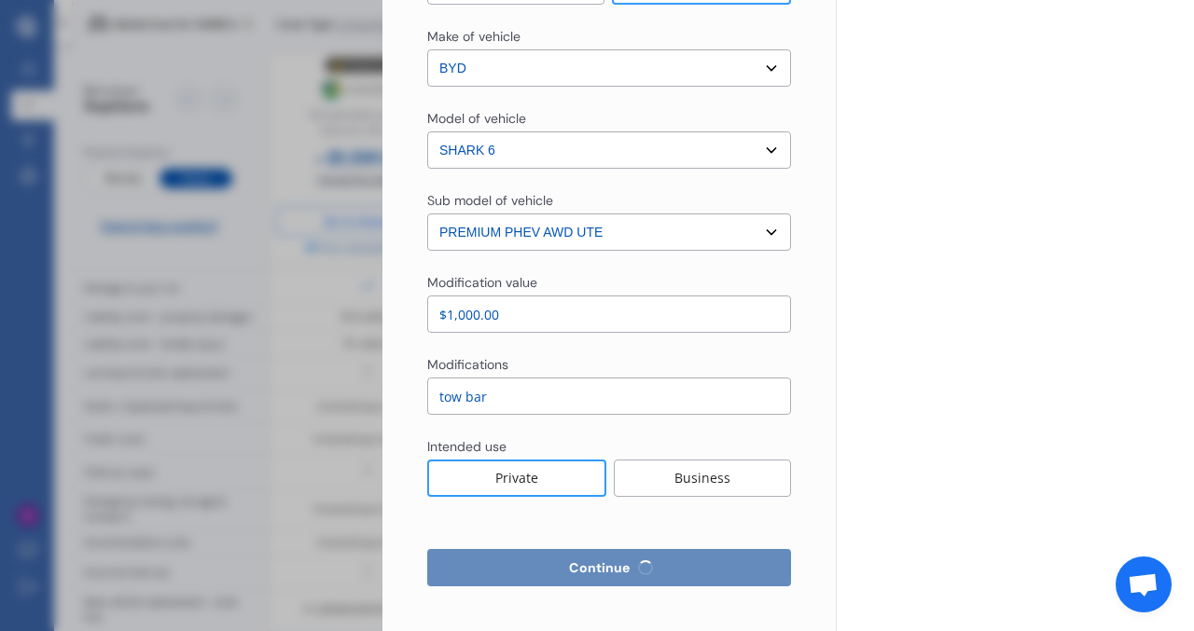
select select "more than 4 years"
select select "[GEOGRAPHIC_DATA]"
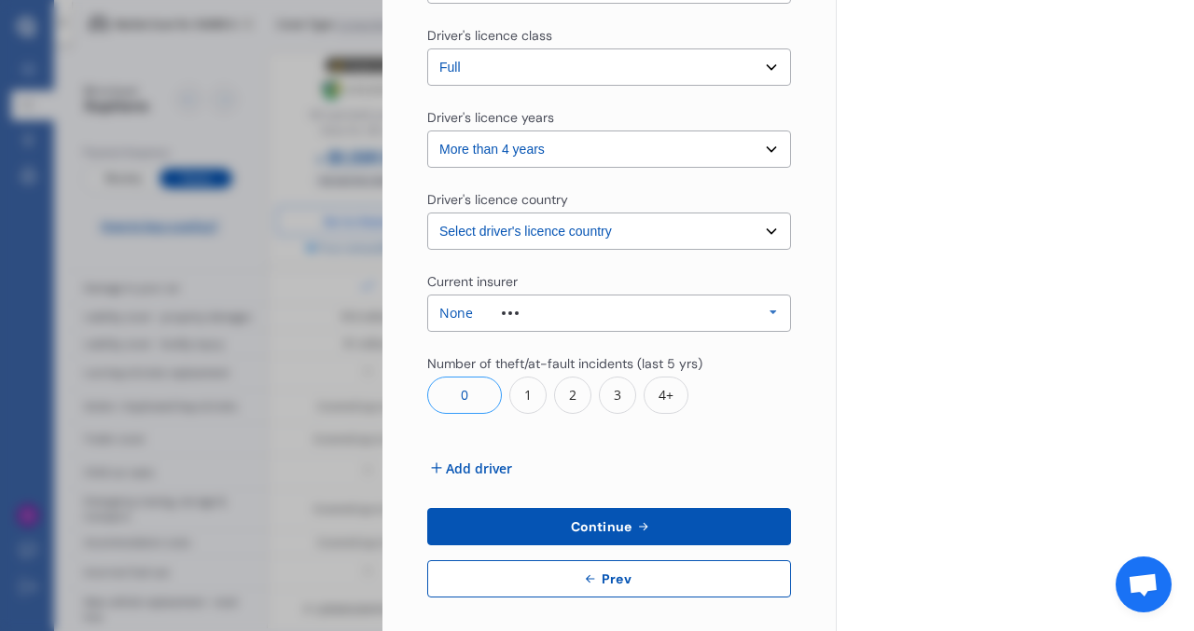
scroll to position [651, 0]
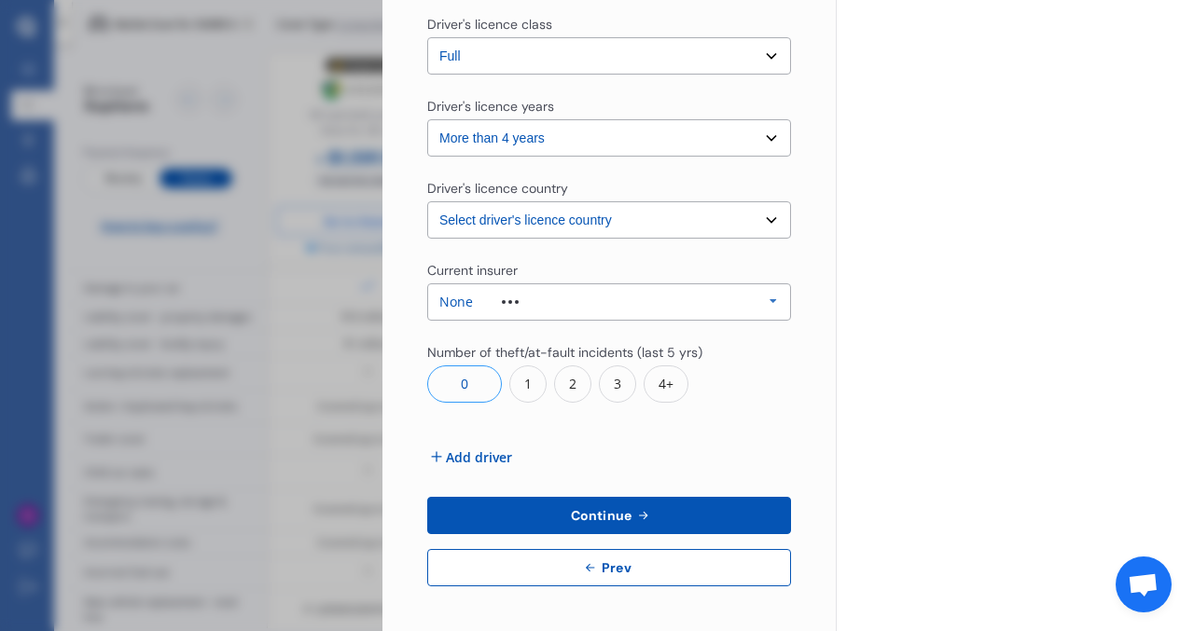
click at [482, 460] on span "Add driver" at bounding box center [479, 458] width 66 height 20
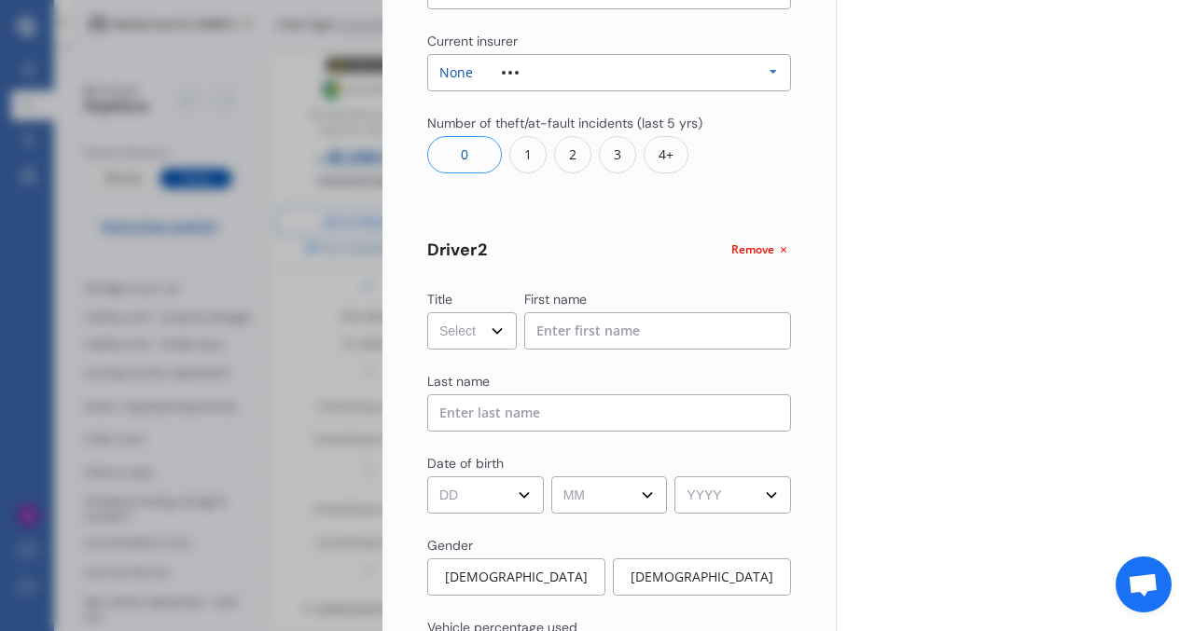
scroll to position [902, 0]
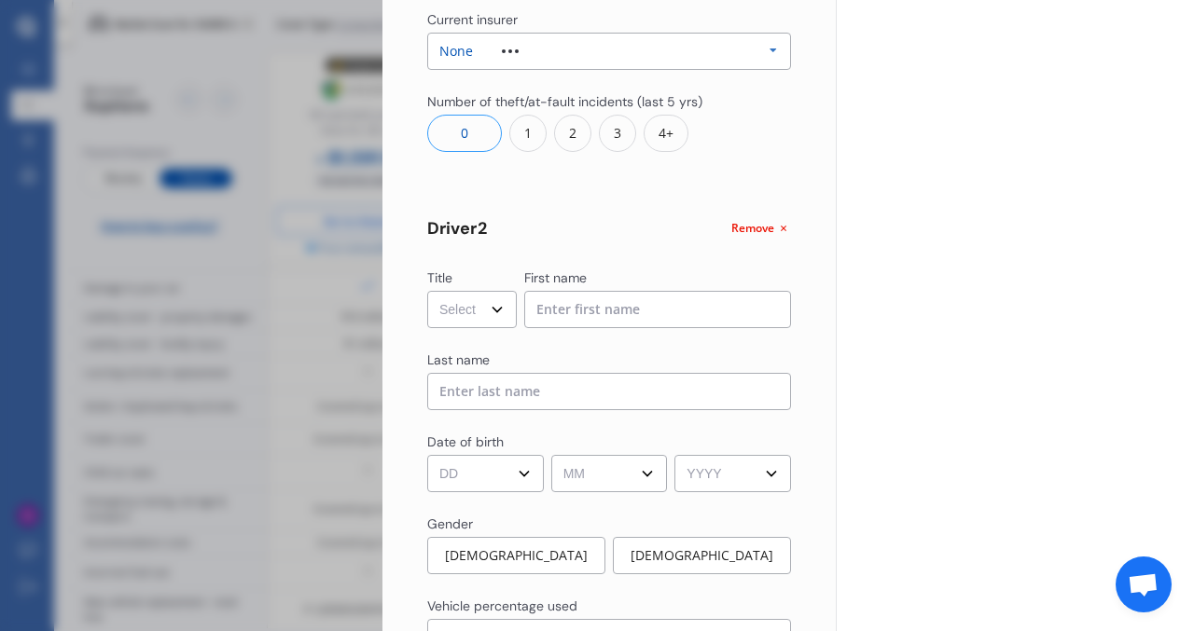
click at [491, 310] on select "Select Mr Mrs Miss Ms Dr" at bounding box center [472, 309] width 90 height 37
select select "Mrs"
click at [427, 291] on select "Select Mr Mrs Miss Ms Dr" at bounding box center [472, 309] width 90 height 37
click at [566, 312] on input at bounding box center [658, 309] width 268 height 37
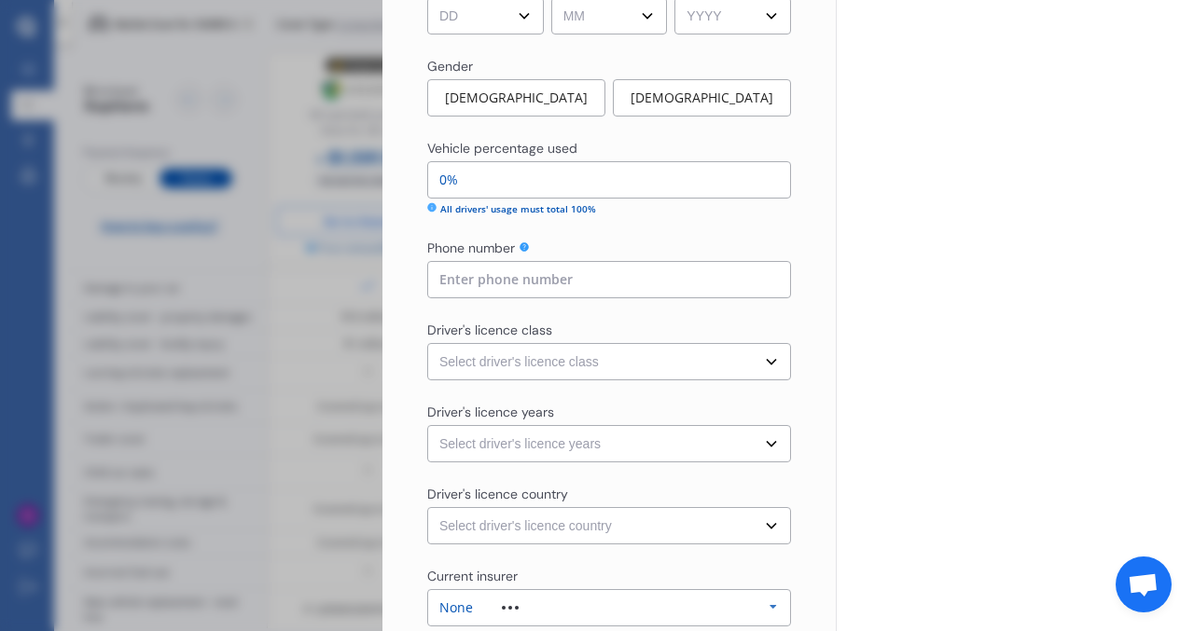
scroll to position [1363, 0]
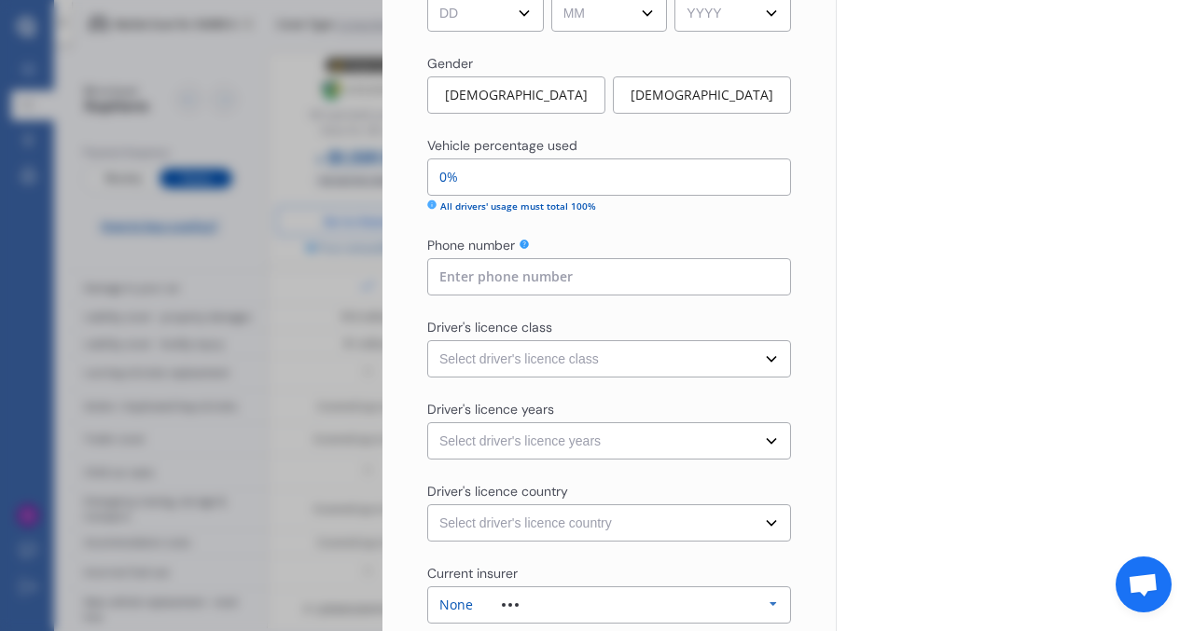
click at [579, 355] on select "Select driver's licence class None Learner Restricted Full" at bounding box center [609, 358] width 364 height 37
select select "full"
click at [427, 340] on select "Select driver's licence class None Learner Restricted Full" at bounding box center [609, 358] width 364 height 37
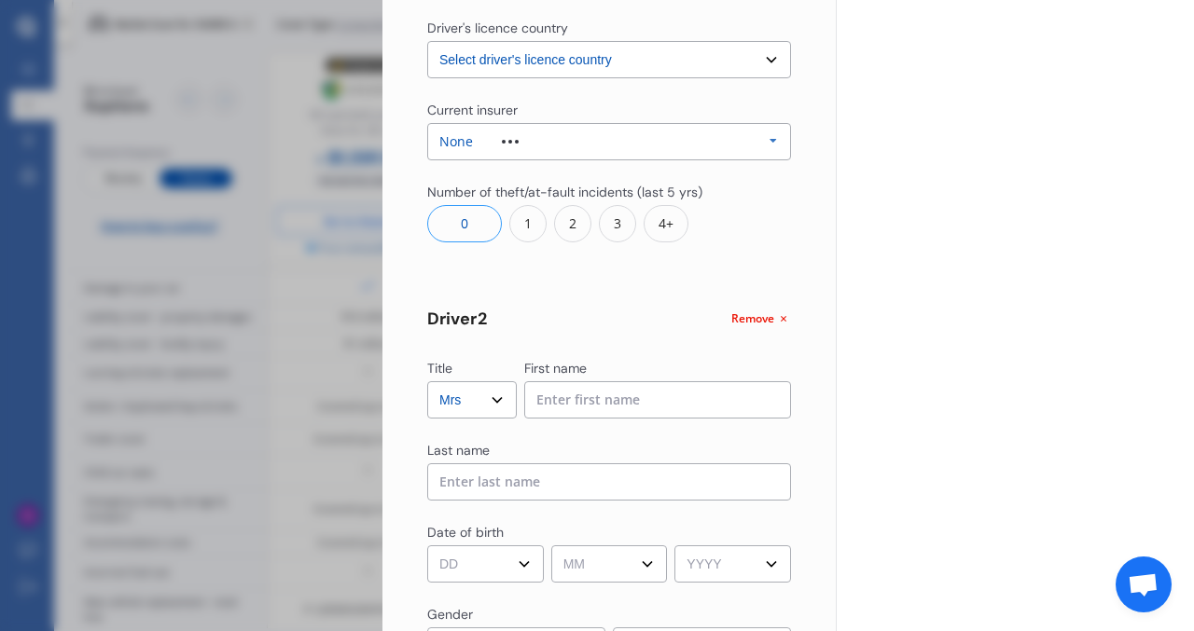
scroll to position [806, 0]
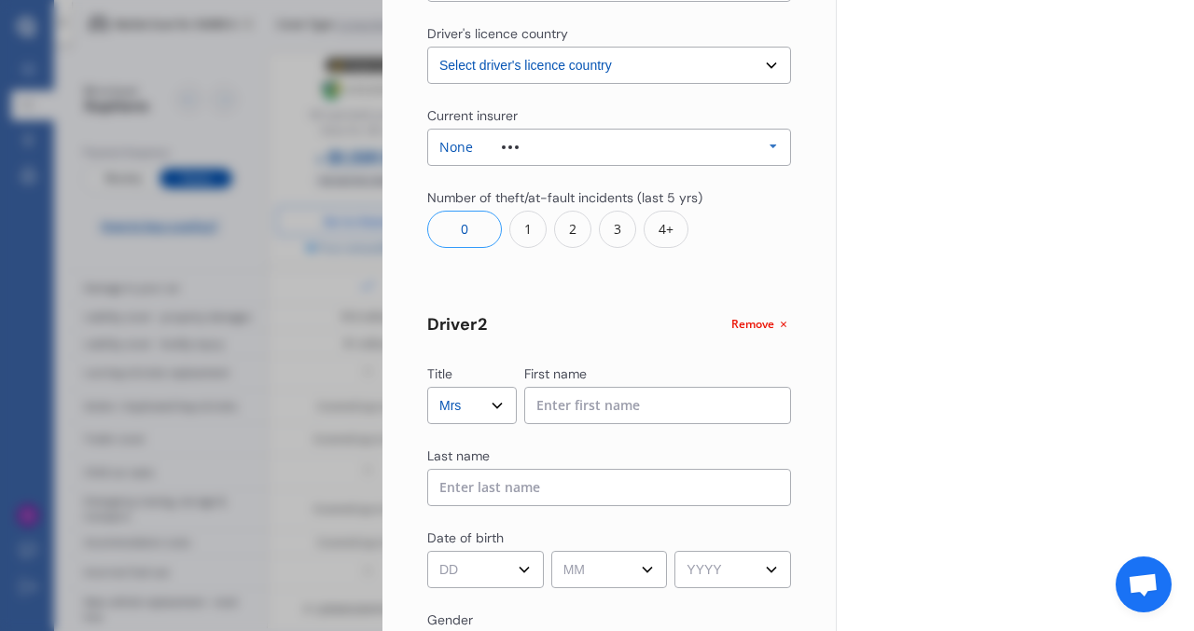
click at [760, 324] on span "Remove" at bounding box center [752, 324] width 43 height 17
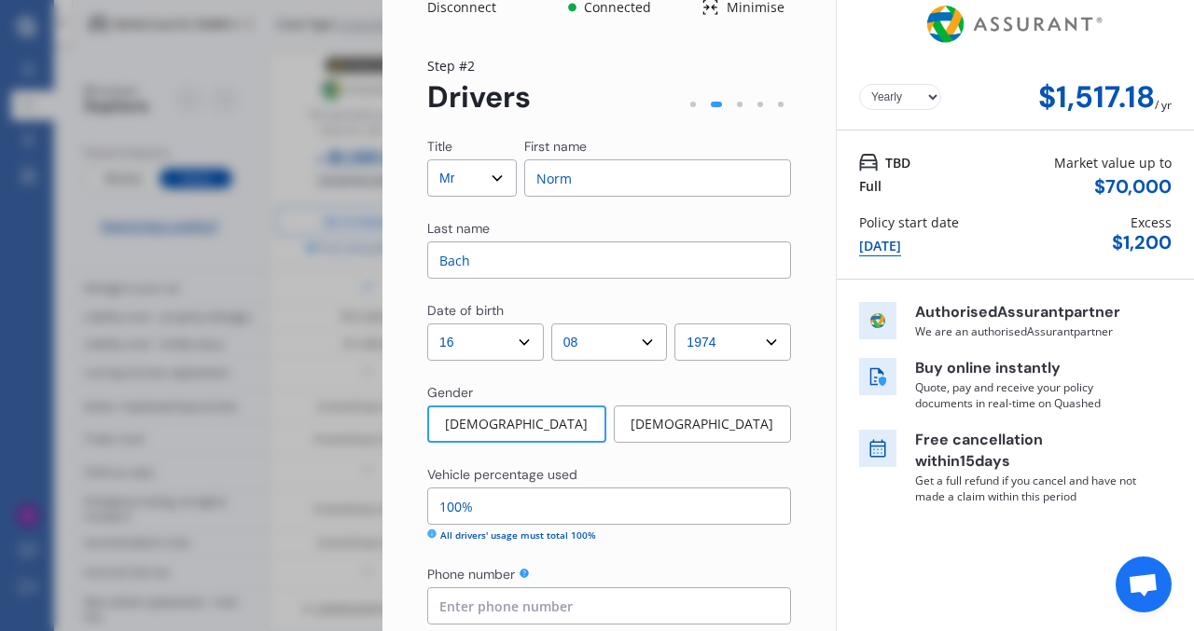
scroll to position [0, 0]
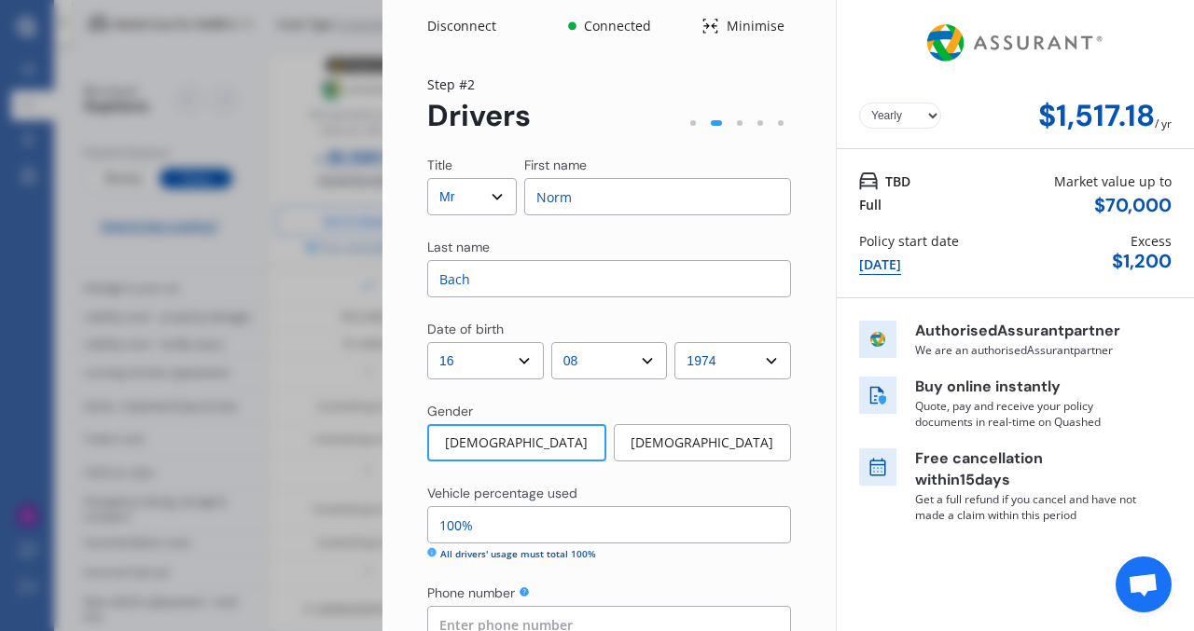
click at [728, 34] on div "Minimise" at bounding box center [755, 26] width 72 height 19
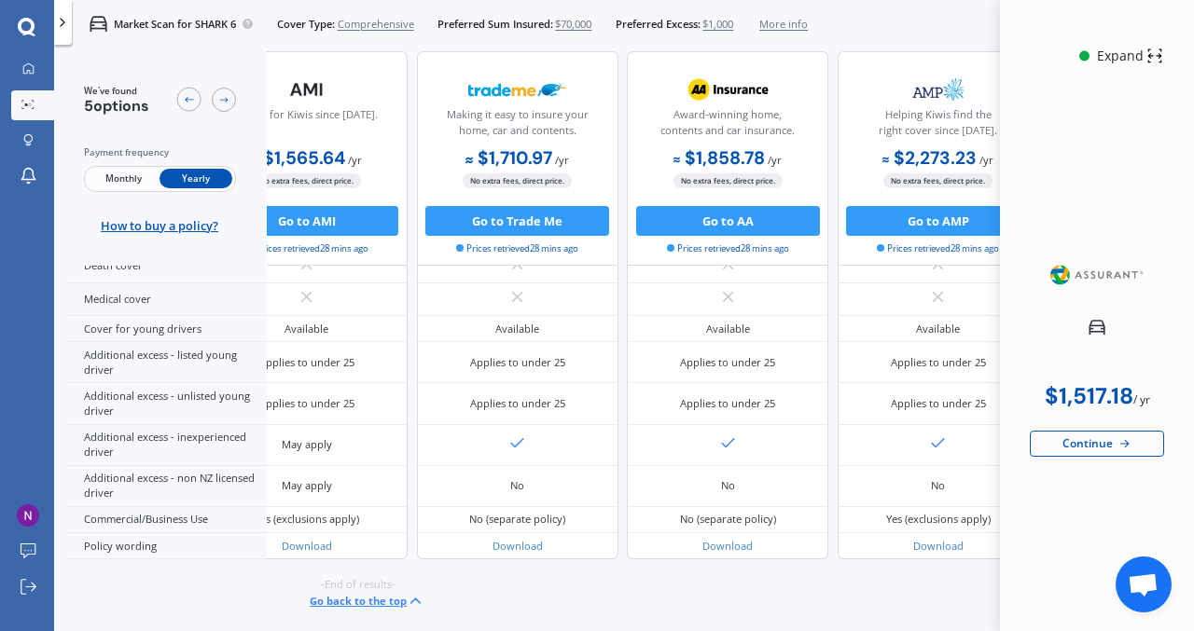
scroll to position [948, 348]
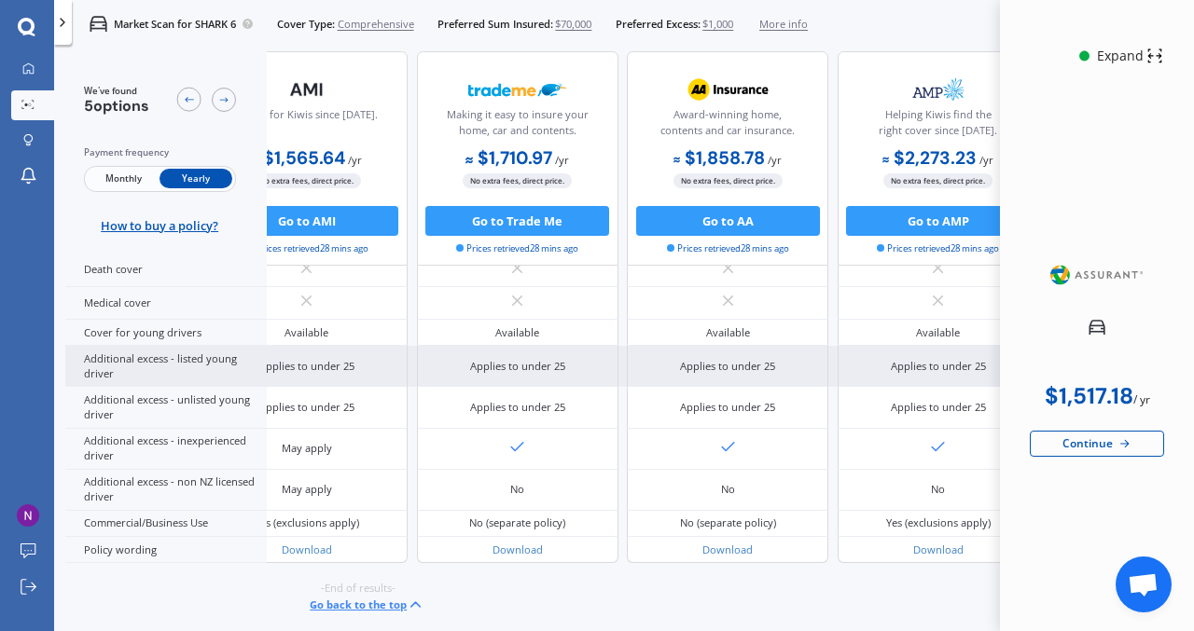
click at [208, 351] on div "Additional excess - listed young driver" at bounding box center [165, 366] width 201 height 41
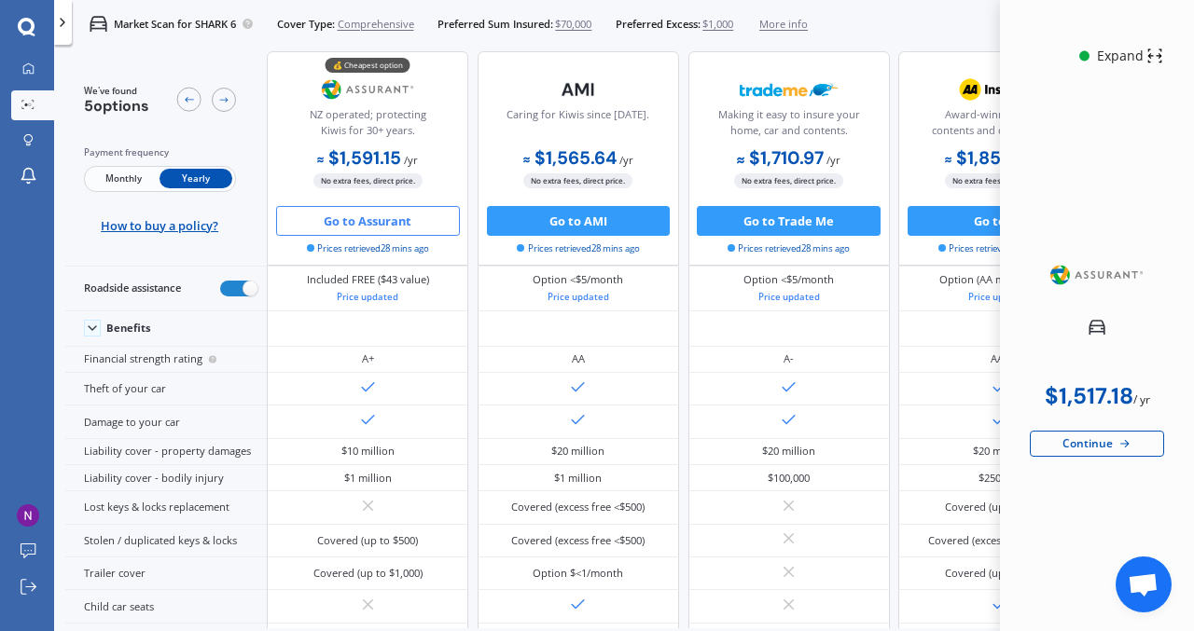
scroll to position [0, 0]
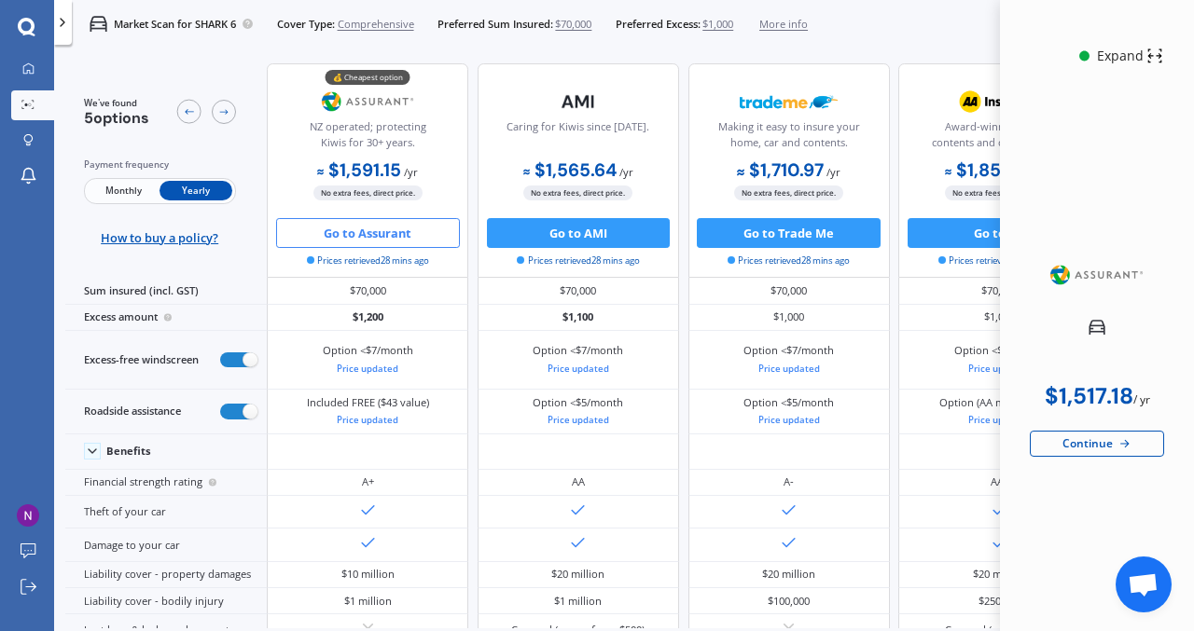
click at [1131, 53] on div "Expand" at bounding box center [1120, 56] width 52 height 19
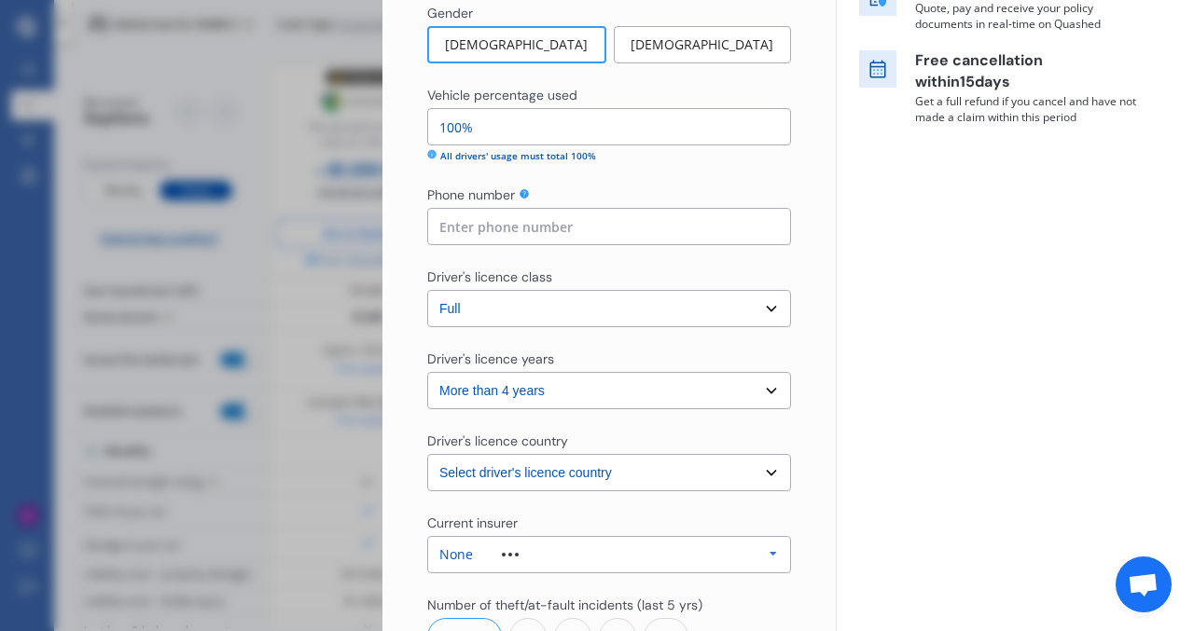
scroll to position [651, 0]
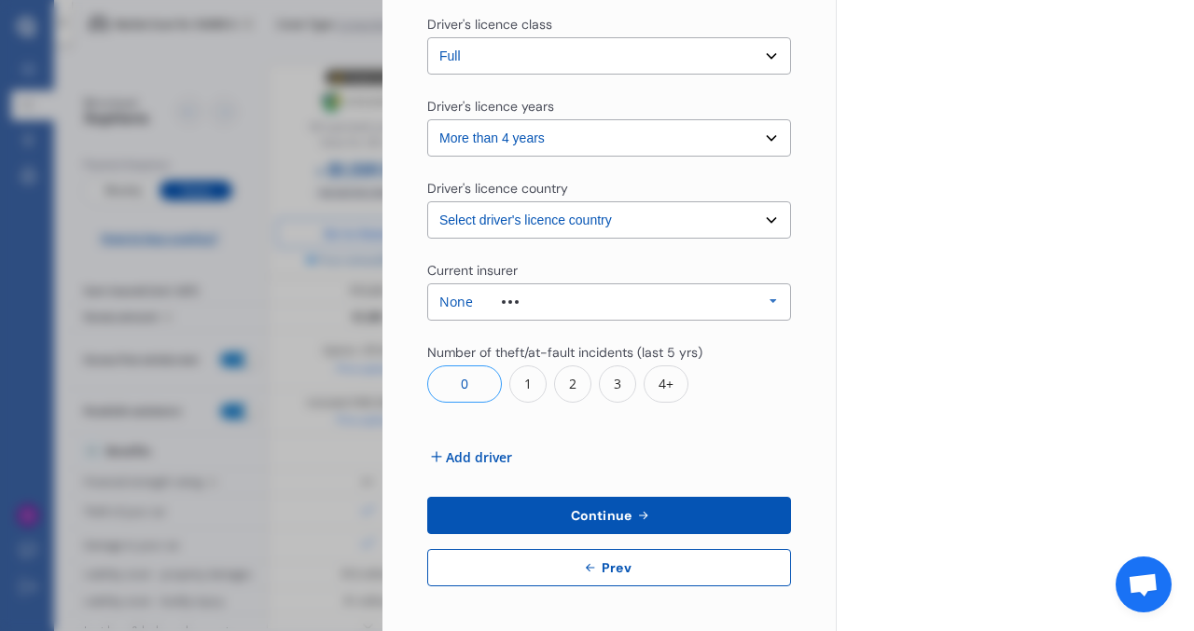
click at [475, 455] on span "Add driver" at bounding box center [479, 458] width 66 height 20
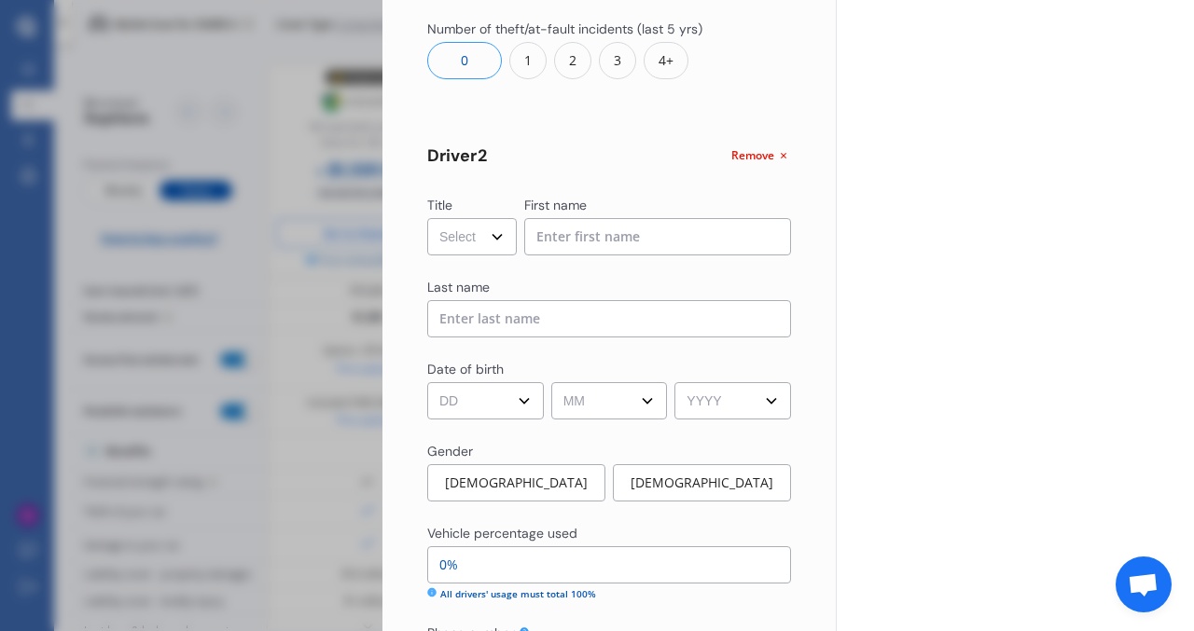
scroll to position [982, 0]
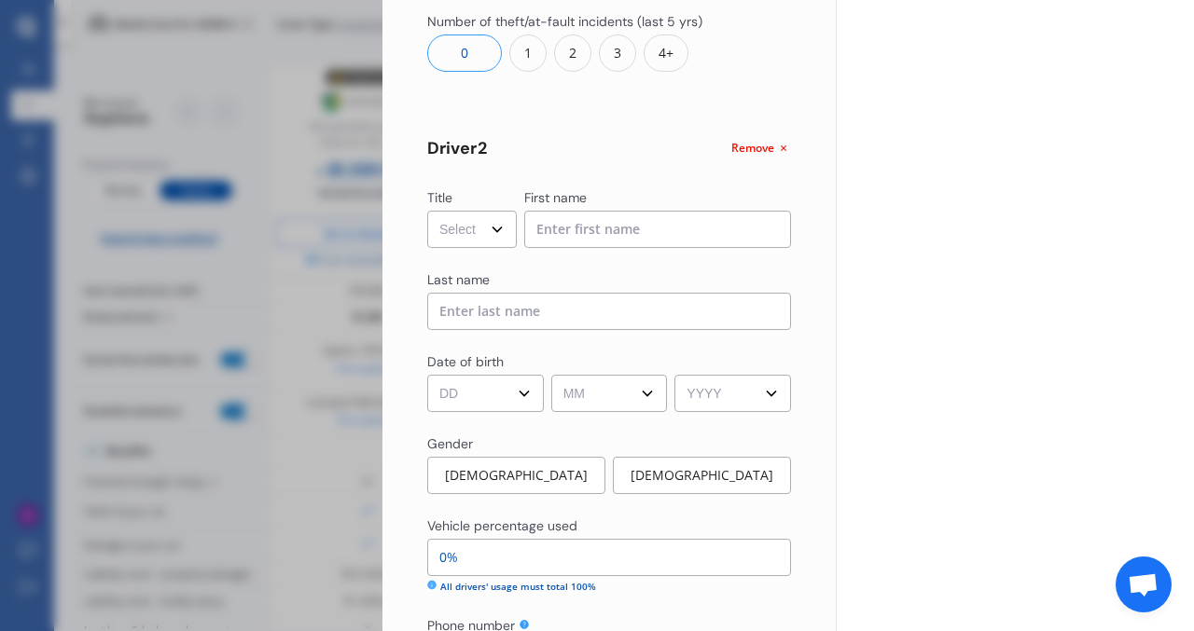
click at [519, 392] on select "DD 01 02 03 04 05 06 07 08 09 10 11 12 13 14 15 16 17 18 19 20 21 22 23 24 25 2…" at bounding box center [485, 393] width 117 height 37
select select "10"
click at [427, 375] on select "DD 01 02 03 04 05 06 07 08 09 10 11 12 13 14 15 16 17 18 19 20 21 22 23 24 25 2…" at bounding box center [485, 393] width 117 height 37
click at [649, 393] on select "MM 01 02 03 04 05 06 07 08 09 10 11 12" at bounding box center [609, 393] width 117 height 37
select select "11"
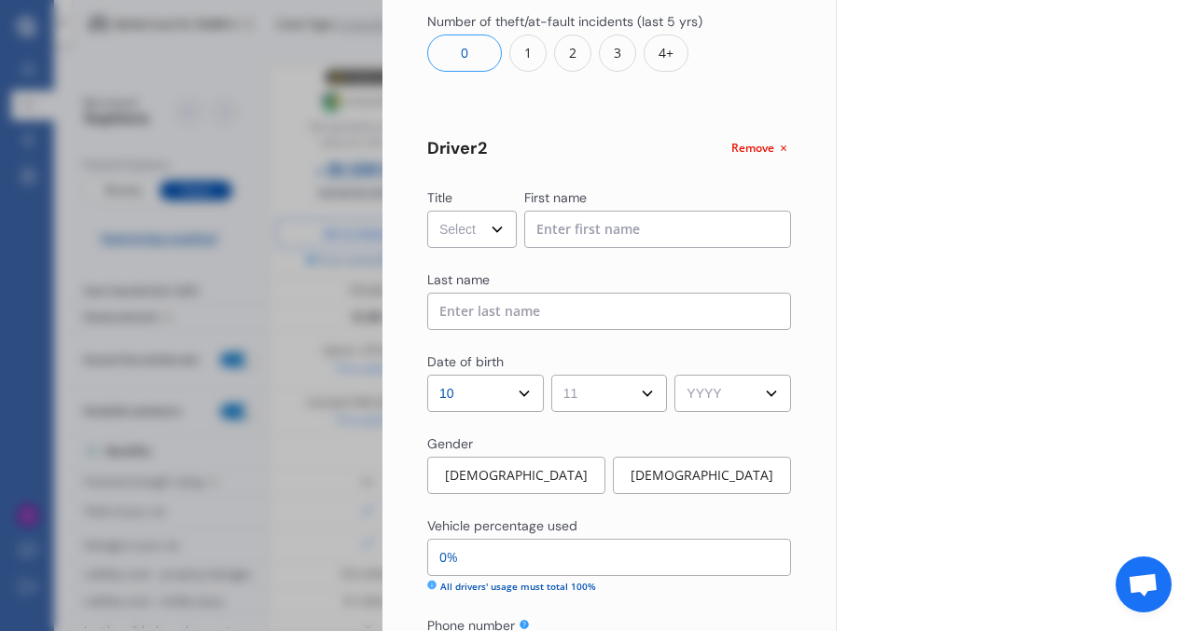
click at [551, 375] on select "MM 01 02 03 04 05 06 07 08 09 10 11 12" at bounding box center [609, 393] width 117 height 37
click at [730, 391] on select "YYYY 2009 2008 2007 2006 2005 2004 2003 2002 2001 2000 1999 1998 1997 1996 1995…" at bounding box center [732, 393] width 117 height 37
select select "2007"
click at [674, 375] on select "YYYY 2009 2008 2007 2006 2005 2004 2003 2002 2001 2000 1999 1998 1997 1996 1995…" at bounding box center [732, 393] width 117 height 37
click at [527, 484] on div "[DEMOGRAPHIC_DATA]" at bounding box center [516, 475] width 178 height 37
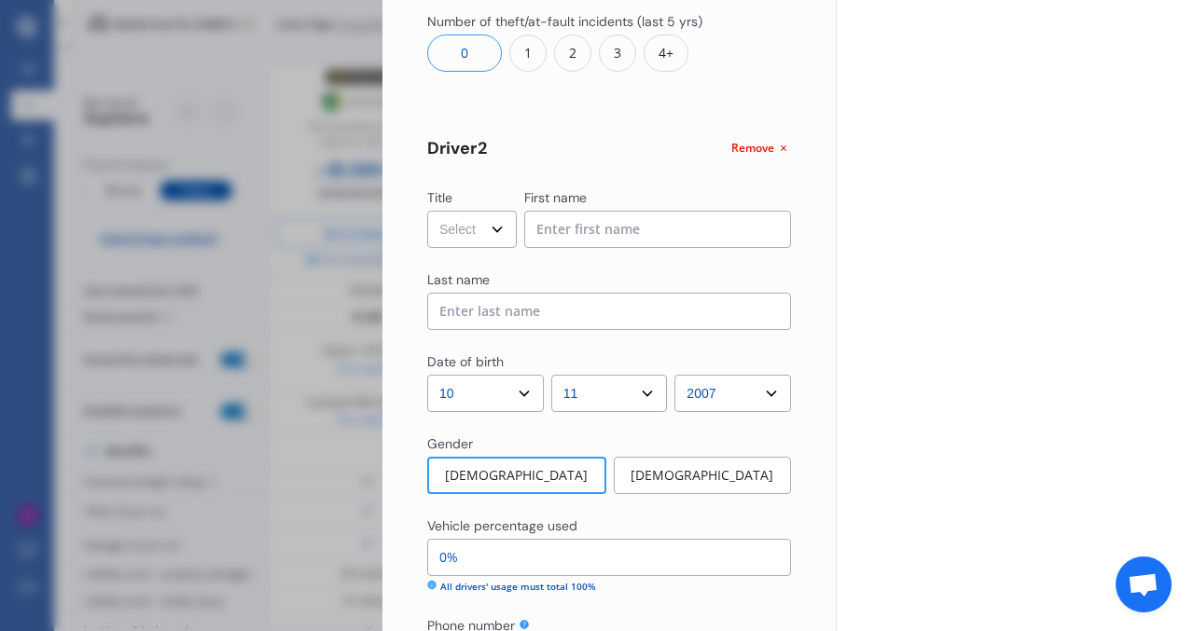
click at [550, 311] on input at bounding box center [609, 311] width 364 height 37
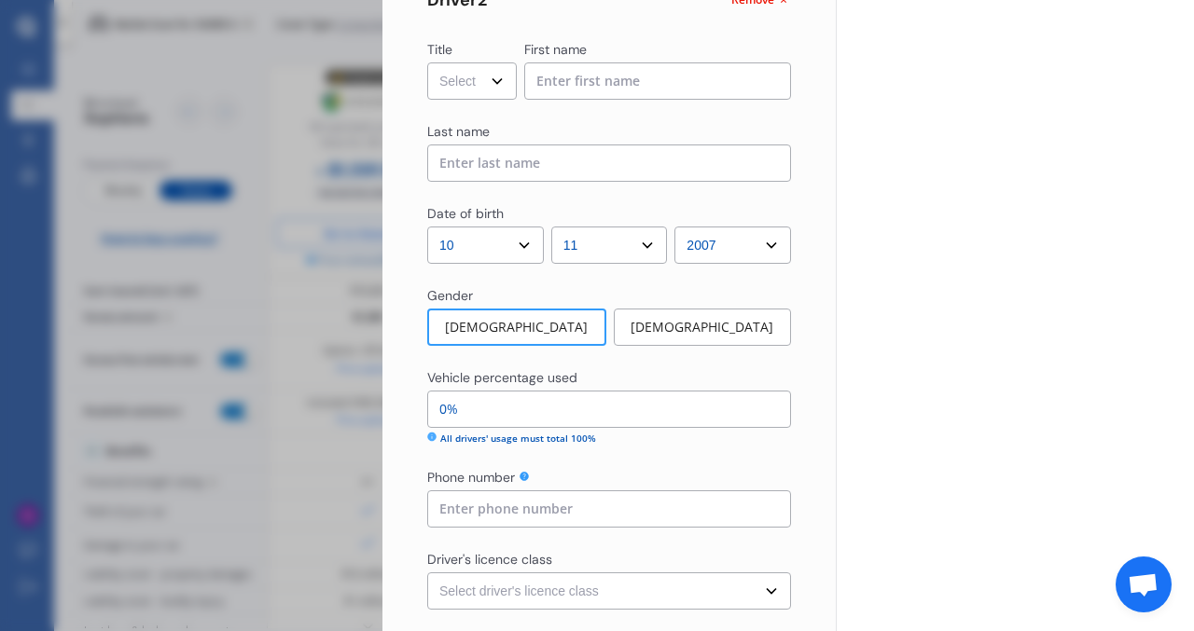
scroll to position [1149, 0]
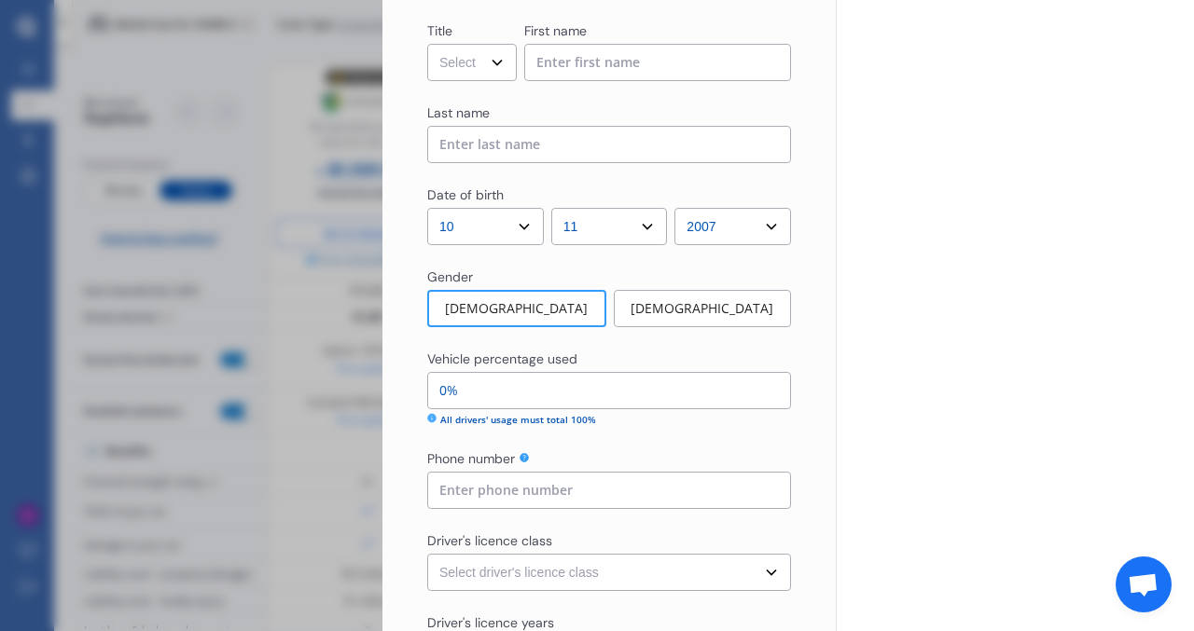
click at [449, 391] on input "0%" at bounding box center [609, 390] width 364 height 37
type input "95%"
type input "5%"
click at [565, 481] on input at bounding box center [609, 490] width 364 height 37
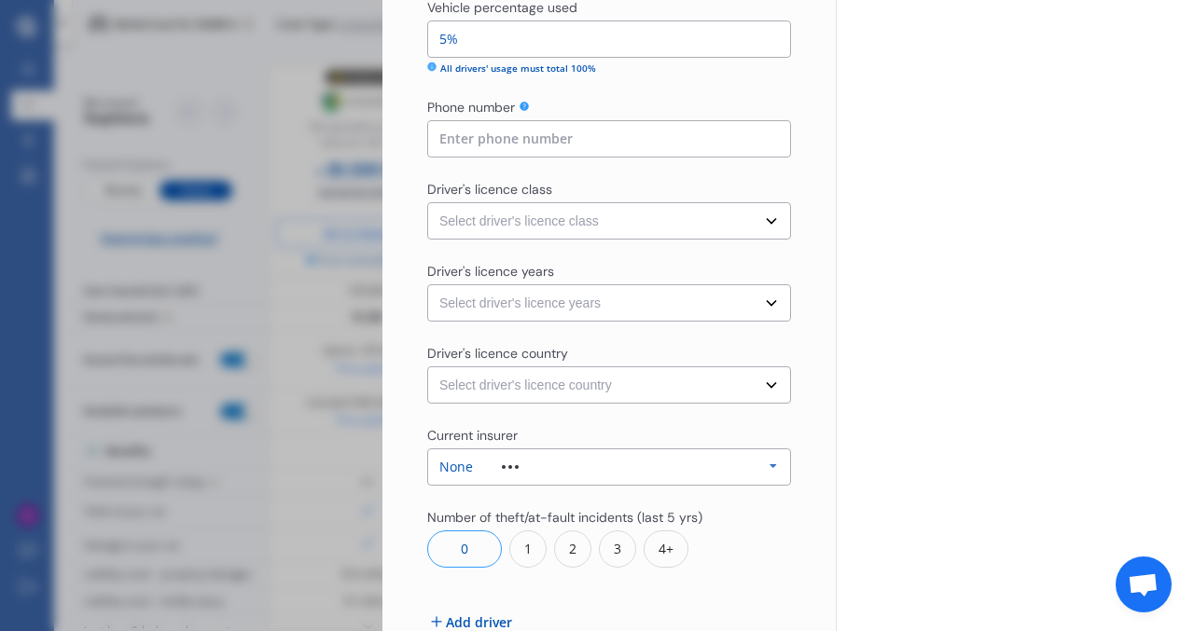
scroll to position [1503, 0]
click at [592, 395] on select "Select driver's licence country [GEOGRAPHIC_DATA] [GEOGRAPHIC_DATA] [GEOGRAPHIC…" at bounding box center [609, 382] width 364 height 37
select select "[GEOGRAPHIC_DATA]"
click at [427, 364] on select "Select driver's licence country [GEOGRAPHIC_DATA] [GEOGRAPHIC_DATA] [GEOGRAPHIC…" at bounding box center [609, 382] width 364 height 37
click at [605, 297] on select "Select driver's licence years Less than 1 year 1-2 years 2-4 years More than 4 …" at bounding box center [609, 300] width 364 height 37
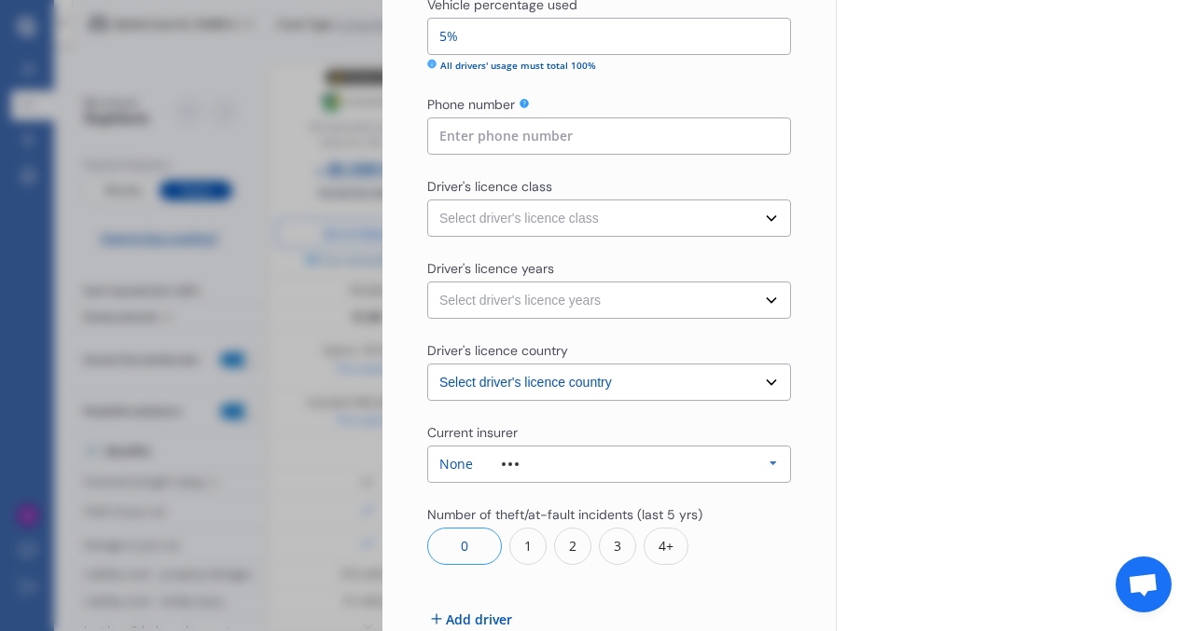
select select "less than 1 year"
click at [427, 282] on select "Select driver's licence years Less than 1 year 1-2 years 2-4 years More than 4 …" at bounding box center [609, 300] width 364 height 37
click at [620, 223] on select "Select driver's licence class None Learner Restricted Full" at bounding box center [609, 218] width 364 height 37
select select "restricted"
click at [427, 200] on select "Select driver's licence class None Learner Restricted Full" at bounding box center [609, 218] width 364 height 37
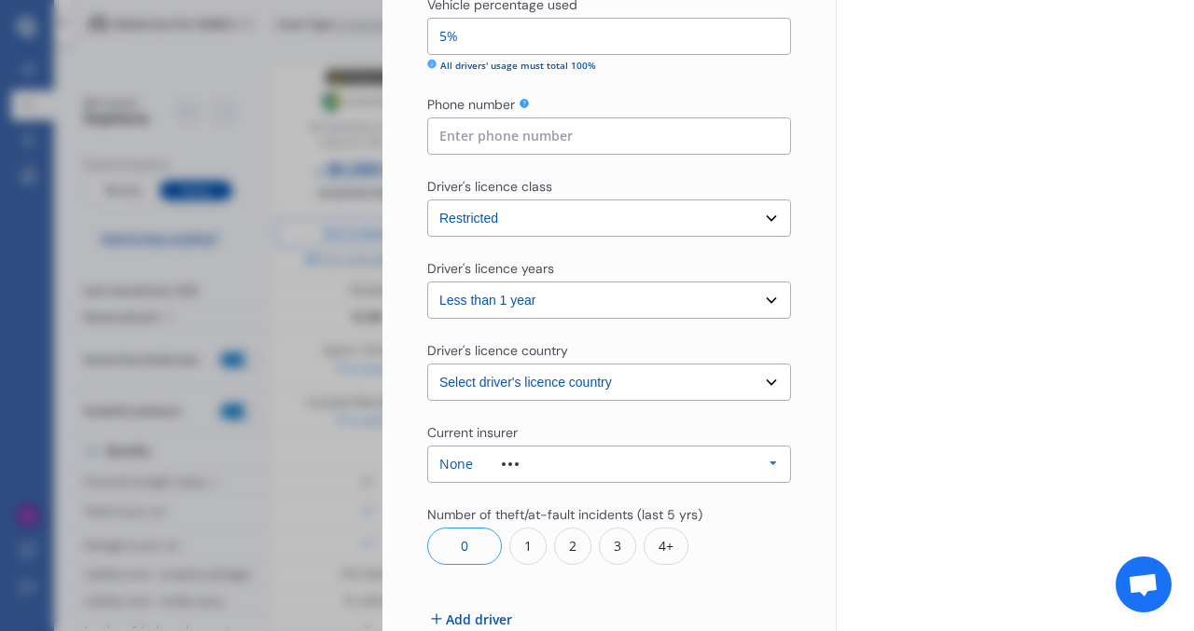
click at [523, 106] on icon at bounding box center [523, 103] width 9 height 9
click at [557, 448] on div "None Allianz AAI AMI IAG - NZI/State [PERSON_NAME] Vero Unknown Other Insurer N…" at bounding box center [609, 464] width 364 height 37
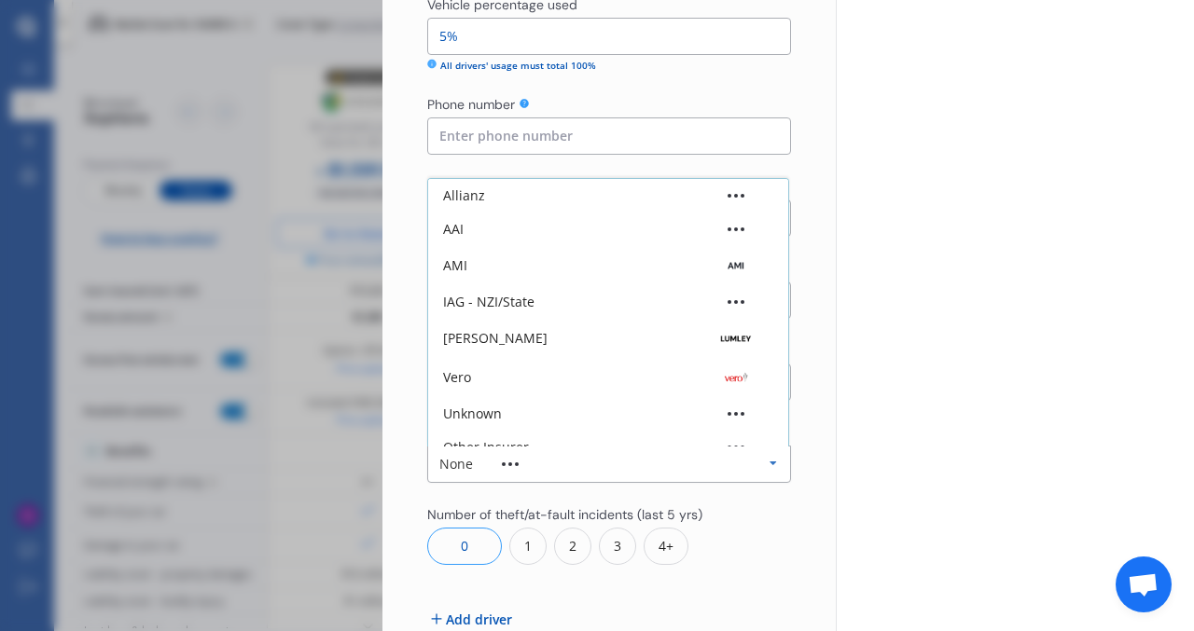
scroll to position [51, 0]
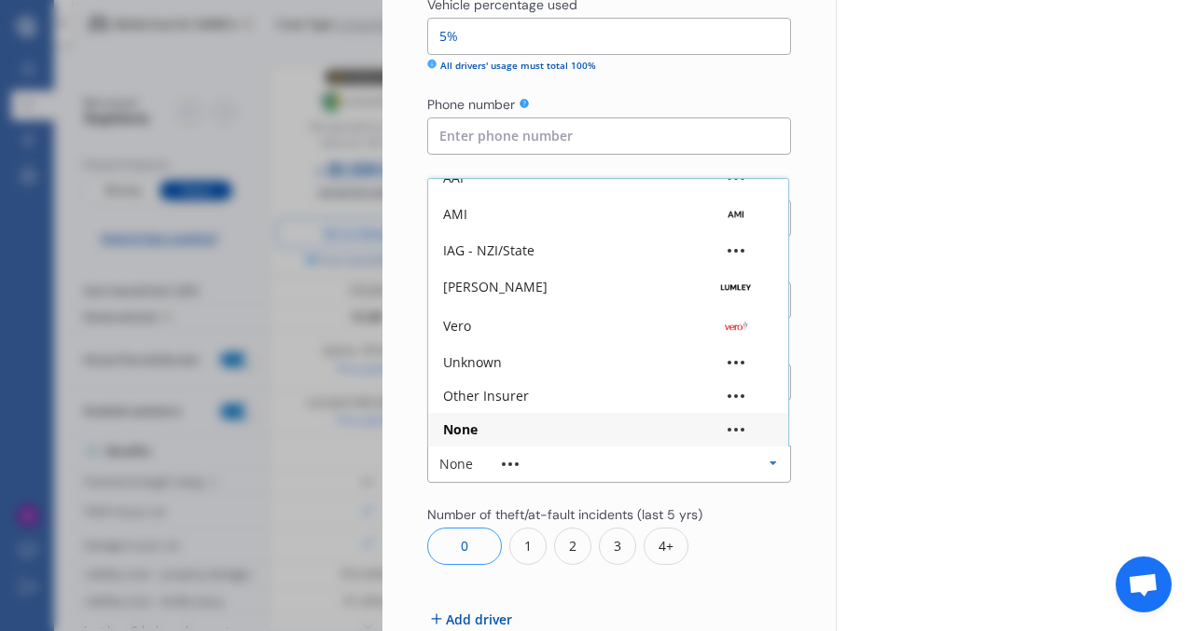
click at [557, 448] on div "None Allianz AAI AMI IAG - NZI/State [PERSON_NAME] Vero Unknown Other Insurer N…" at bounding box center [609, 464] width 364 height 37
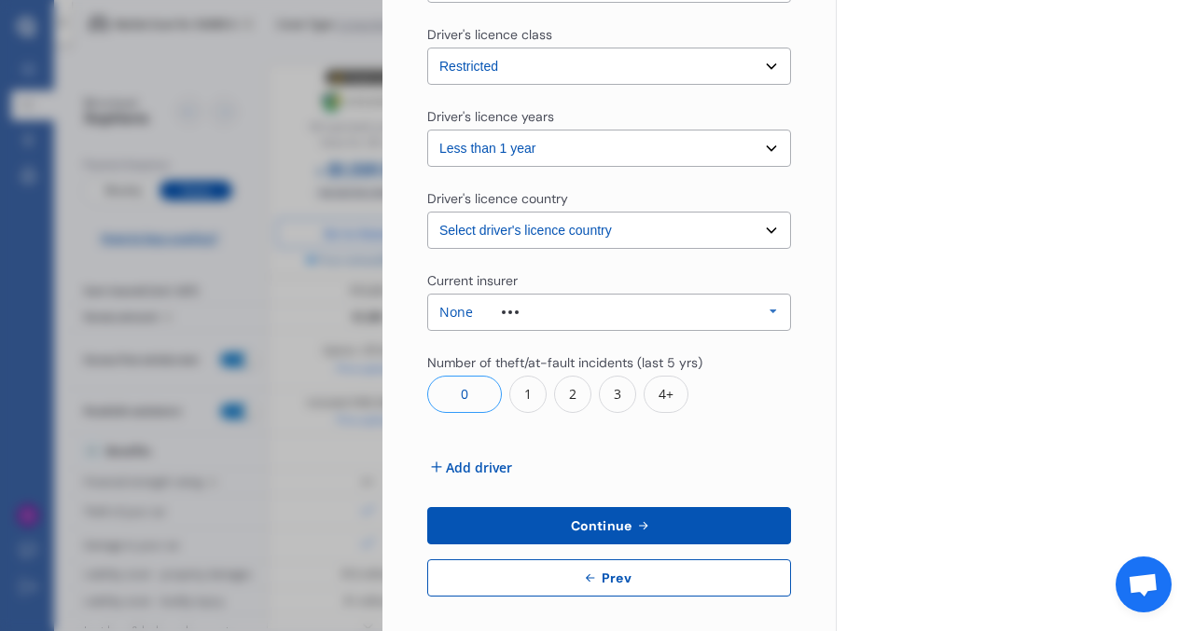
click at [579, 524] on span "Continue" at bounding box center [601, 526] width 68 height 15
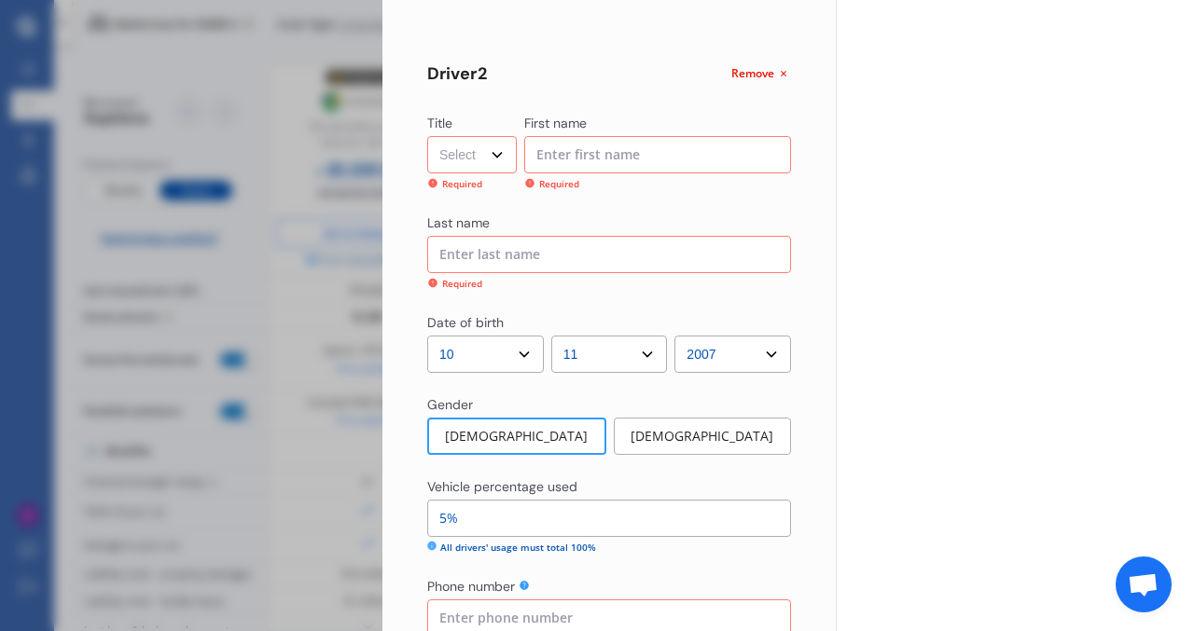
scroll to position [1037, 0]
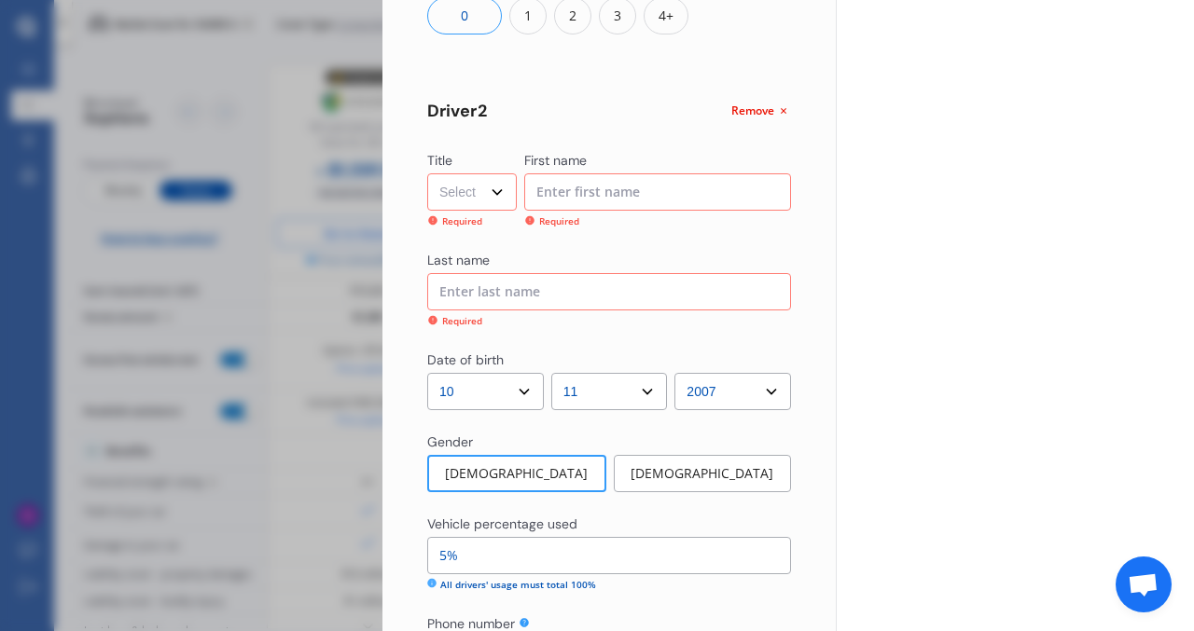
click at [491, 190] on select "Select Mr Mrs Miss Ms Dr" at bounding box center [472, 191] width 90 height 37
select select "Mr"
click at [427, 173] on select "Select Mr Mrs Miss Ms Dr" at bounding box center [472, 191] width 90 height 37
click at [560, 198] on input at bounding box center [658, 191] width 268 height 37
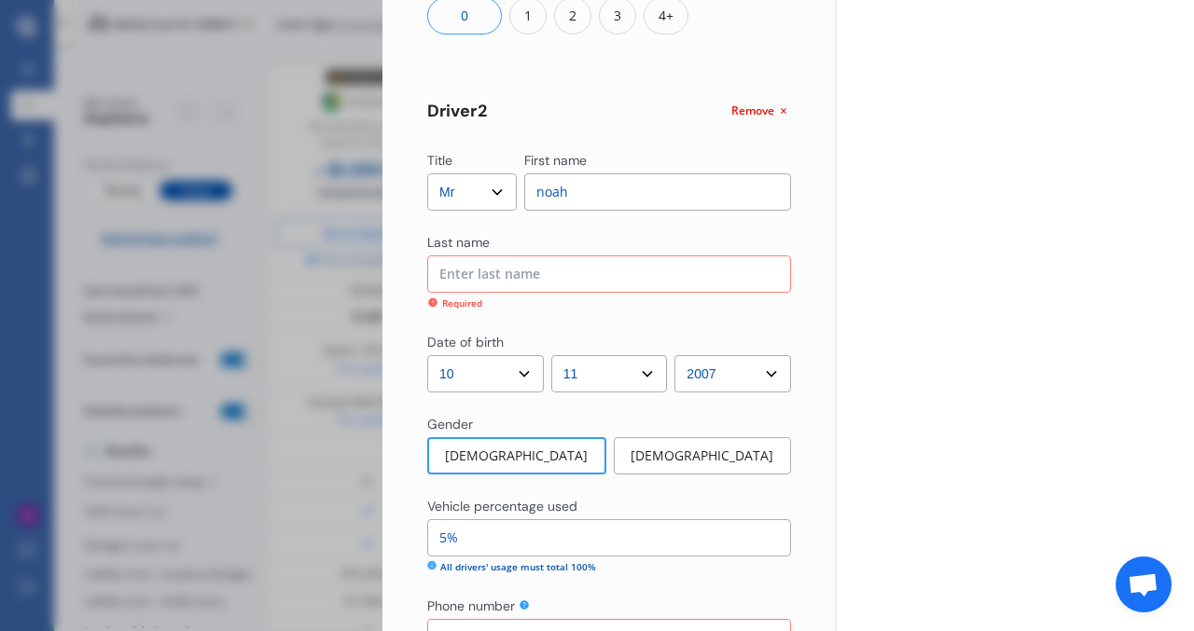
type input "noah"
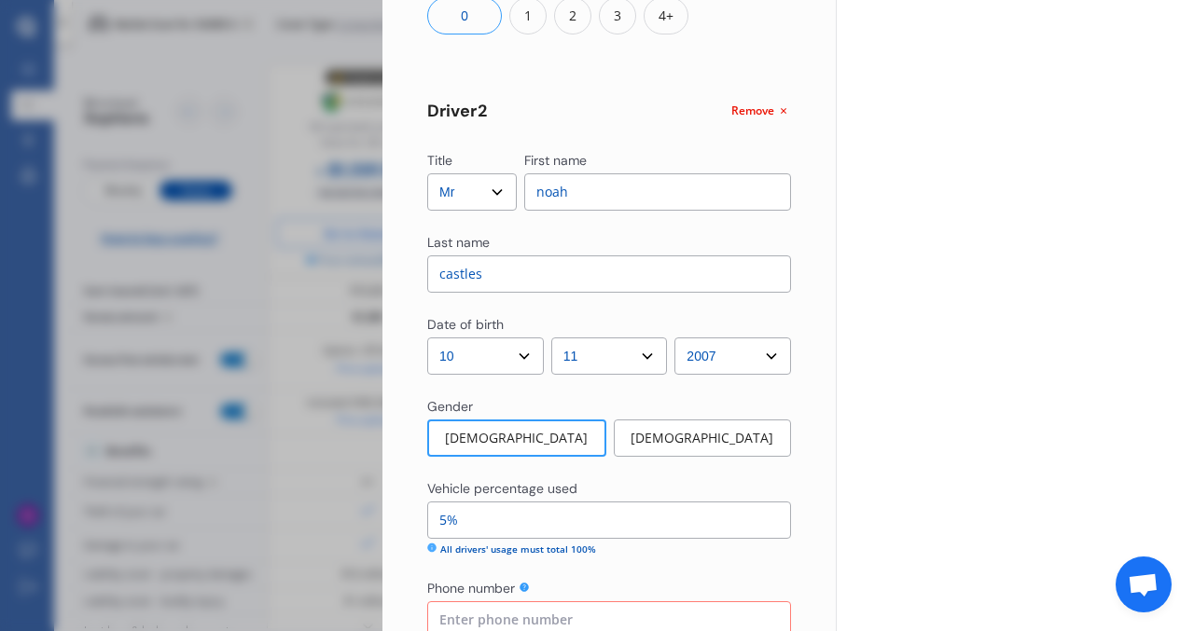
type input "castles"
click at [579, 627] on input at bounding box center [609, 620] width 364 height 37
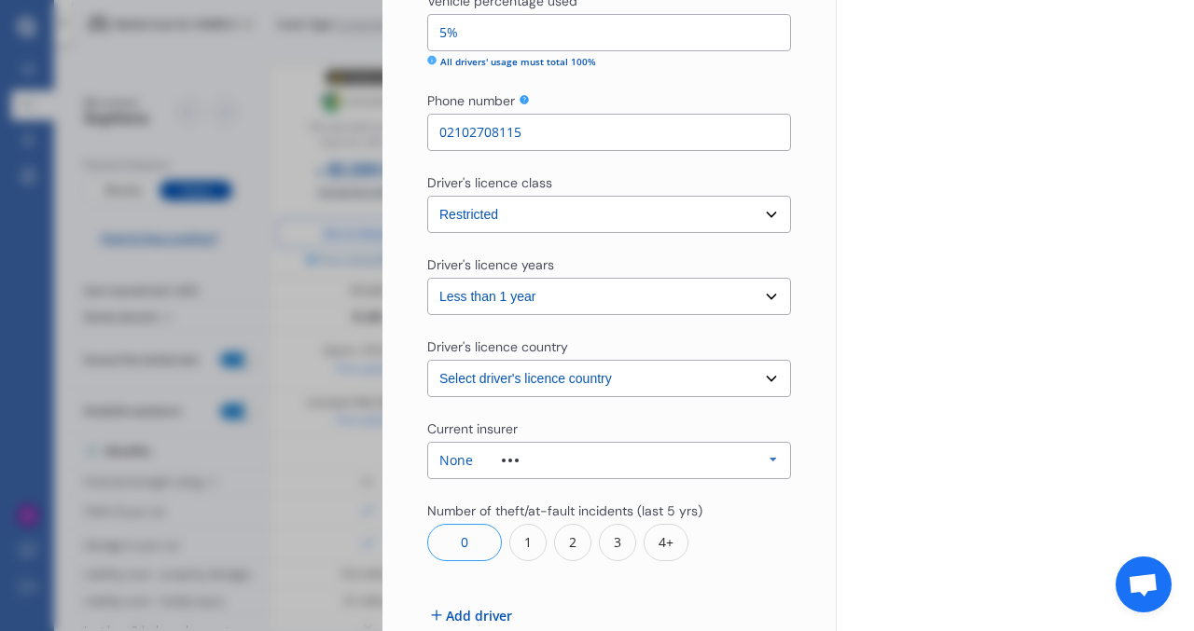
scroll to position [1612, 0]
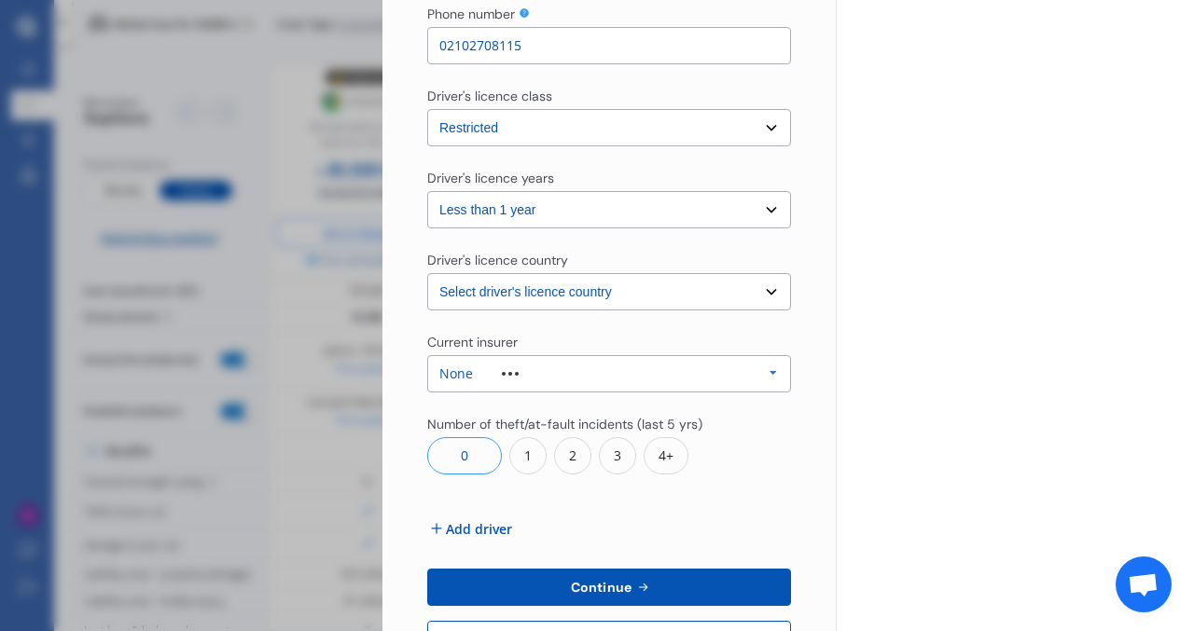
type input "02102708115"
click at [602, 588] on span "Continue" at bounding box center [601, 587] width 68 height 15
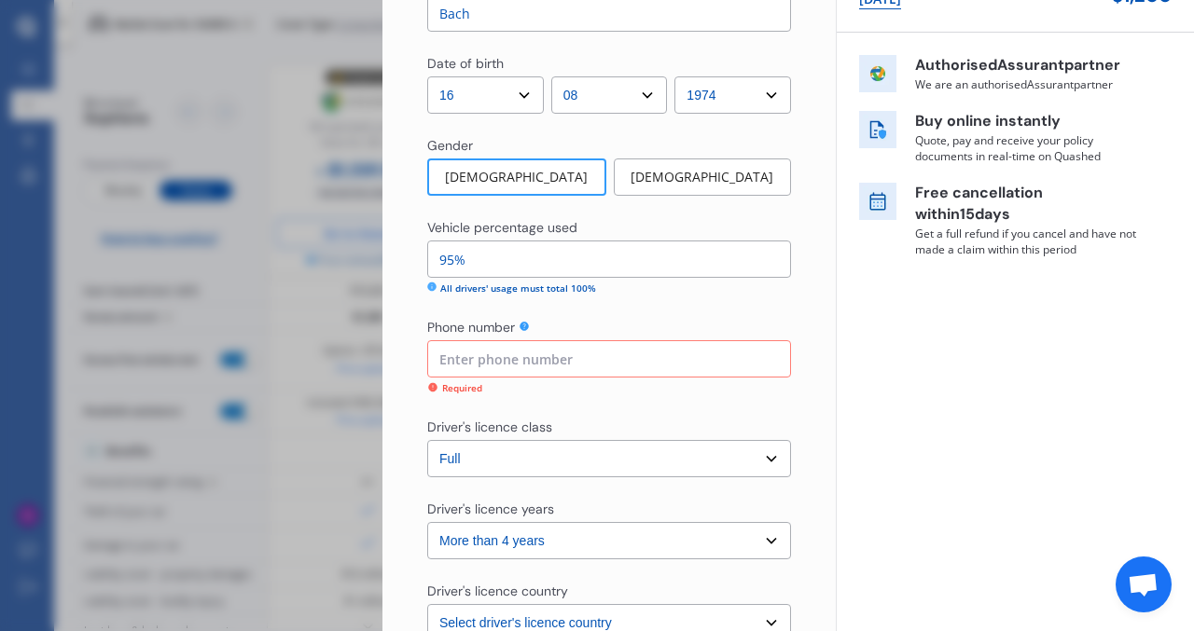
scroll to position [228, 0]
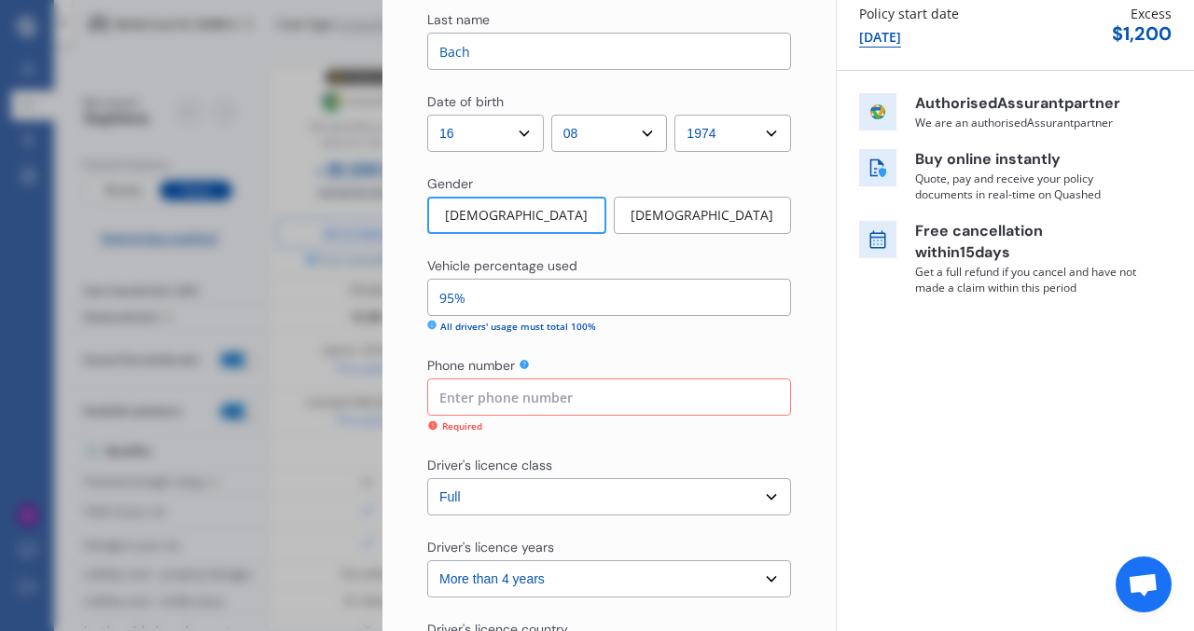
click at [555, 406] on input at bounding box center [609, 397] width 364 height 37
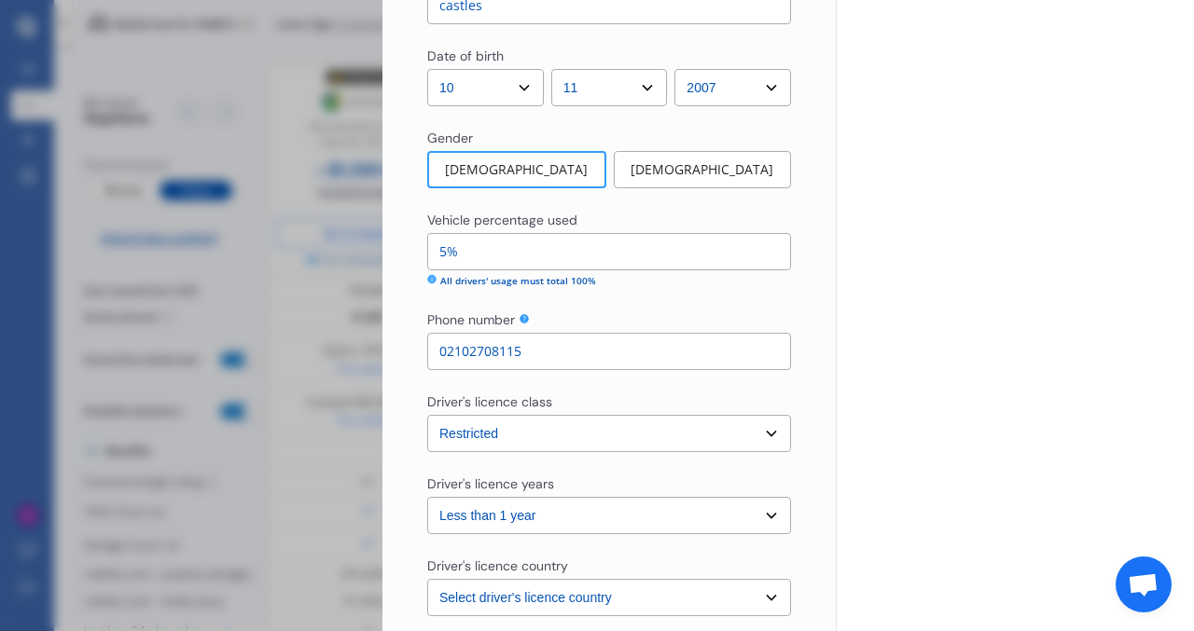
scroll to position [1666, 0]
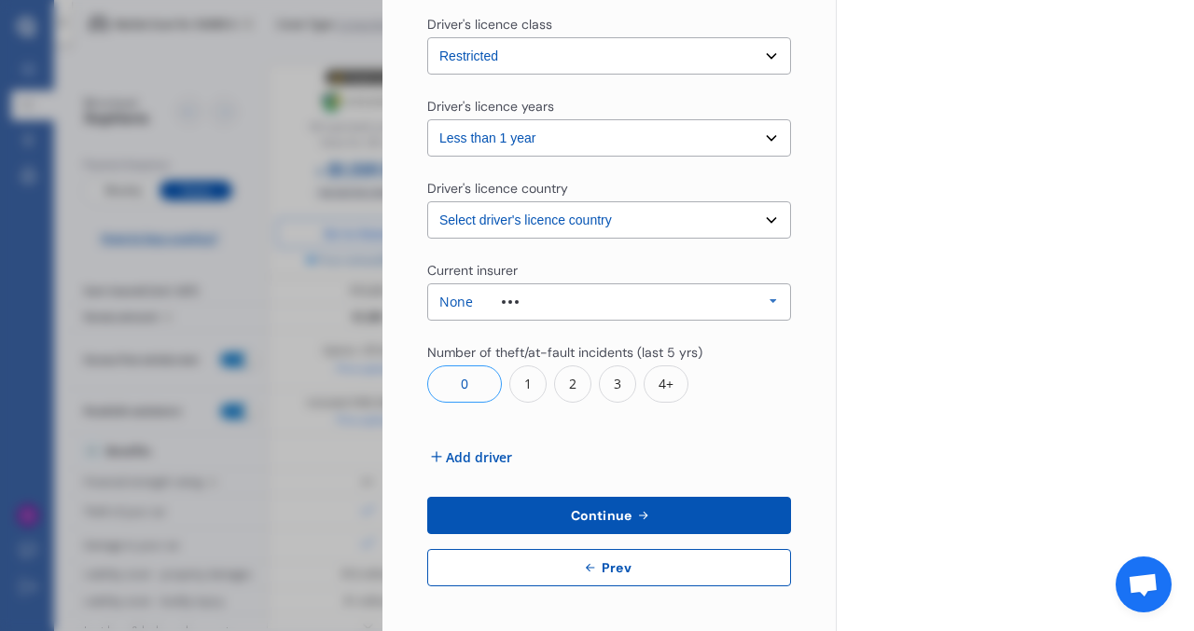
type input "02102708115"
click at [588, 516] on span "Continue" at bounding box center [601, 515] width 68 height 15
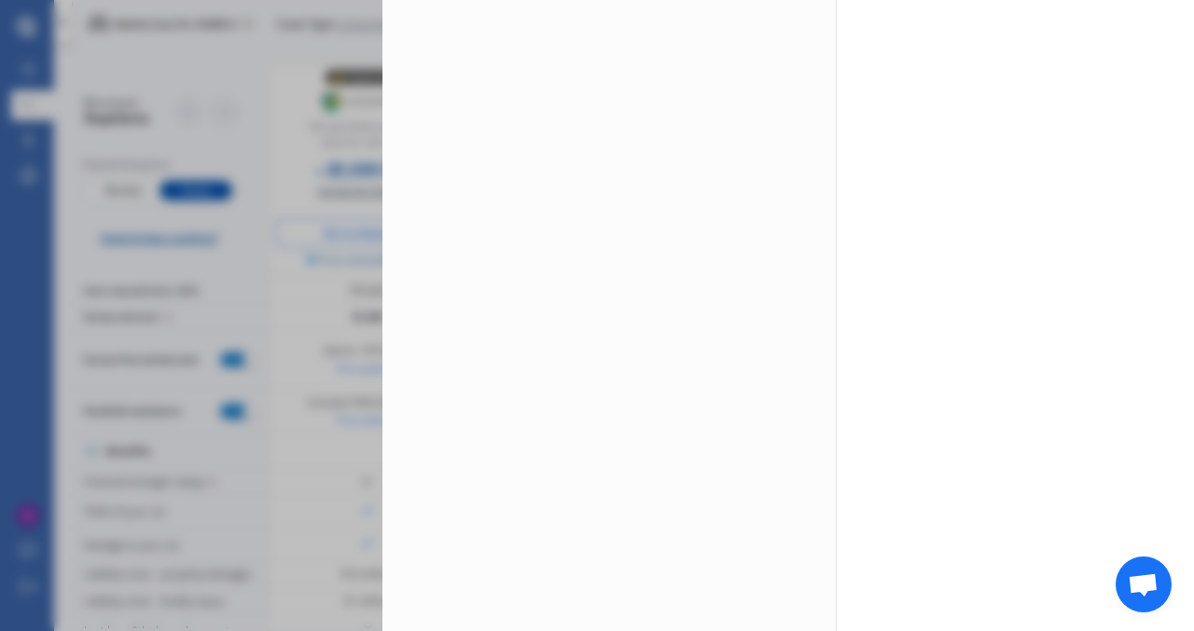
scroll to position [0, 0]
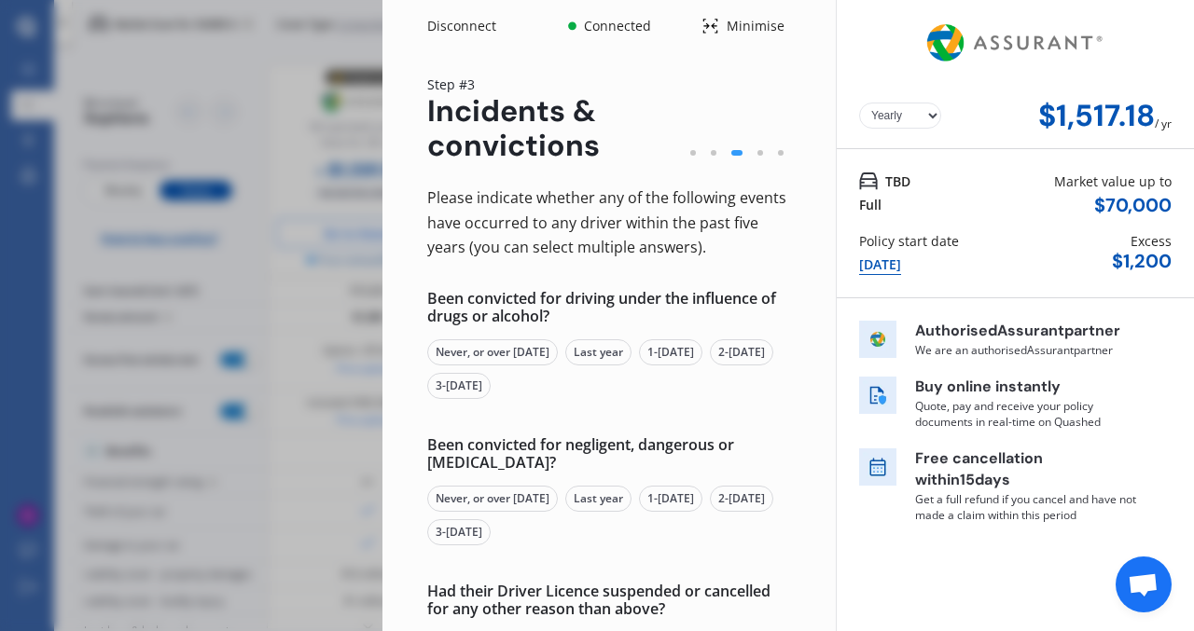
click at [524, 356] on div "Never, or over [DATE]" at bounding box center [492, 352] width 131 height 26
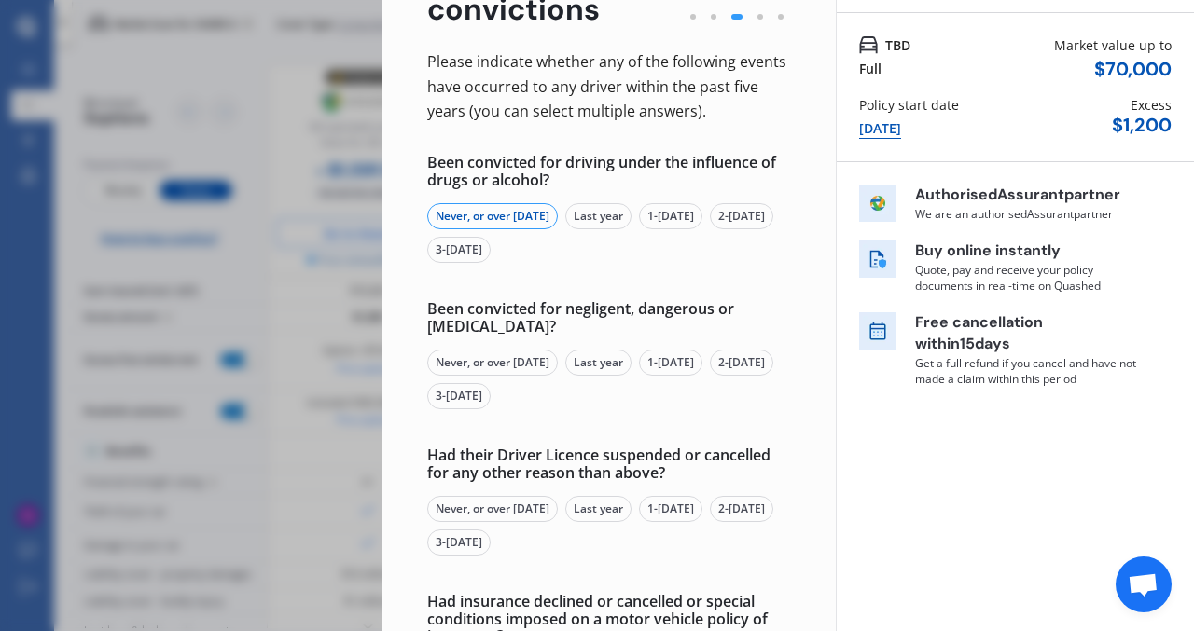
scroll to position [142, 0]
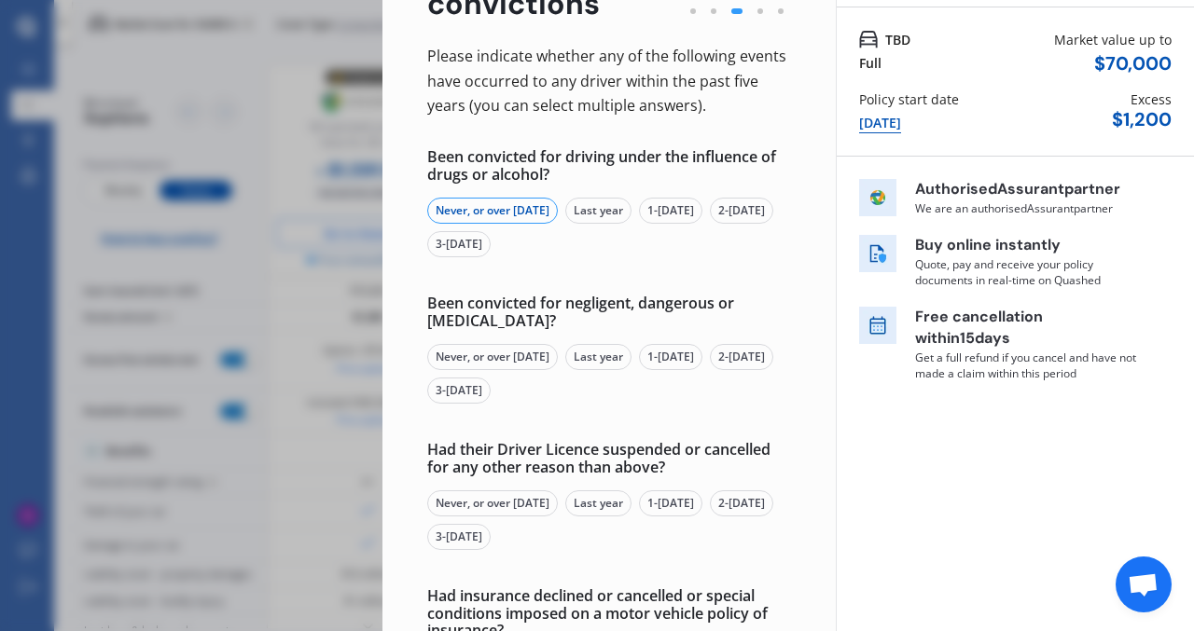
click at [520, 359] on div "Never, or over [DATE]" at bounding box center [492, 357] width 131 height 26
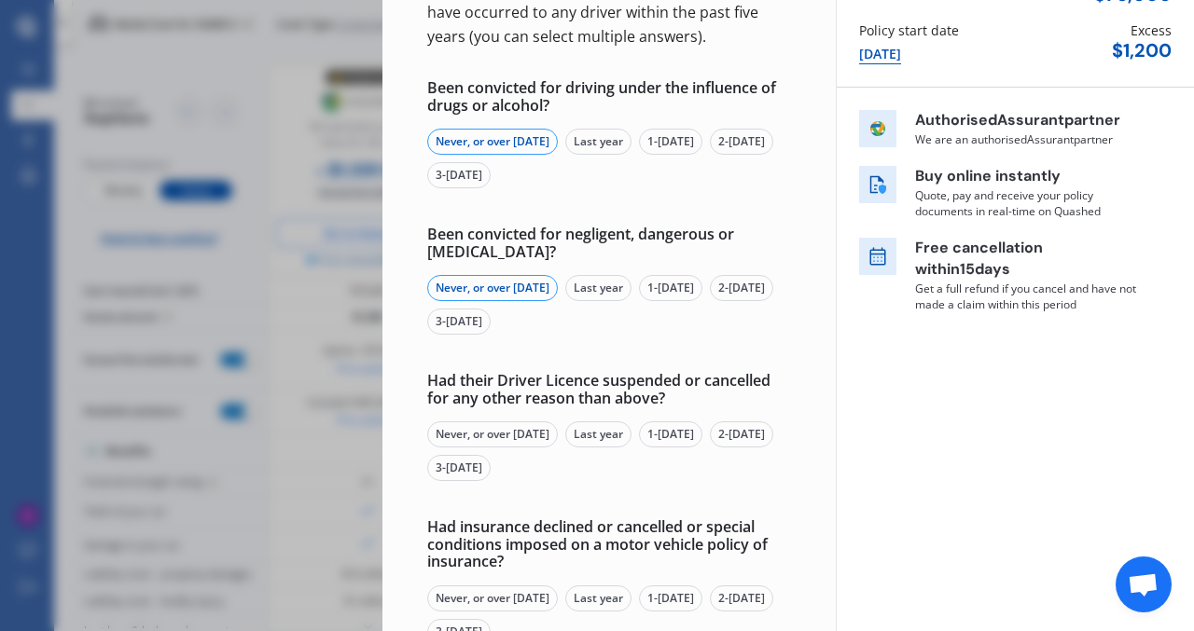
scroll to position [275, 0]
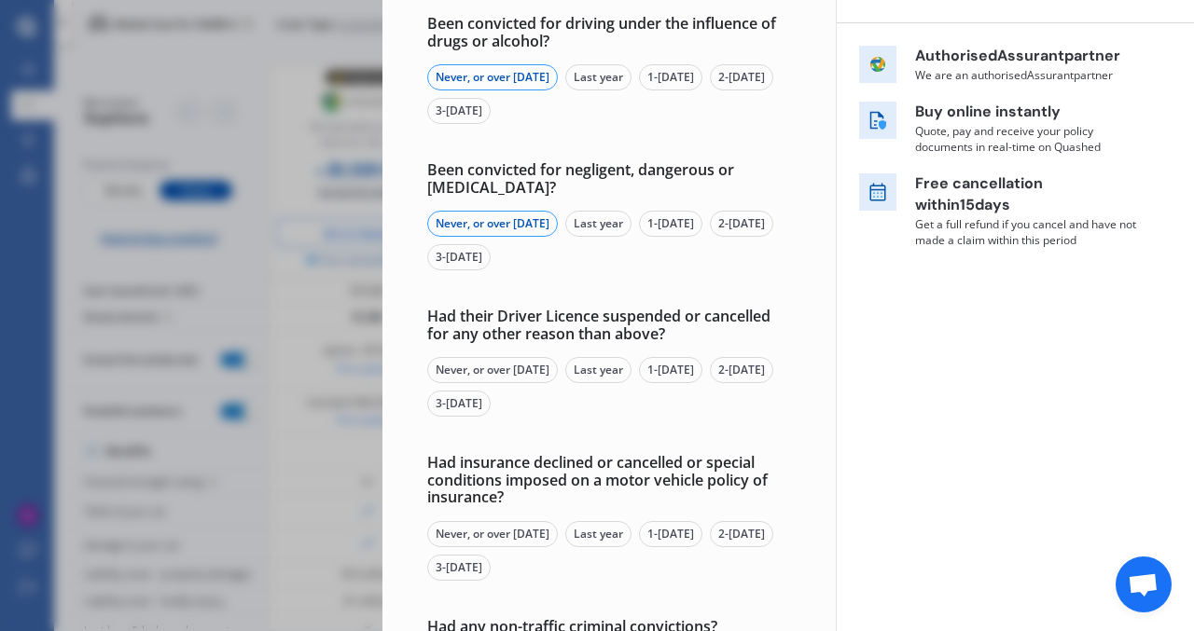
click at [505, 373] on div "Never, or over [DATE]" at bounding box center [492, 370] width 131 height 26
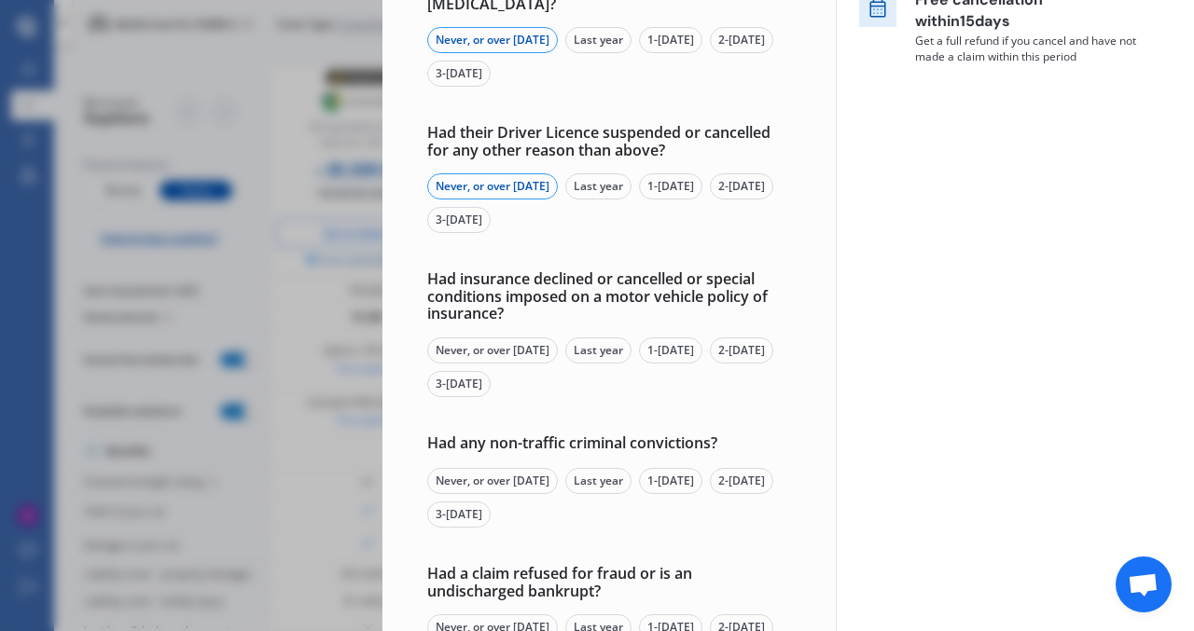
scroll to position [461, 0]
click at [505, 342] on div "Never, or over [DATE]" at bounding box center [492, 349] width 131 height 26
click at [505, 477] on div "Never, or over [DATE]" at bounding box center [492, 479] width 131 height 26
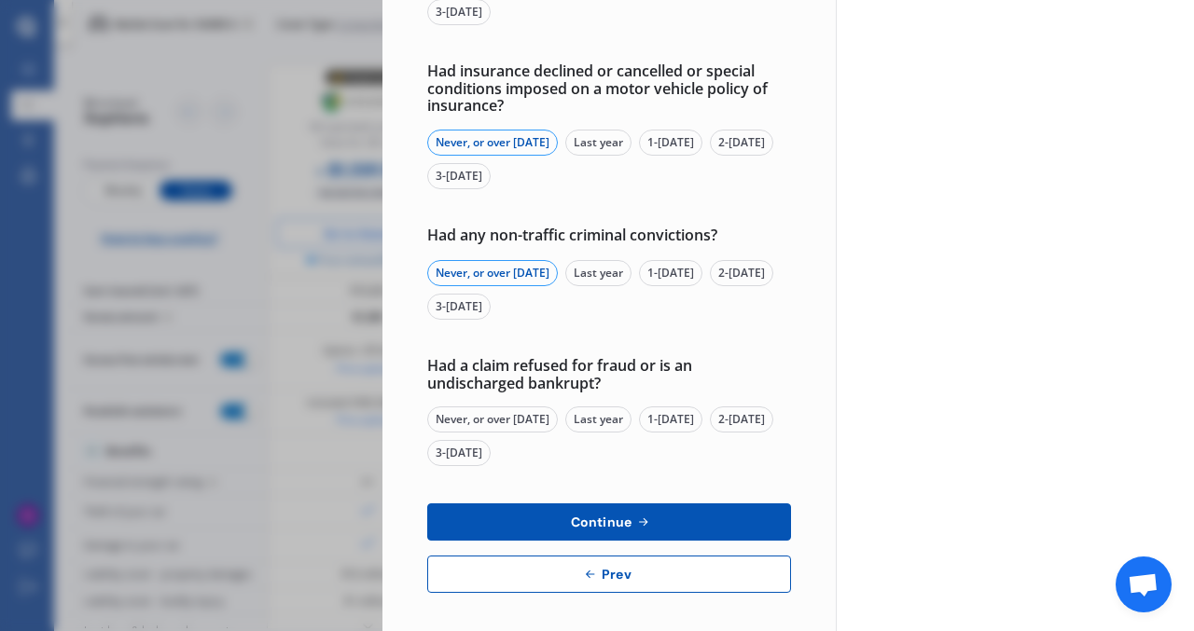
scroll to position [673, 0]
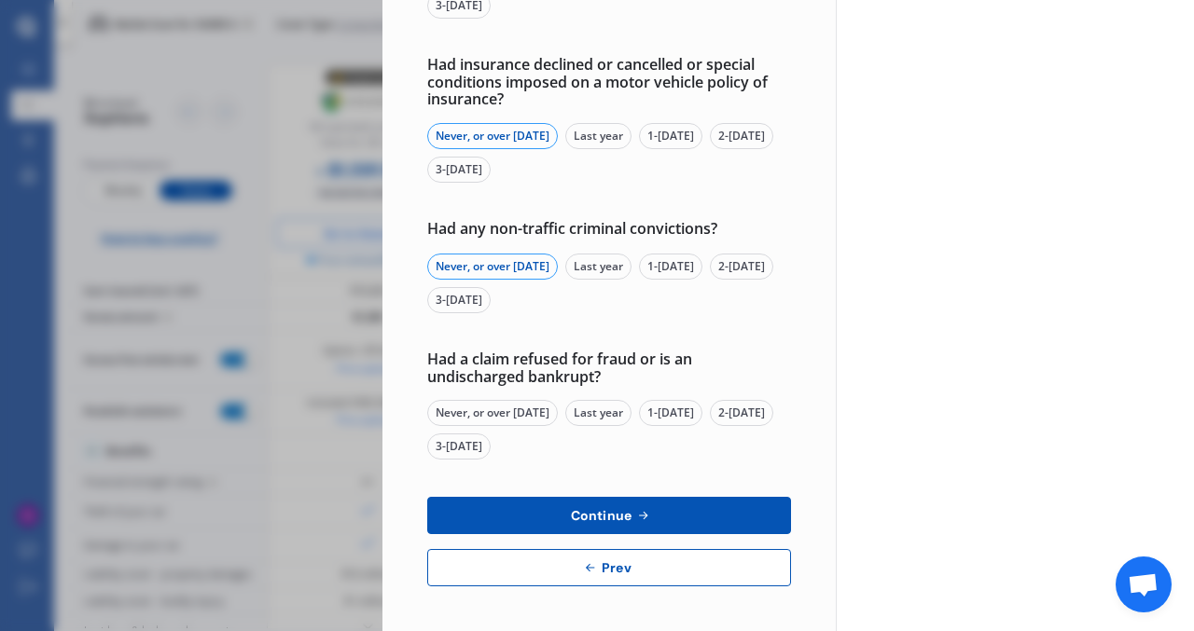
click at [514, 416] on div "Never, or over [DATE]" at bounding box center [492, 413] width 131 height 26
click at [588, 515] on span "Continue" at bounding box center [601, 515] width 68 height 15
select select "500.00"
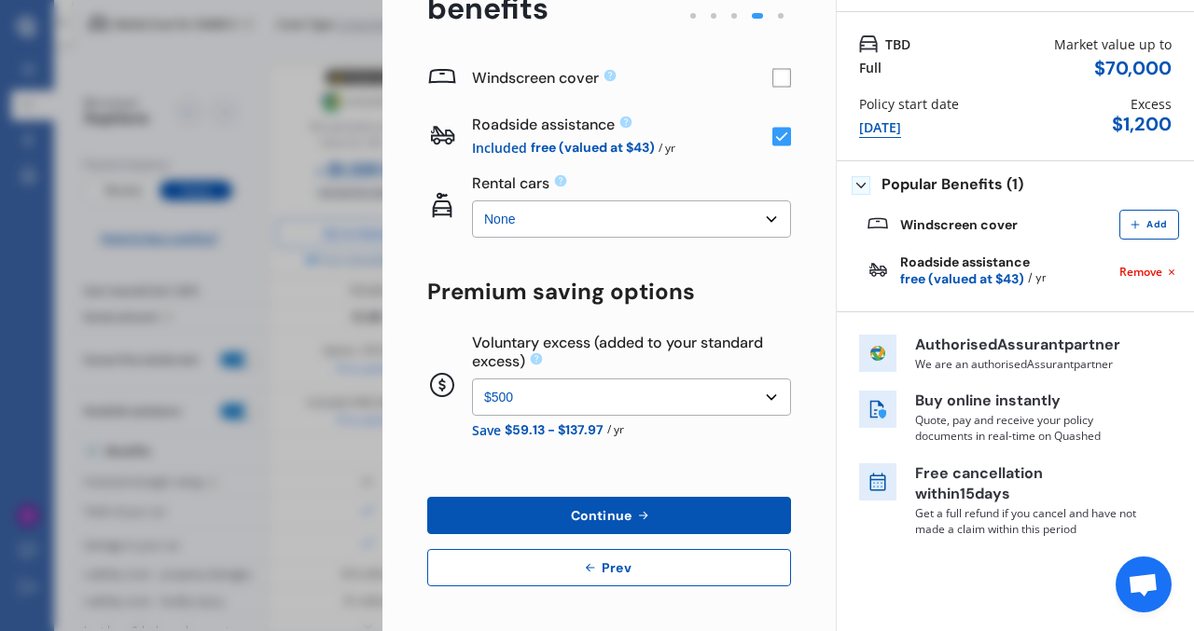
scroll to position [0, 0]
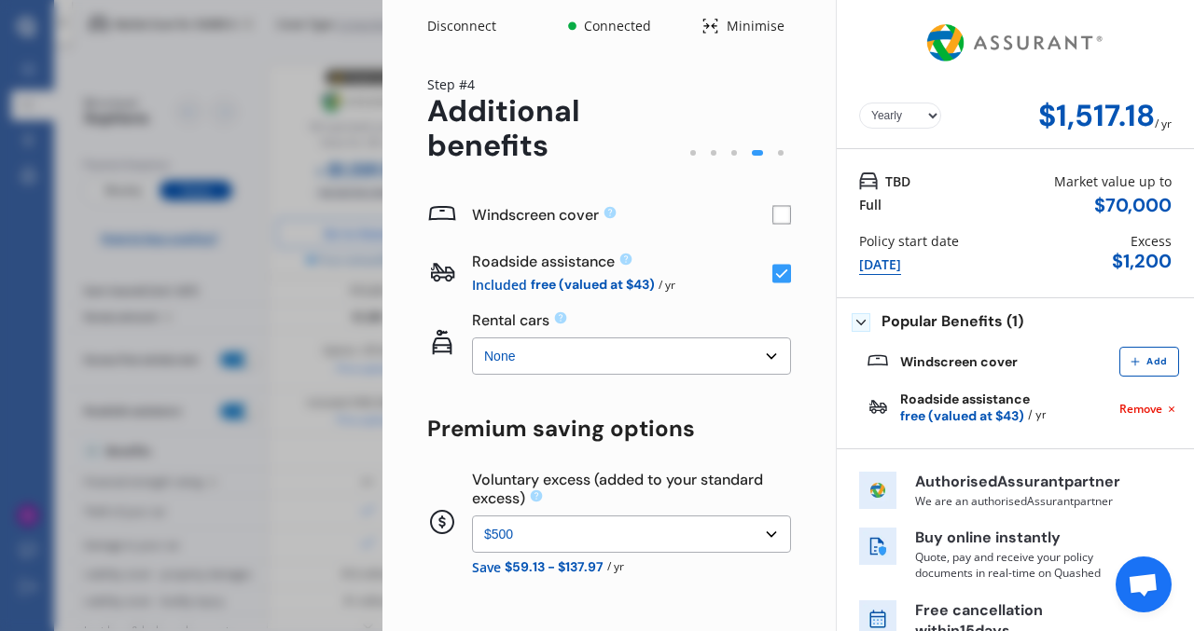
click at [774, 211] on rect at bounding box center [781, 215] width 19 height 19
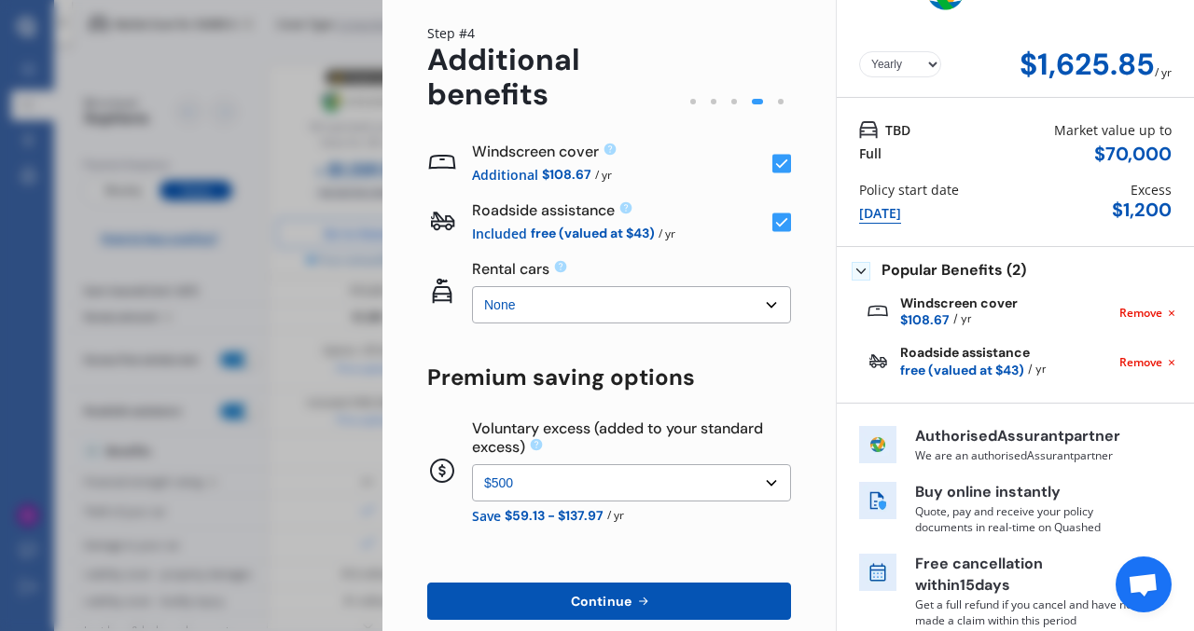
scroll to position [65, 0]
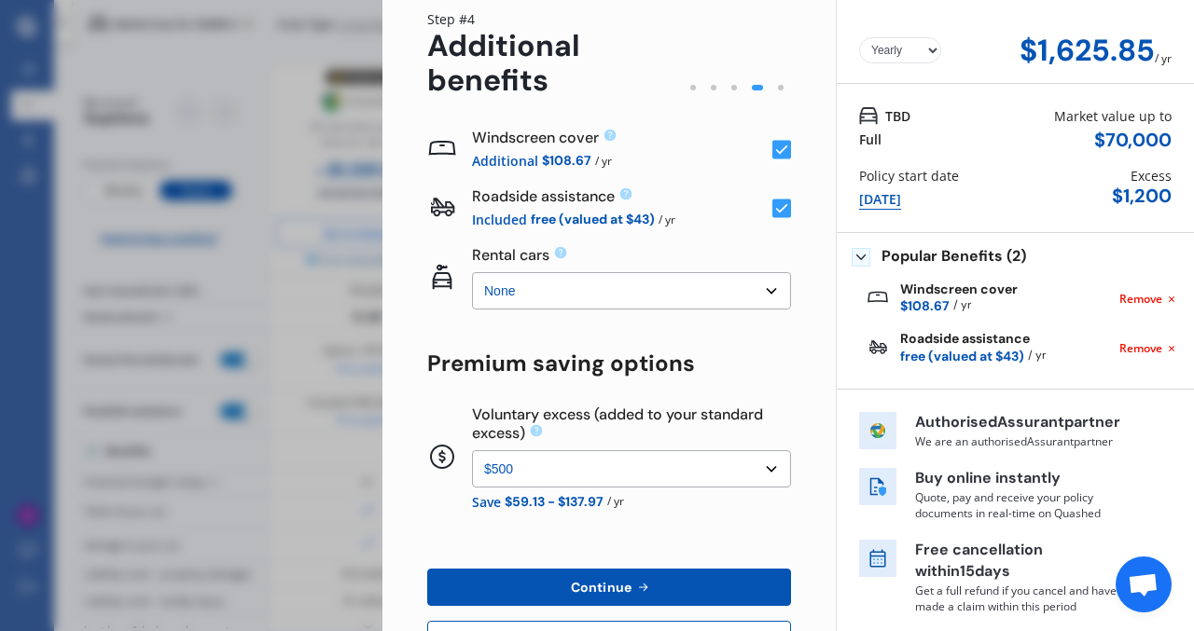
click at [761, 464] on select "None $500 $1,000" at bounding box center [631, 468] width 319 height 37
click at [472, 450] on select "None $500 $1,000" at bounding box center [631, 468] width 319 height 37
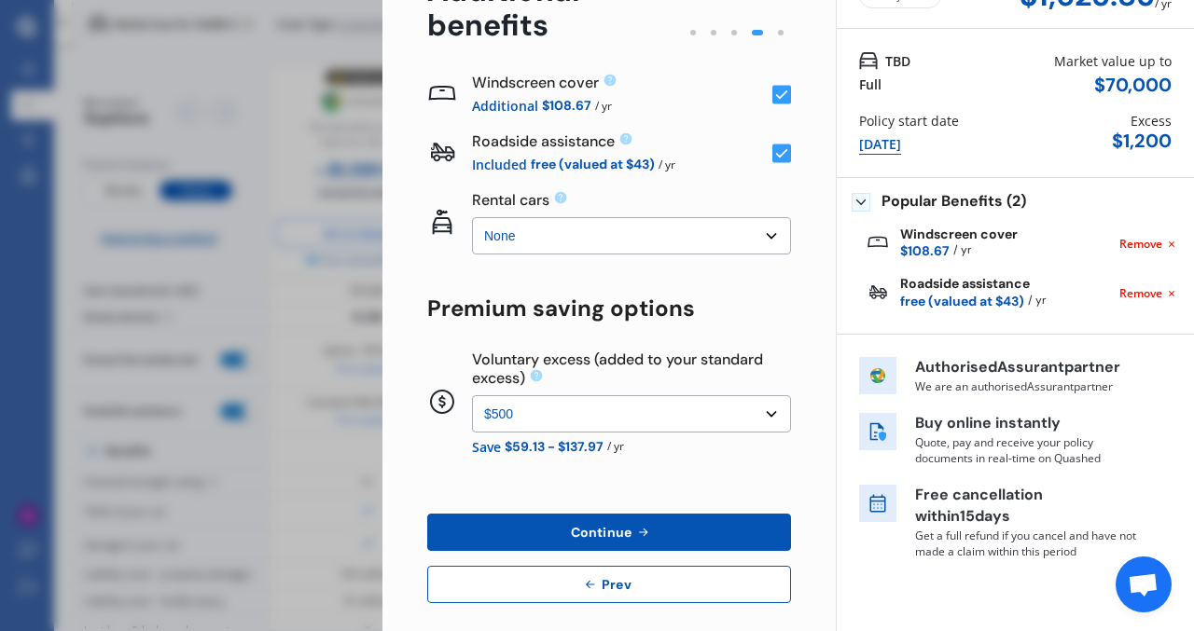
scroll to position [136, 0]
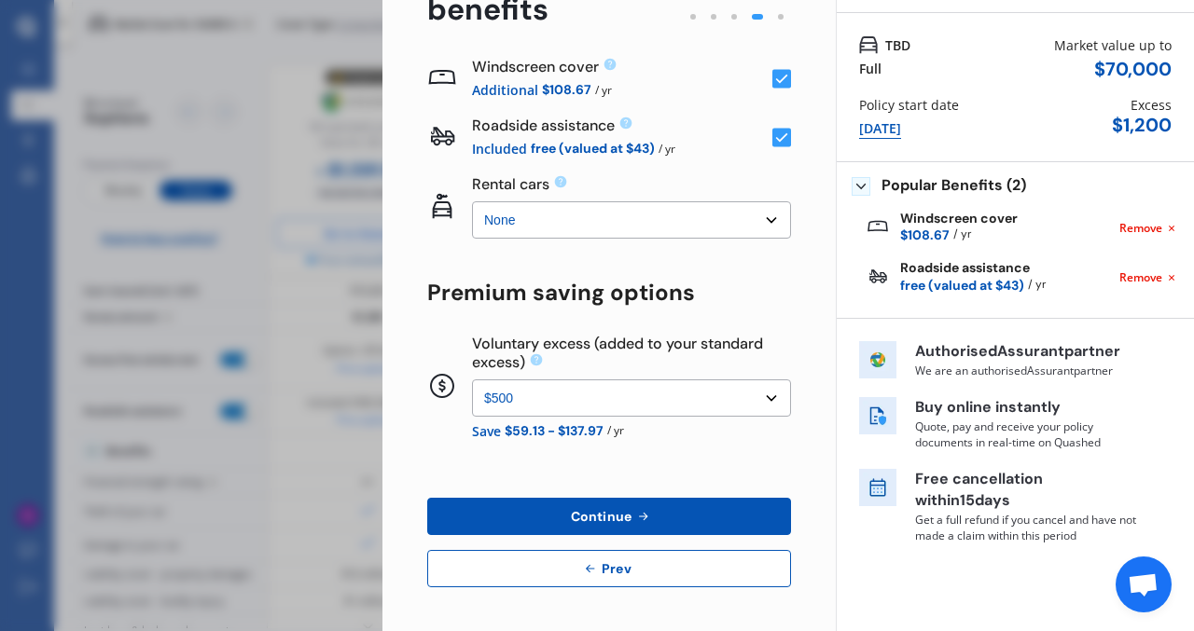
click at [673, 513] on button "Continue" at bounding box center [609, 516] width 364 height 37
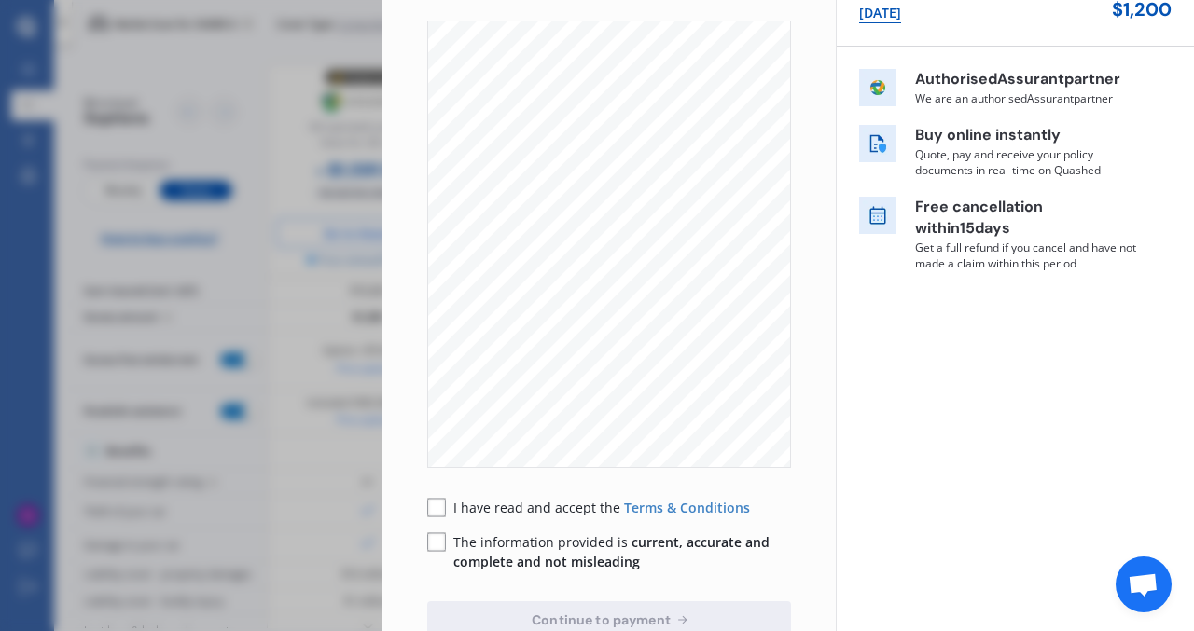
scroll to position [356, 0]
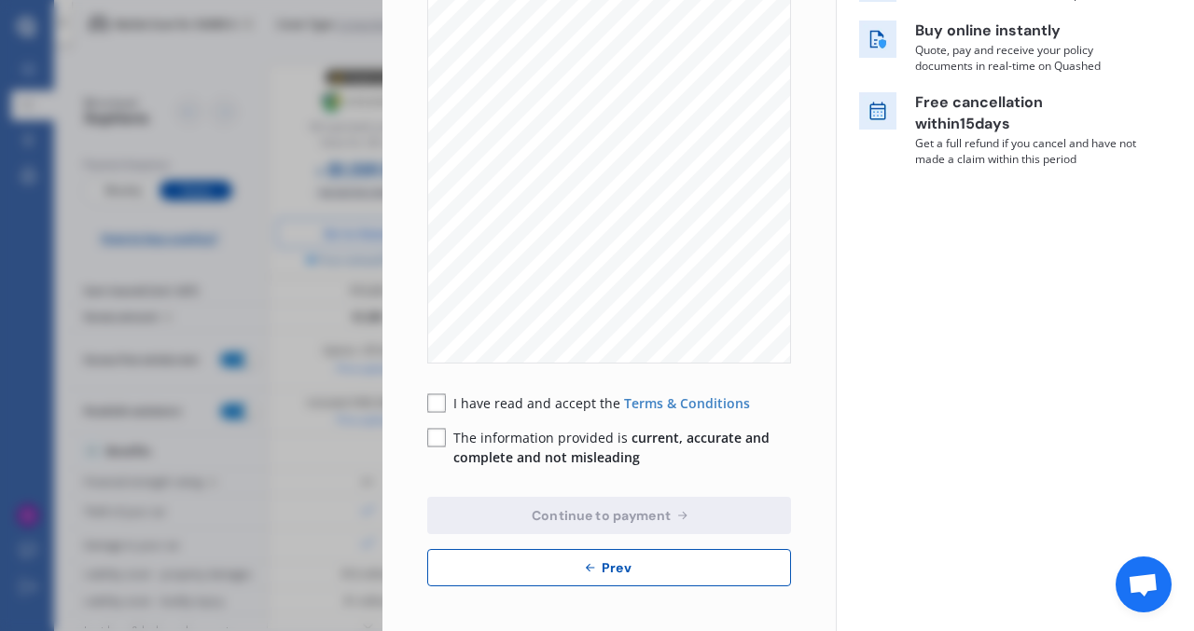
click at [446, 405] on div "I have read and accept the Terms & Conditions" at bounding box center [588, 404] width 323 height 20
click at [436, 404] on rect at bounding box center [436, 403] width 19 height 19
click at [441, 437] on rect at bounding box center [436, 438] width 19 height 19
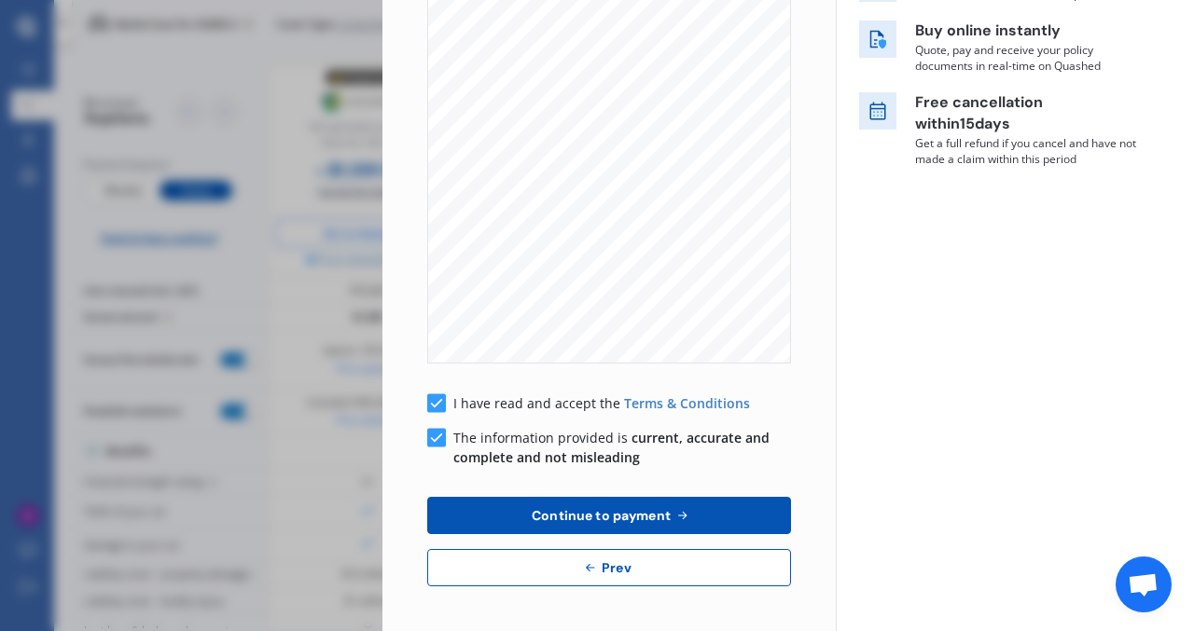
click at [541, 515] on span "Continue to payment" at bounding box center [601, 515] width 146 height 15
